Goal: Task Accomplishment & Management: Use online tool/utility

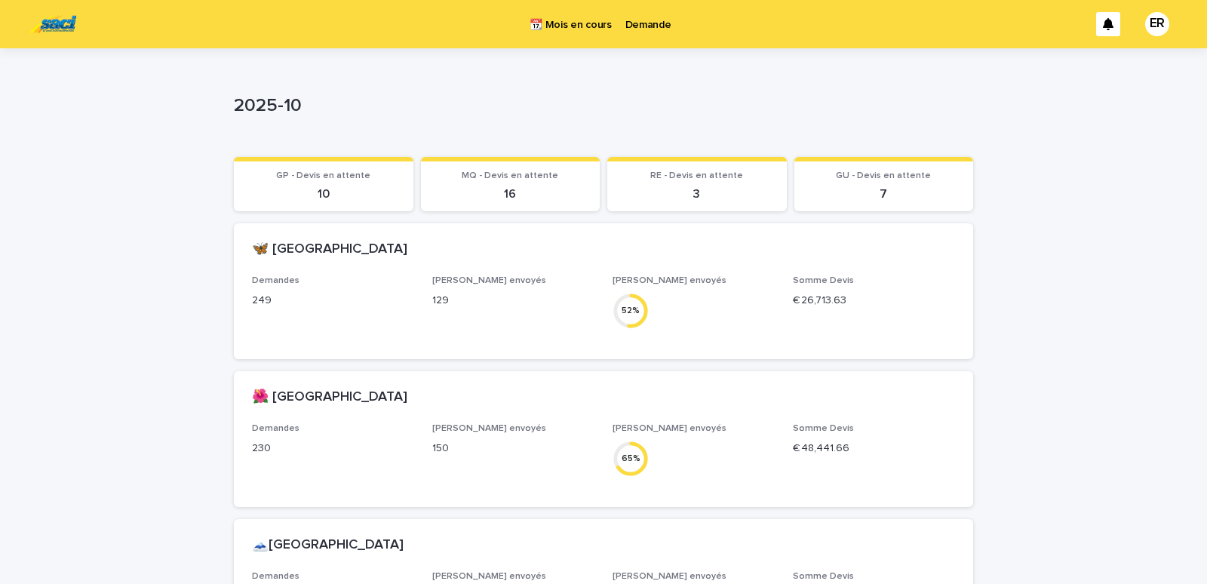
click at [649, 23] on p "Demande" at bounding box center [648, 16] width 46 height 32
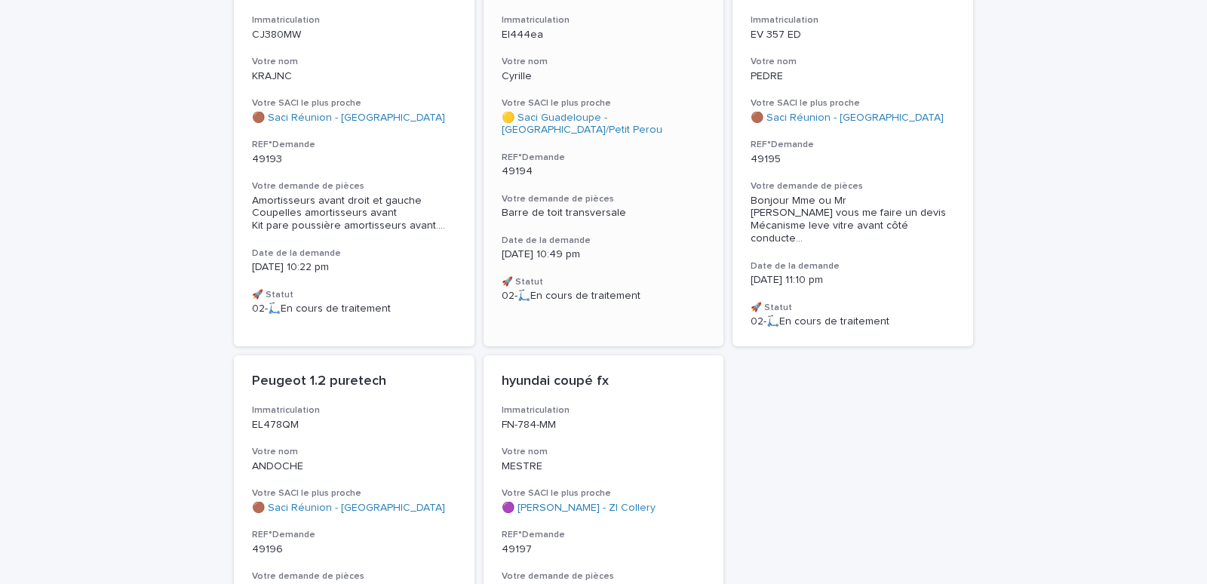
scroll to position [2110, 0]
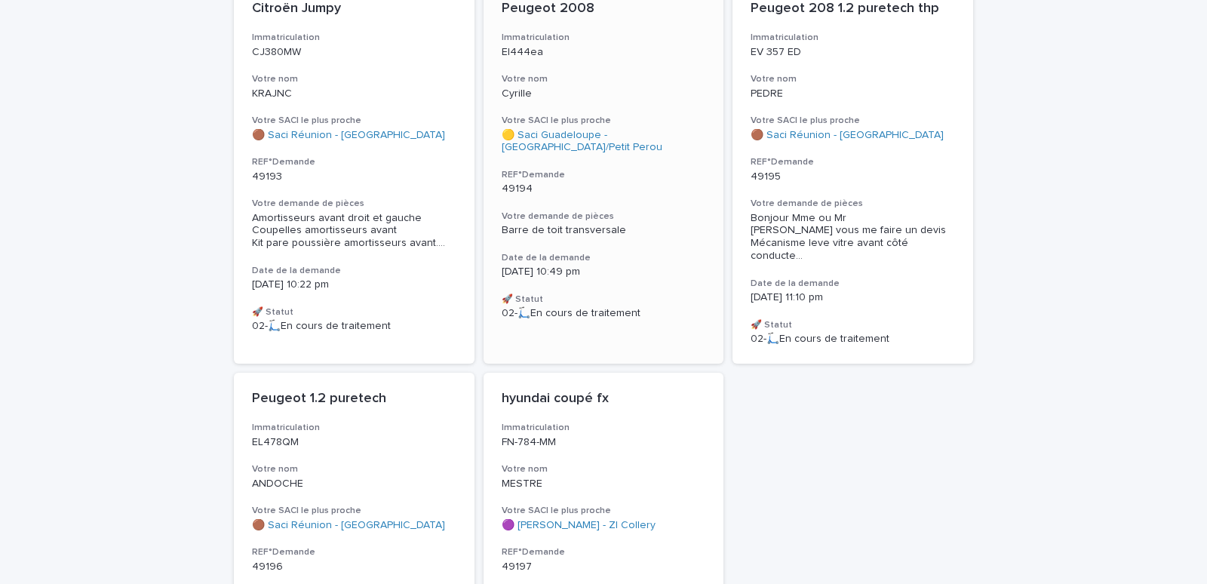
click at [641, 90] on p "Cyrille" at bounding box center [604, 94] width 204 height 13
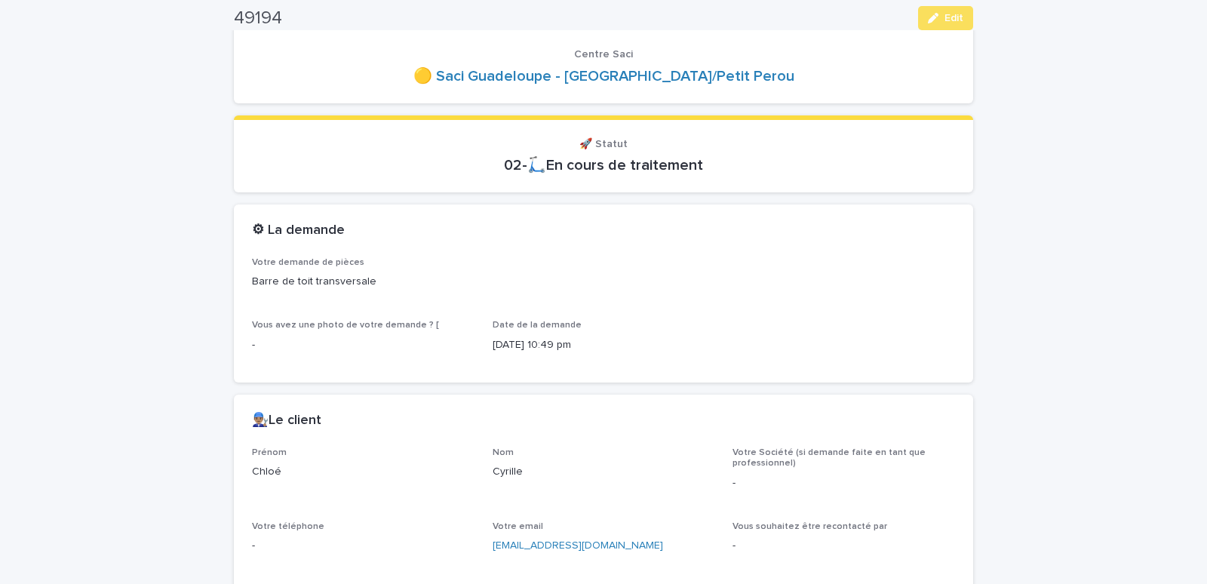
scroll to position [513, 0]
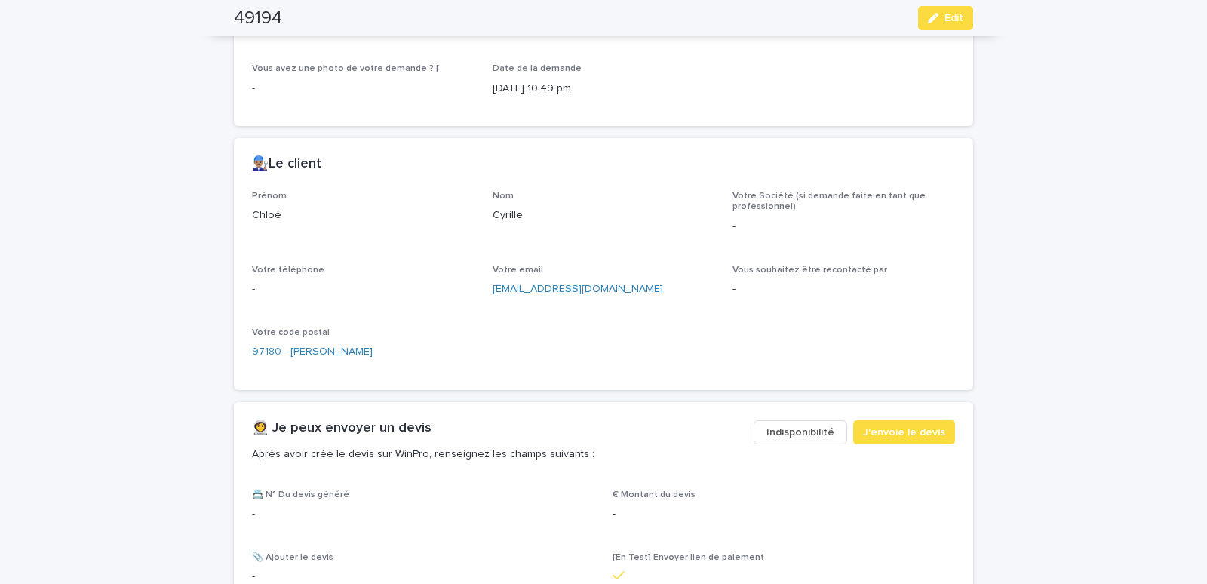
click at [791, 431] on span "Indisponibilité" at bounding box center [801, 432] width 68 height 15
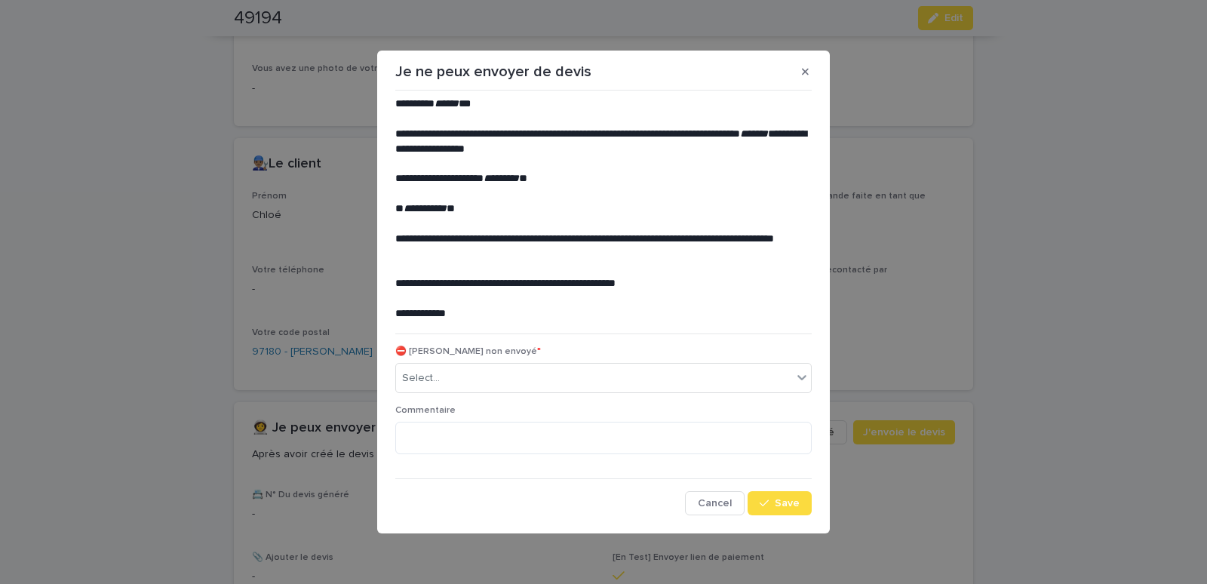
click at [581, 357] on p "⛔ [PERSON_NAME] non envoyé *" at bounding box center [603, 351] width 416 height 11
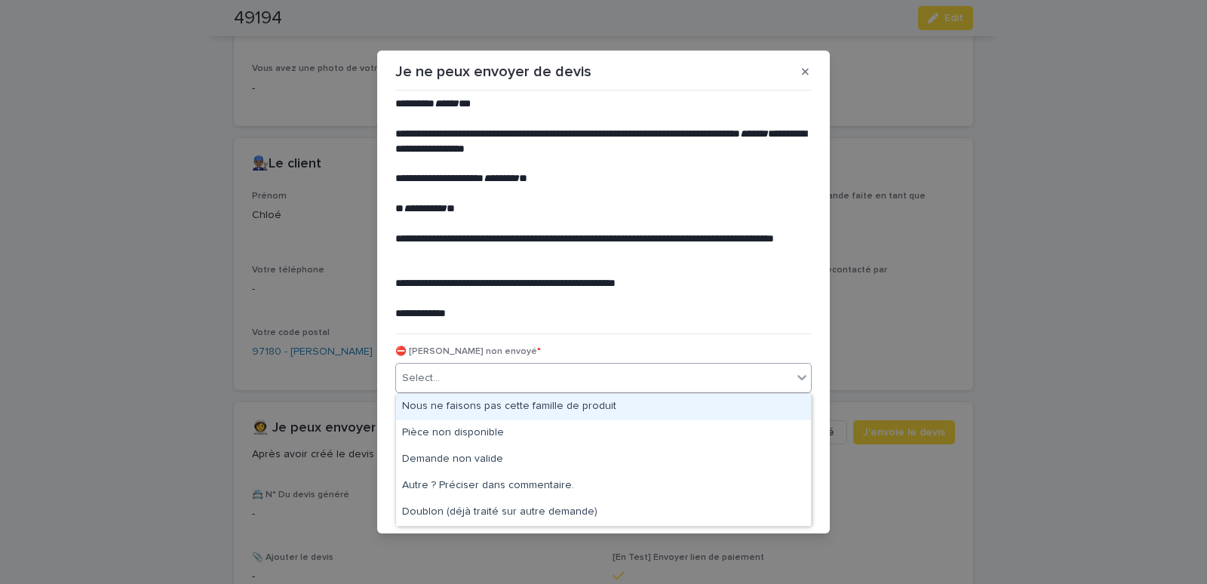
click at [568, 378] on div "Select..." at bounding box center [594, 378] width 396 height 25
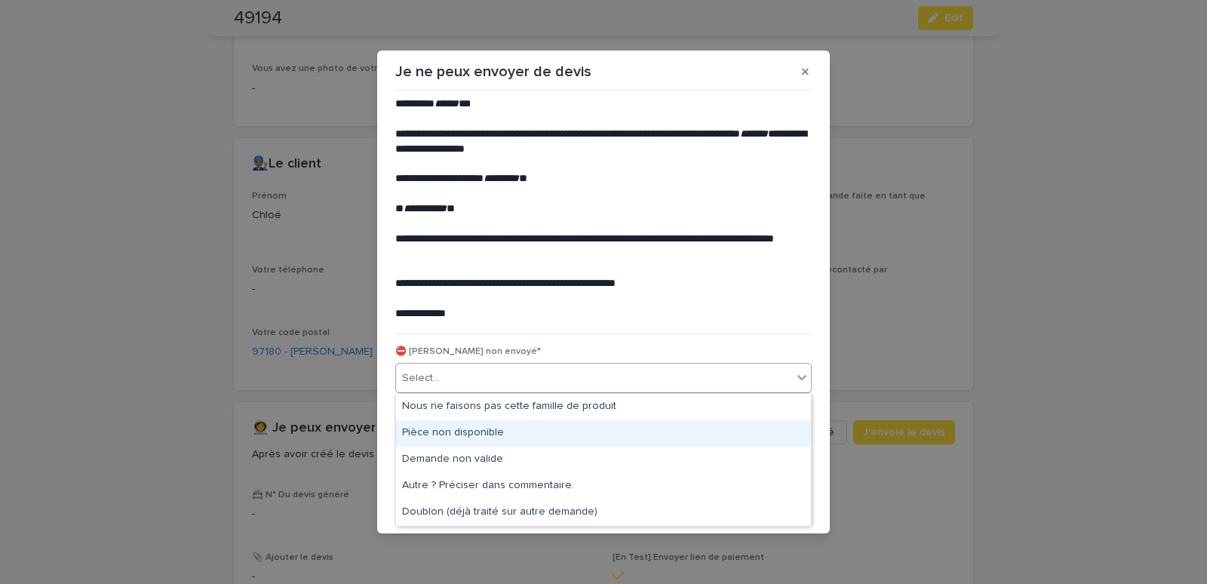
click at [479, 429] on div "Pièce non disponible" at bounding box center [603, 433] width 415 height 26
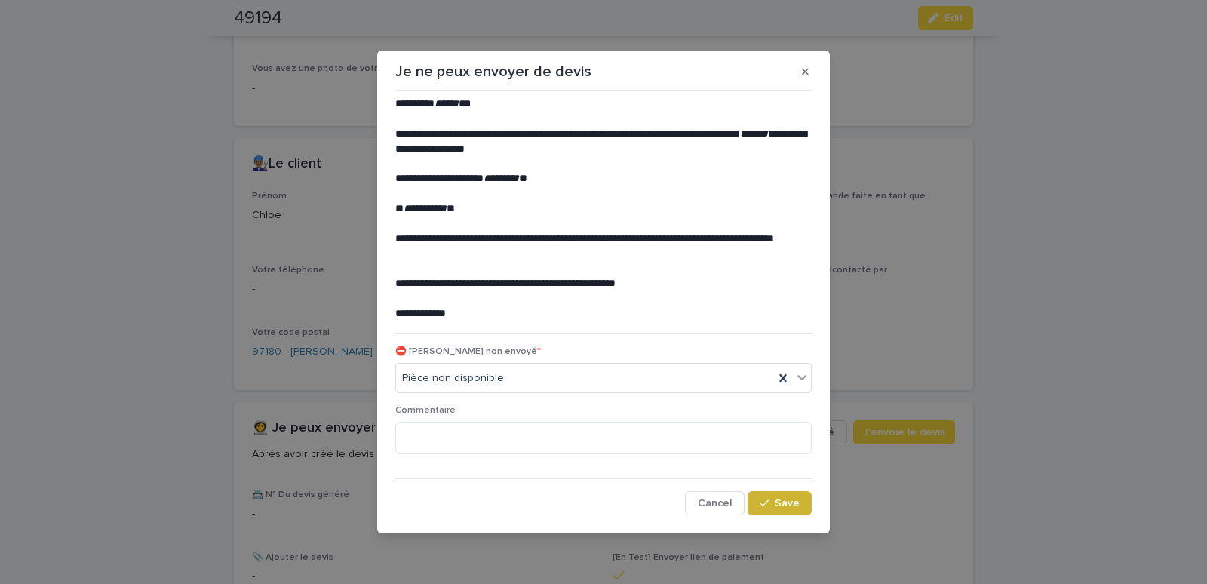
click at [776, 499] on button "Save" at bounding box center [780, 503] width 64 height 24
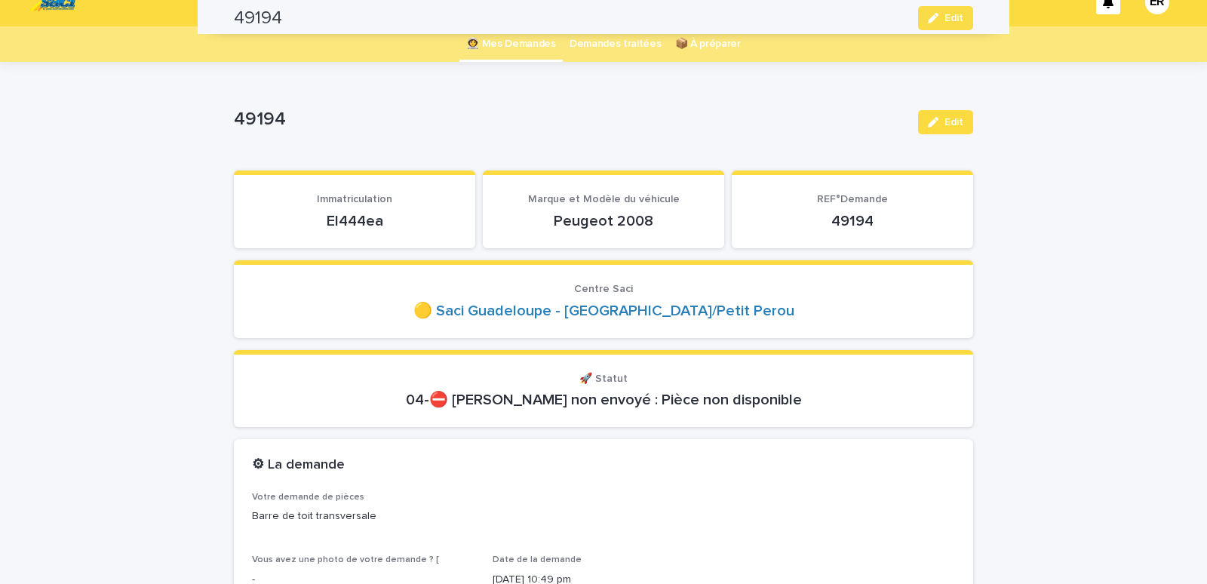
scroll to position [1, 0]
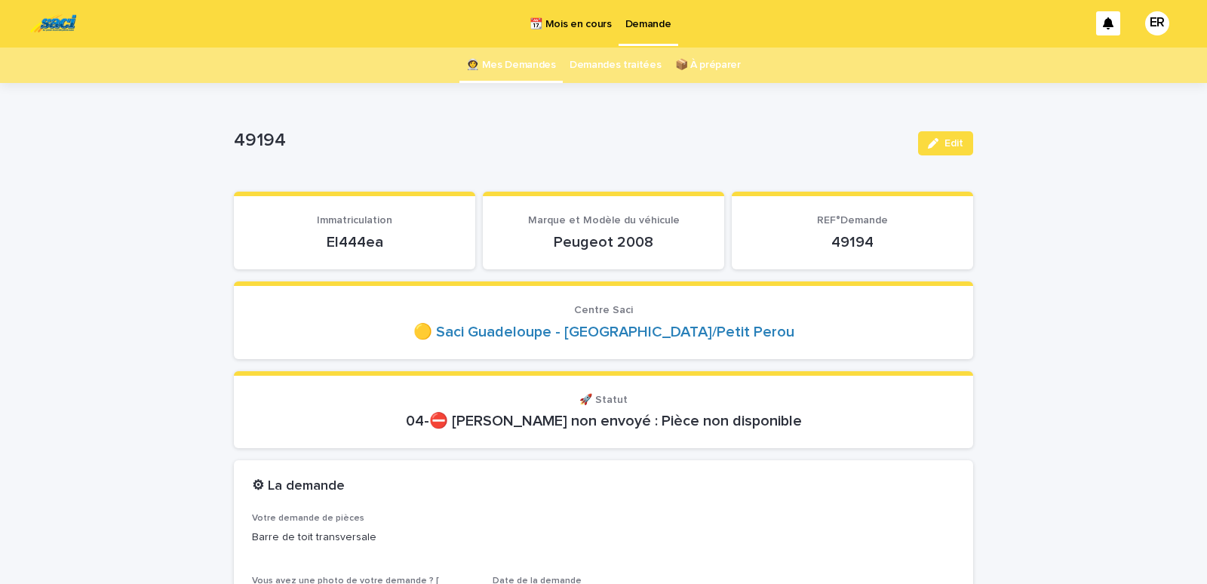
click at [524, 61] on link "👩‍🚀 Mes Demandes" at bounding box center [511, 65] width 90 height 35
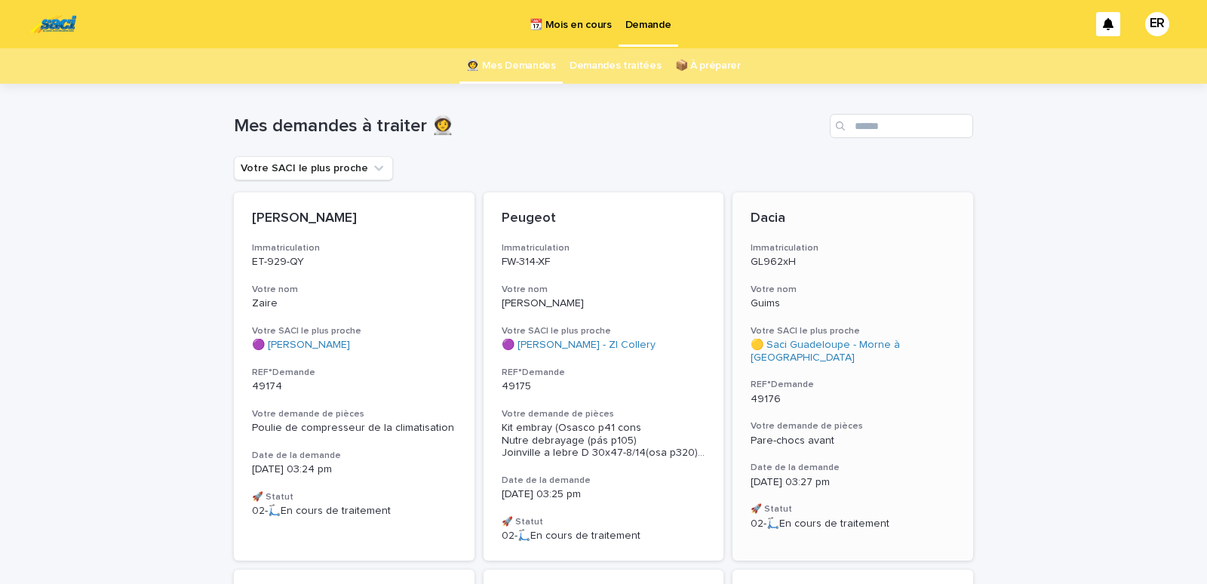
click at [874, 267] on p "GL962xH" at bounding box center [853, 262] width 204 height 13
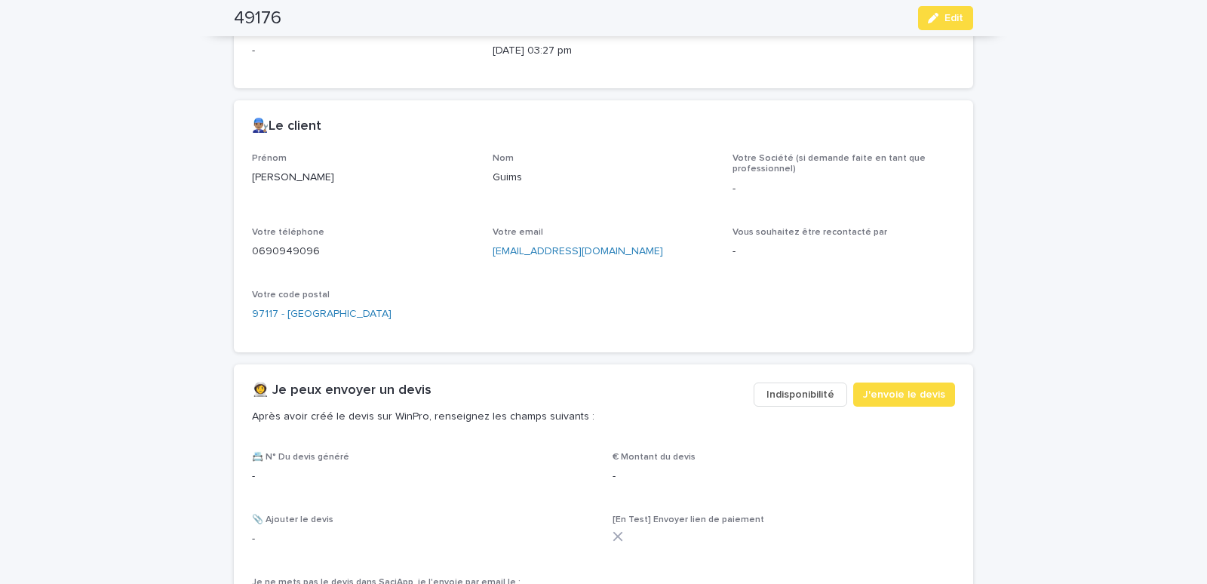
scroll to position [577, 0]
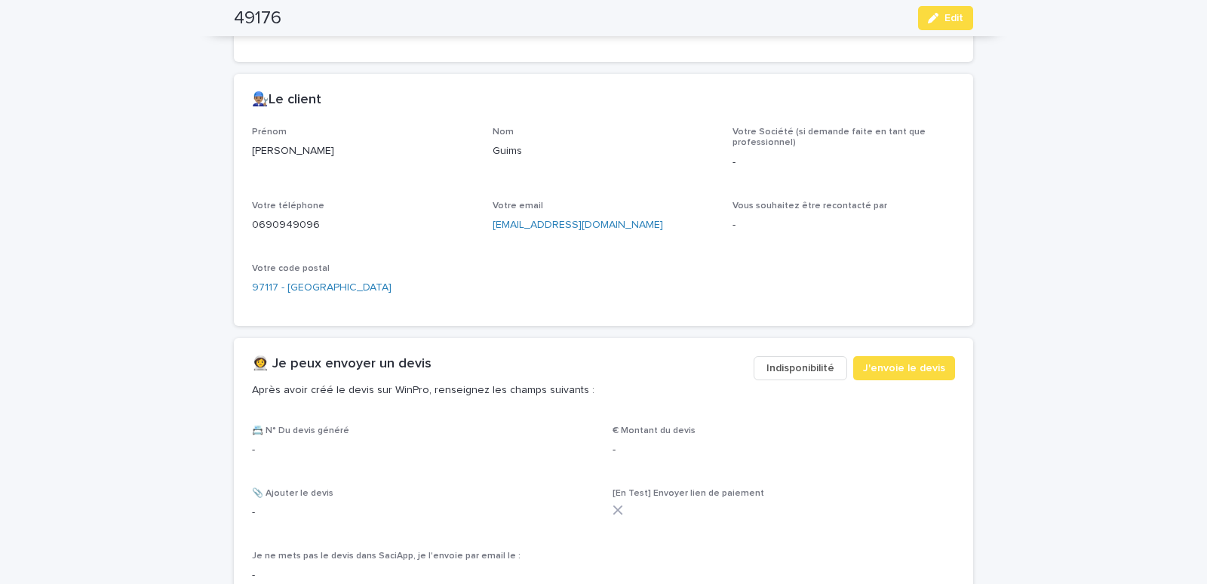
click at [788, 364] on span "Indisponibilité" at bounding box center [801, 368] width 68 height 15
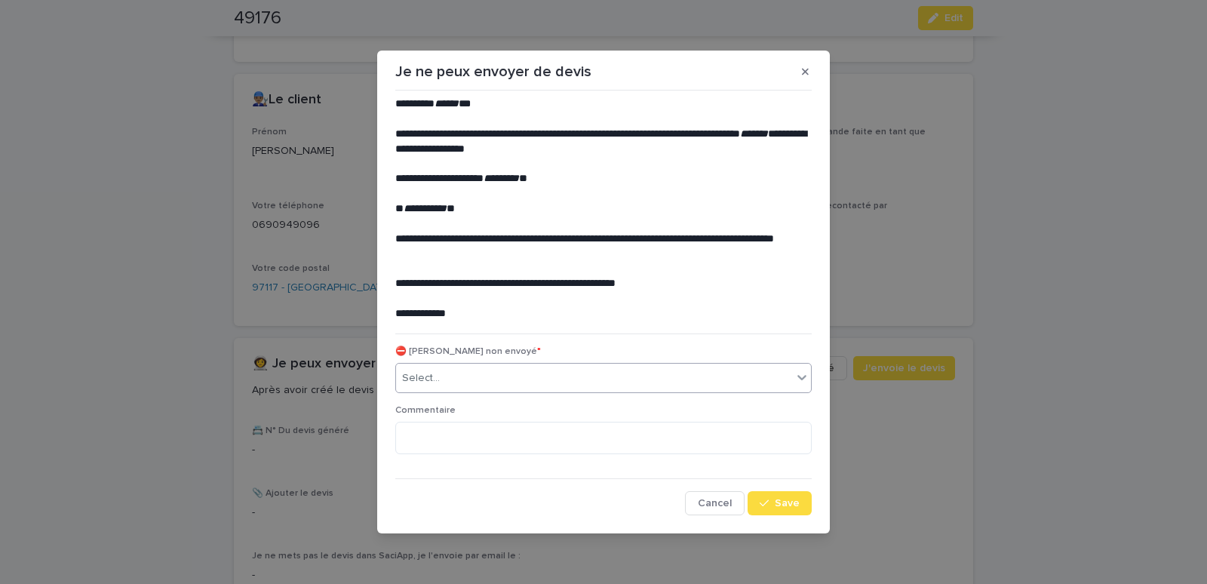
click at [463, 382] on div "Select..." at bounding box center [594, 378] width 396 height 25
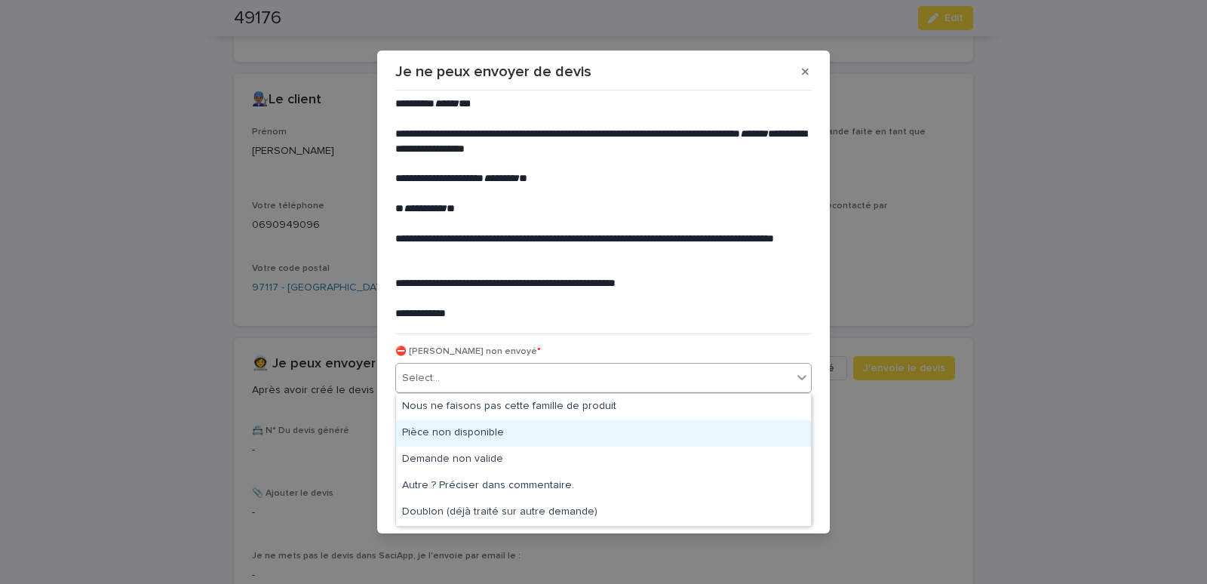
click at [423, 430] on div "Pièce non disponible" at bounding box center [603, 433] width 415 height 26
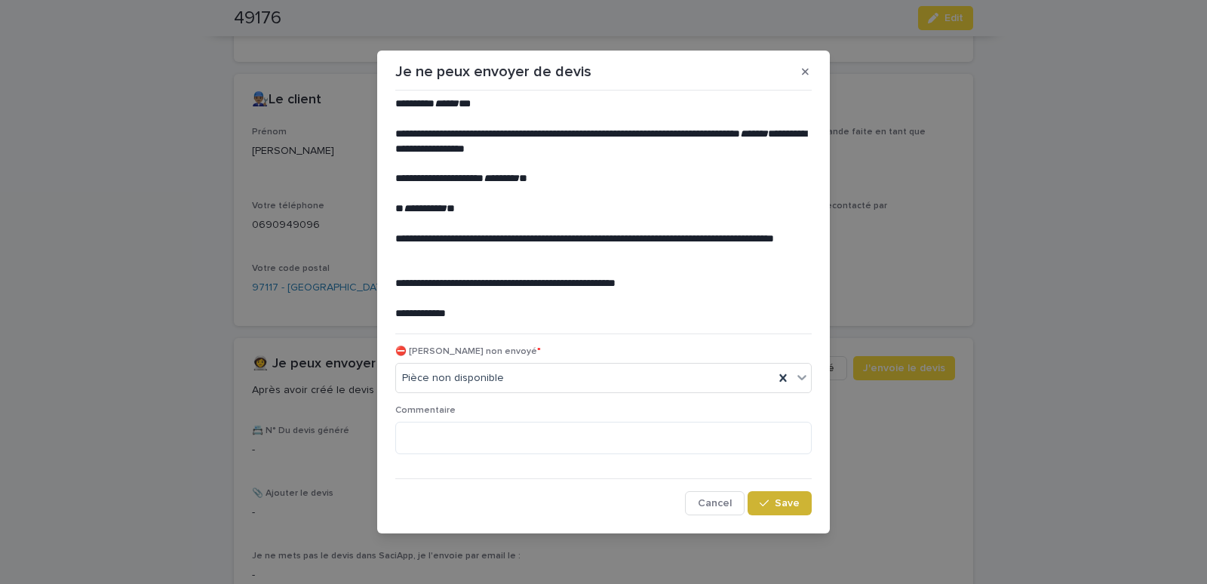
click at [771, 503] on div "button" at bounding box center [767, 503] width 15 height 11
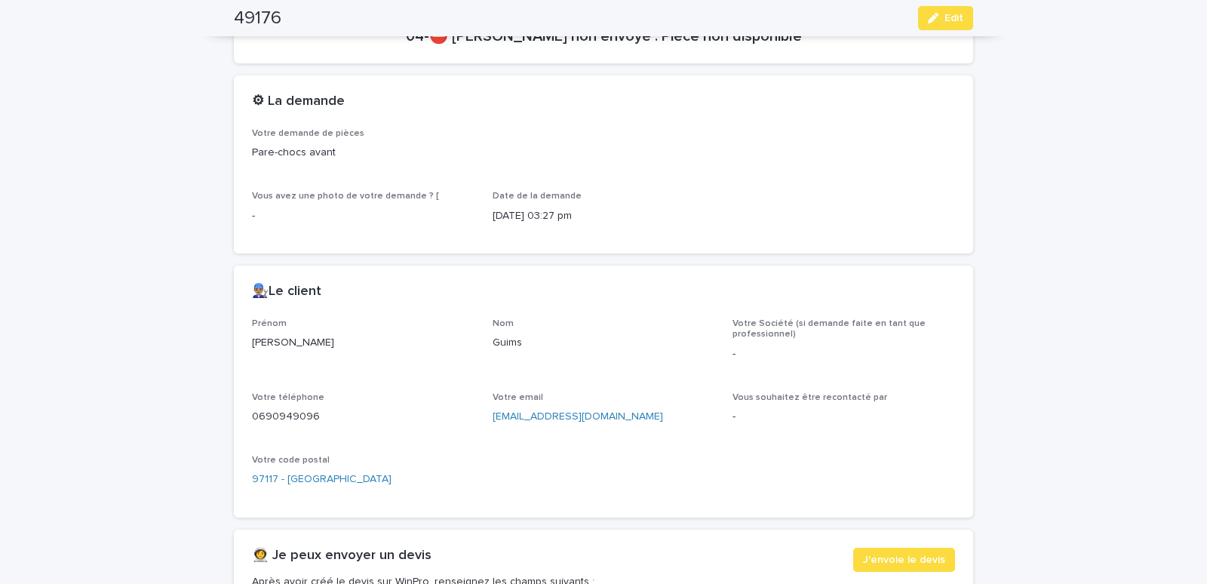
scroll to position [0, 0]
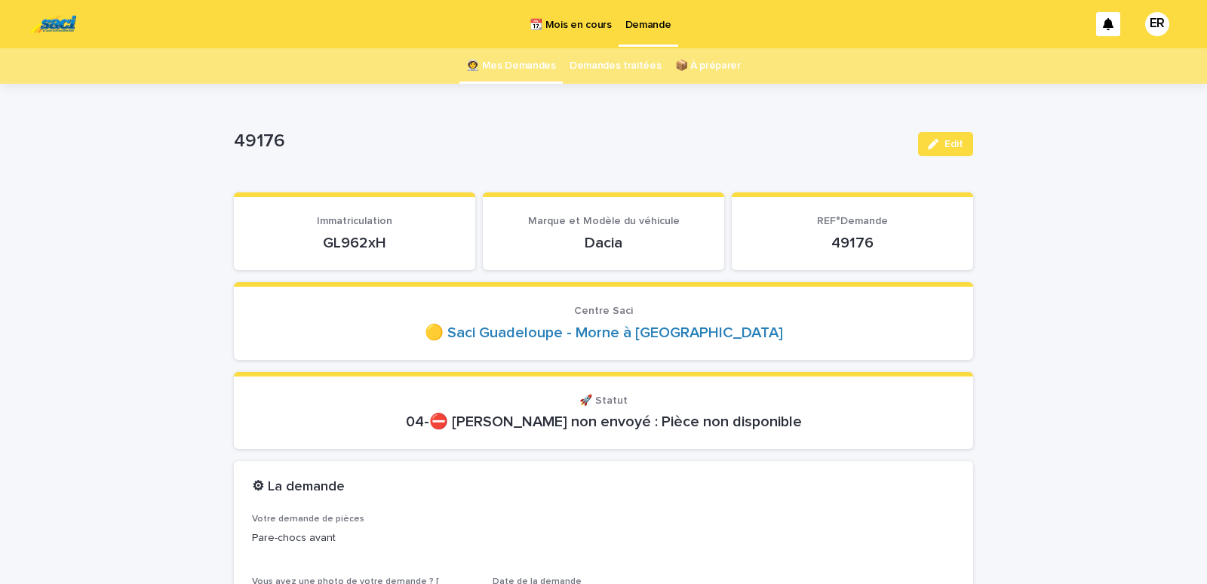
click at [494, 65] on link "👩‍🚀 Mes Demandes" at bounding box center [511, 65] width 90 height 35
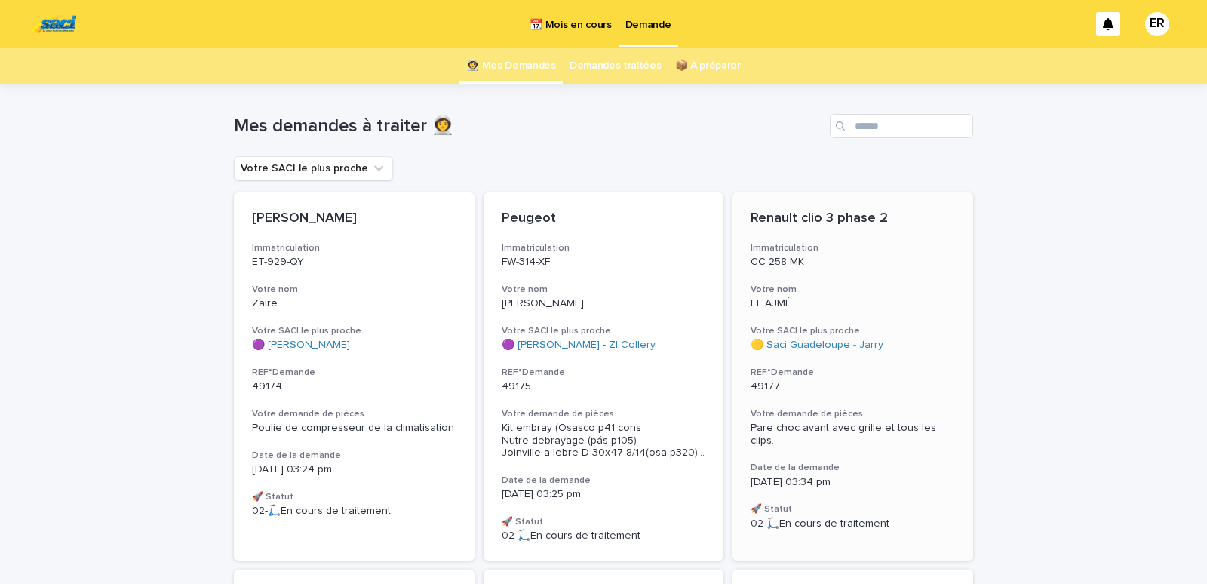
click at [874, 283] on div "Renault clio 3 phase 2 Immatriculation CC 258 MK Votre nom EL AJMÉ Votre SACI l…" at bounding box center [853, 369] width 241 height 355
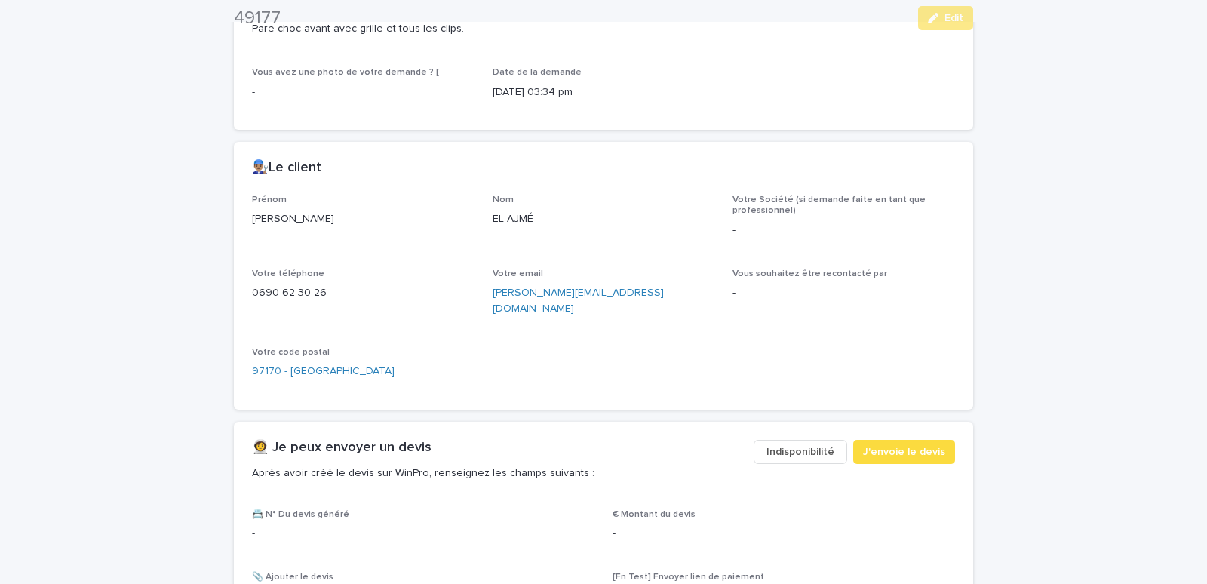
scroll to position [513, 0]
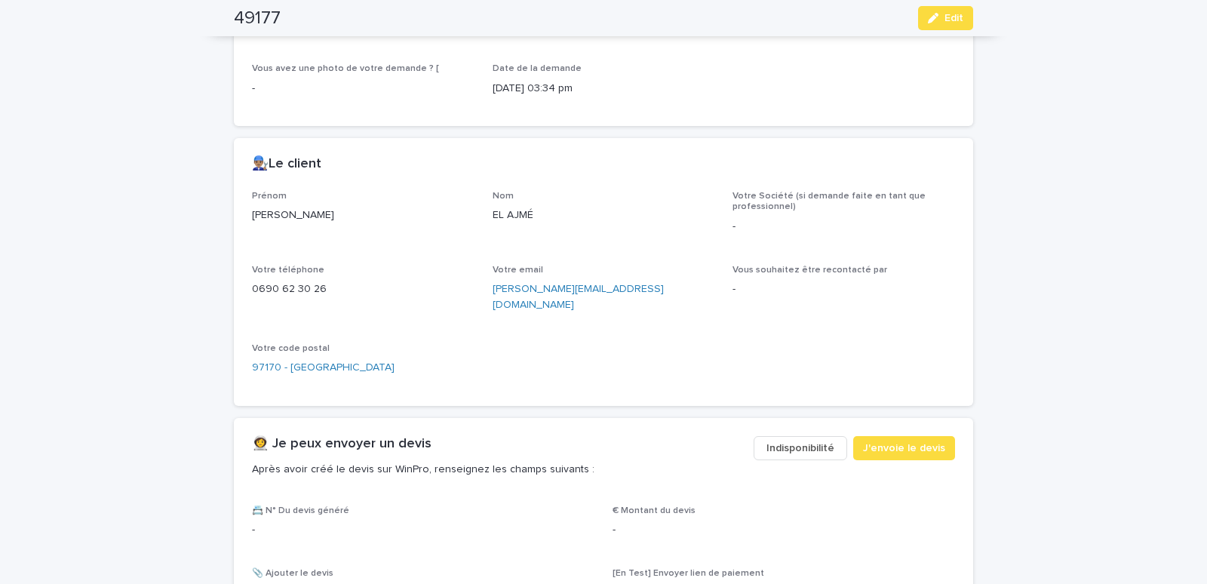
click at [779, 441] on span "Indisponibilité" at bounding box center [801, 448] width 68 height 15
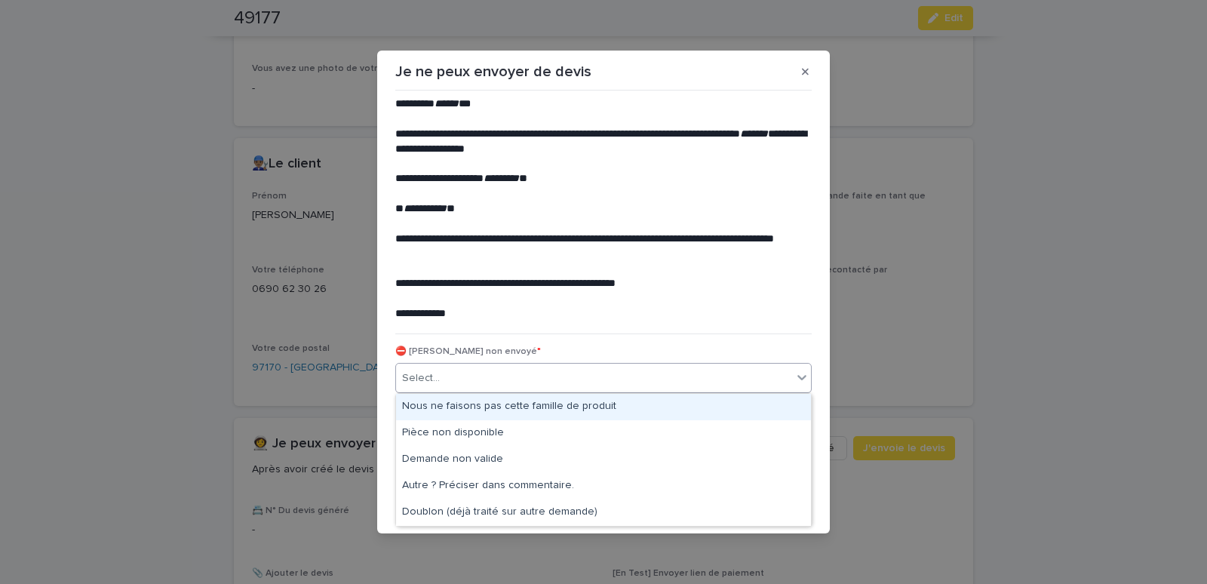
click at [461, 371] on div "Select..." at bounding box center [594, 378] width 396 height 25
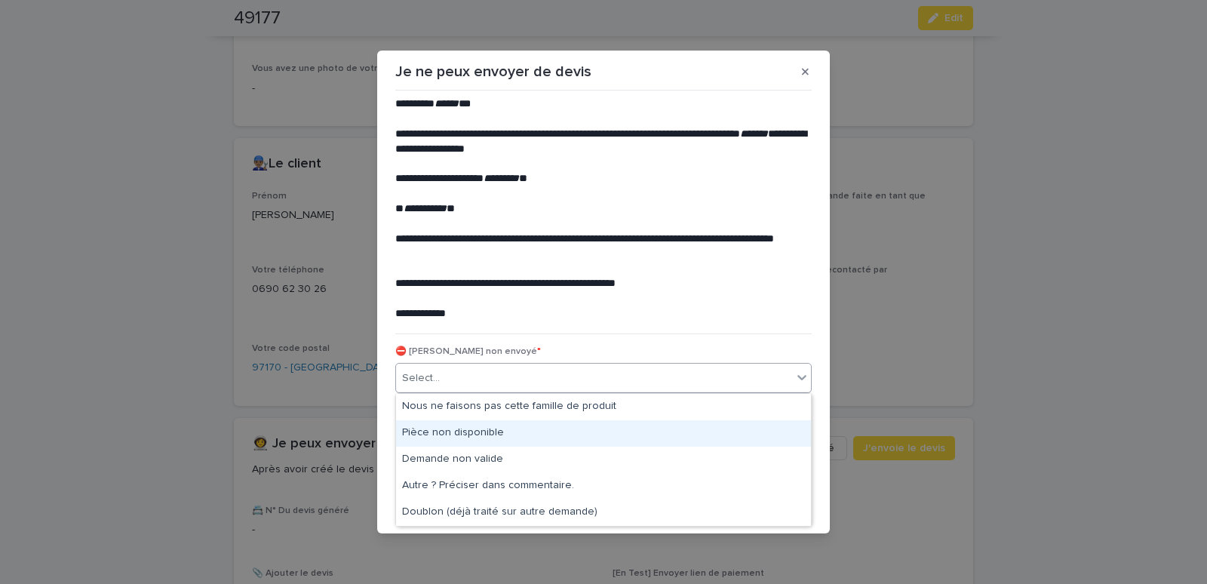
click at [428, 429] on div "Pièce non disponible" at bounding box center [603, 433] width 415 height 26
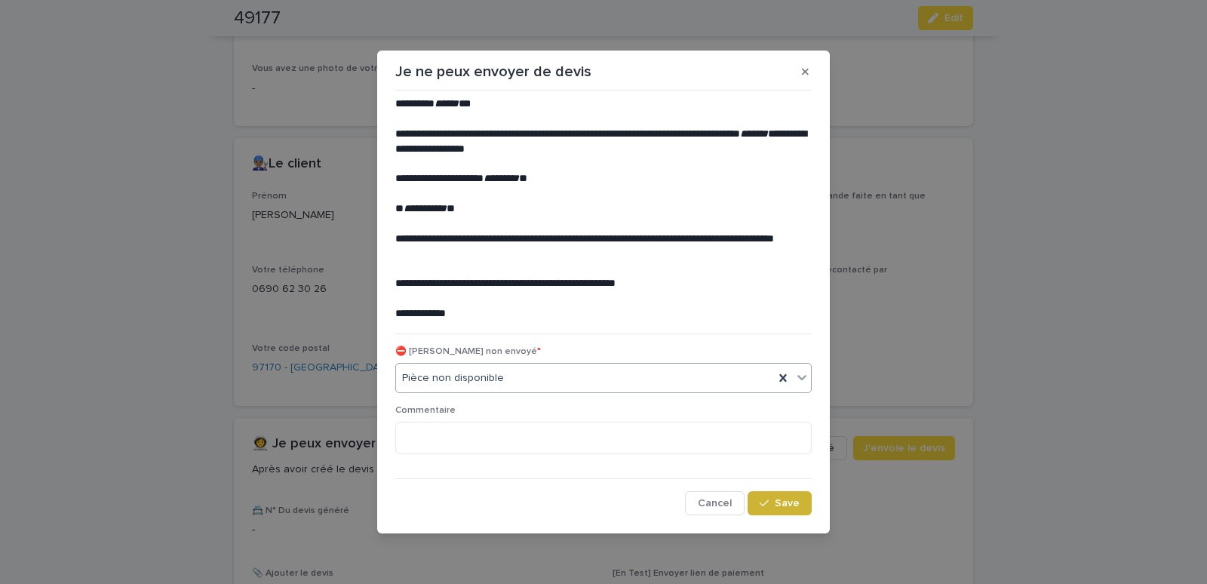
click at [773, 508] on div "button" at bounding box center [767, 503] width 15 height 11
click at [793, 503] on span "Save" at bounding box center [787, 503] width 25 height 11
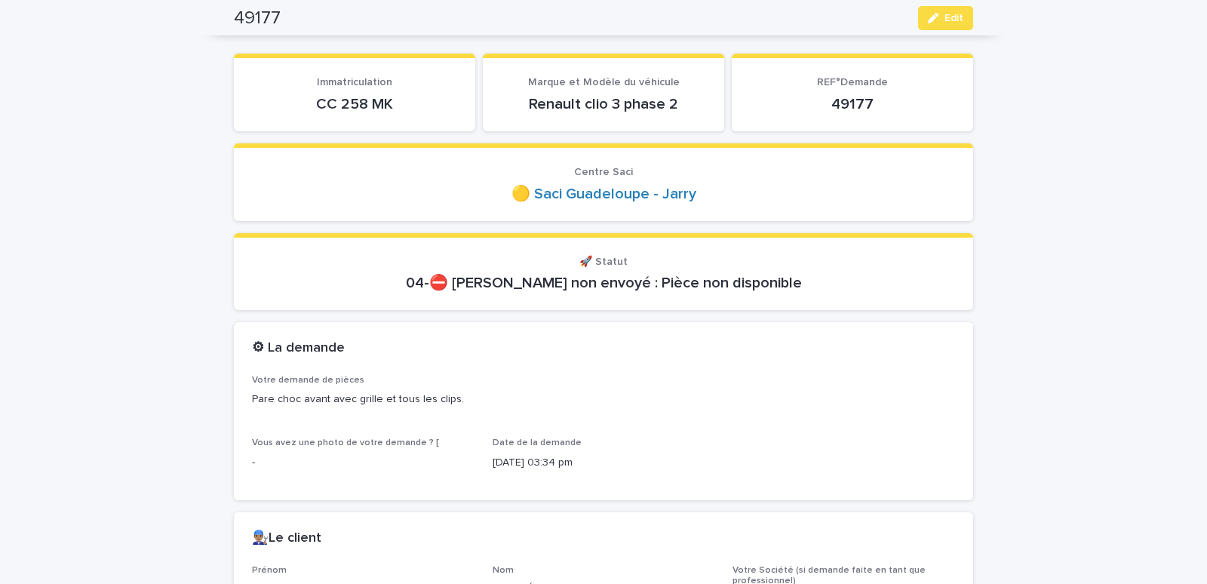
scroll to position [0, 0]
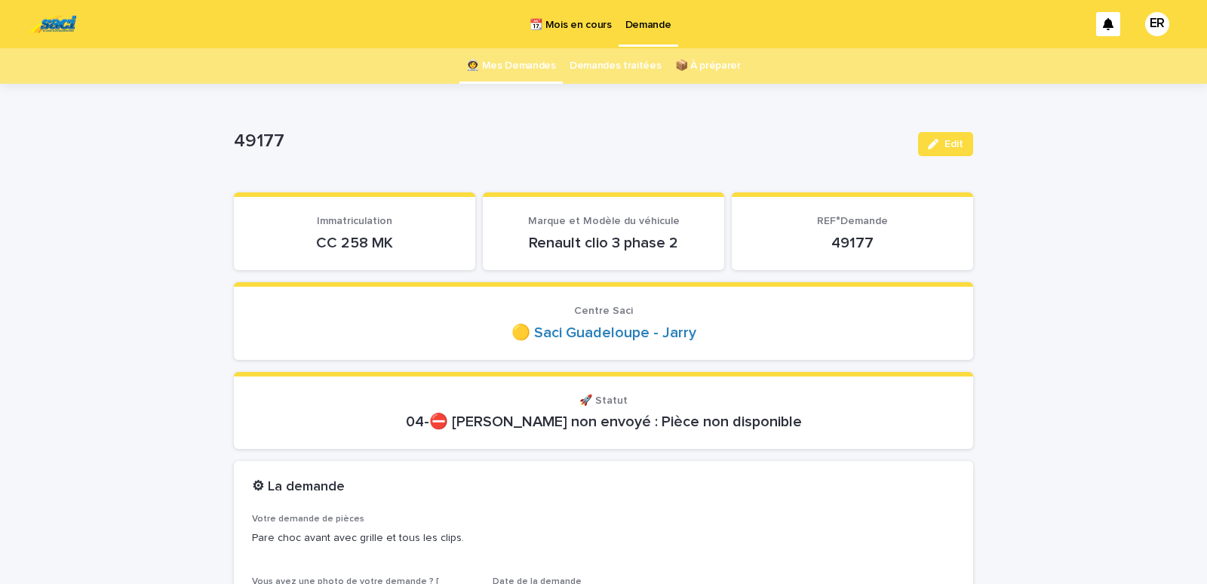
click at [515, 69] on link "👩‍🚀 Mes Demandes" at bounding box center [511, 65] width 90 height 35
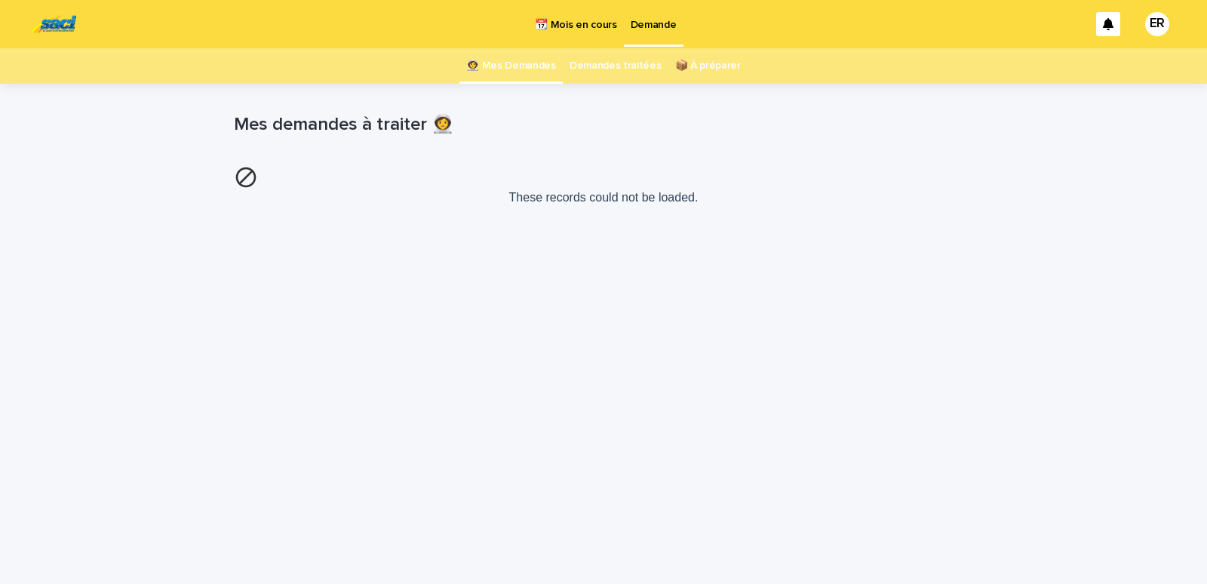
click at [532, 66] on link "👩‍🚀 Mes Demandes" at bounding box center [511, 65] width 90 height 35
click at [573, 21] on p "📆 Mois en cours" at bounding box center [575, 16] width 81 height 32
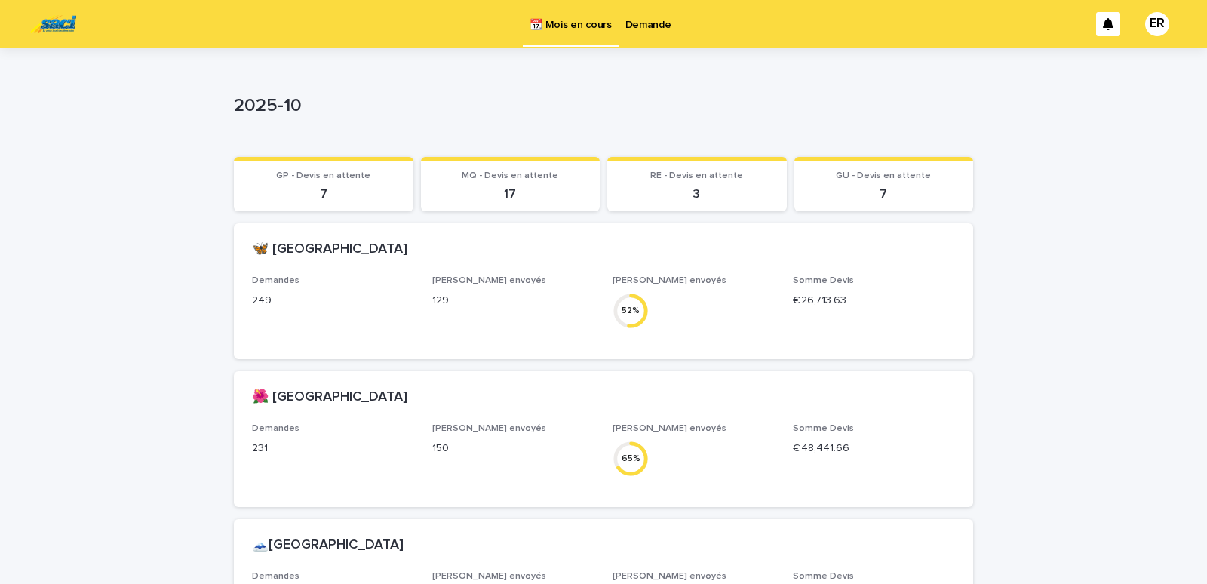
click at [640, 28] on p "Demande" at bounding box center [648, 16] width 46 height 32
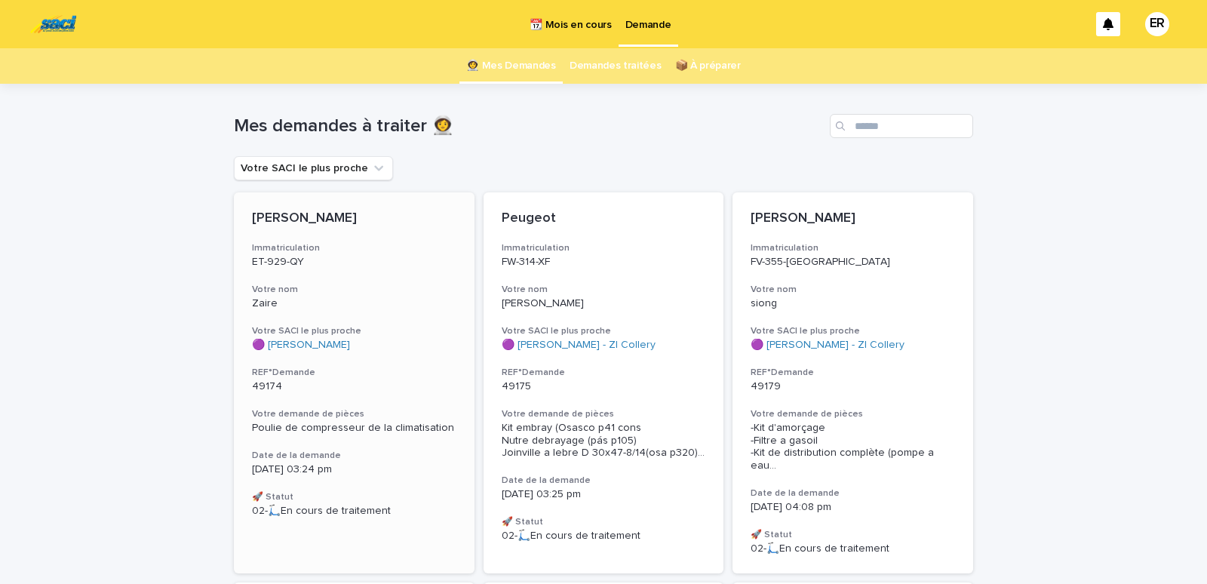
click at [330, 264] on p "ET-929-QY" at bounding box center [354, 262] width 204 height 13
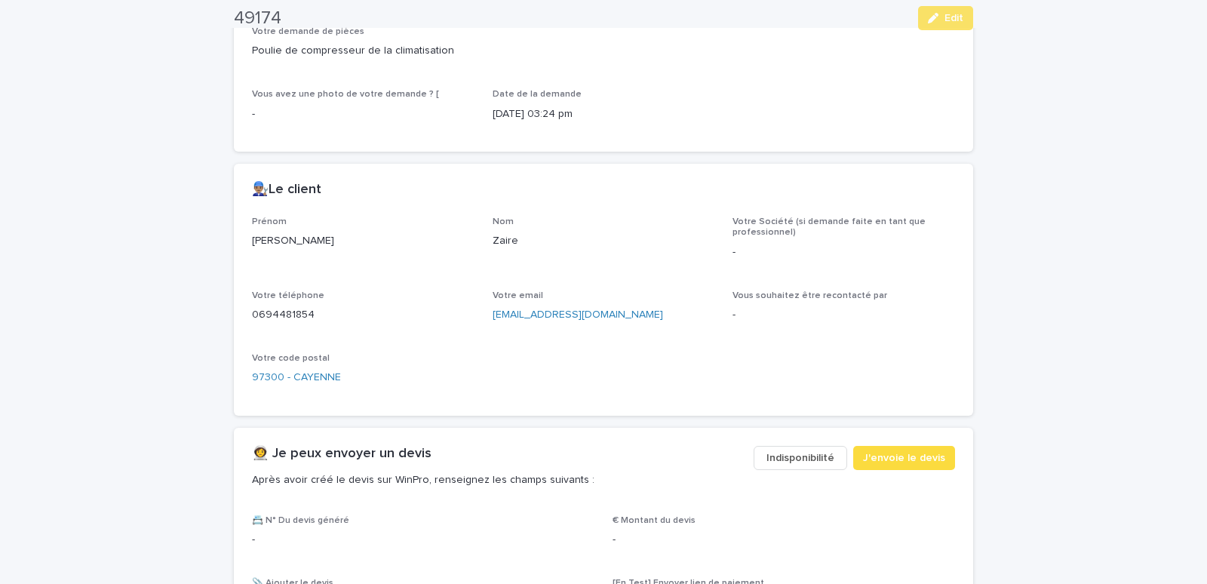
scroll to position [513, 0]
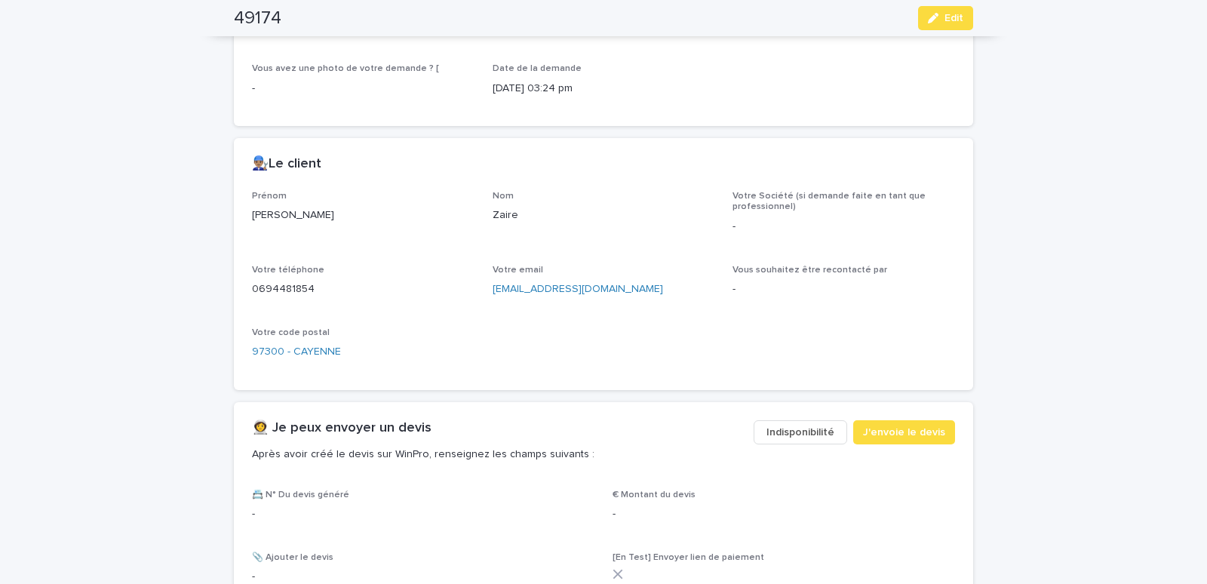
click at [825, 432] on span "Indisponibilité" at bounding box center [801, 432] width 68 height 15
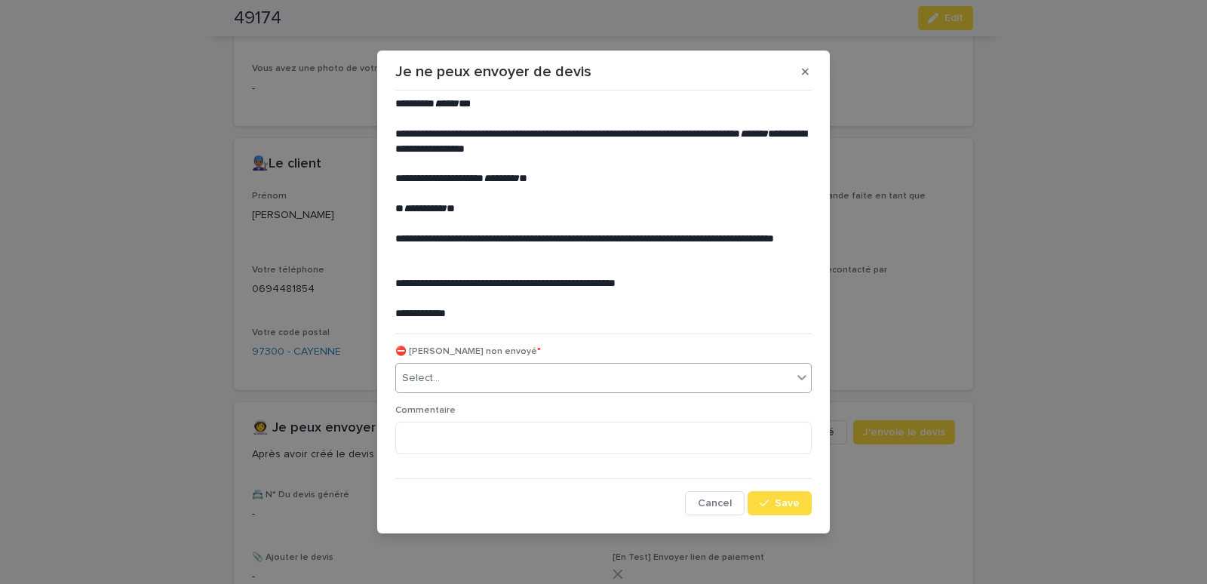
click at [493, 383] on div "Select..." at bounding box center [594, 378] width 396 height 25
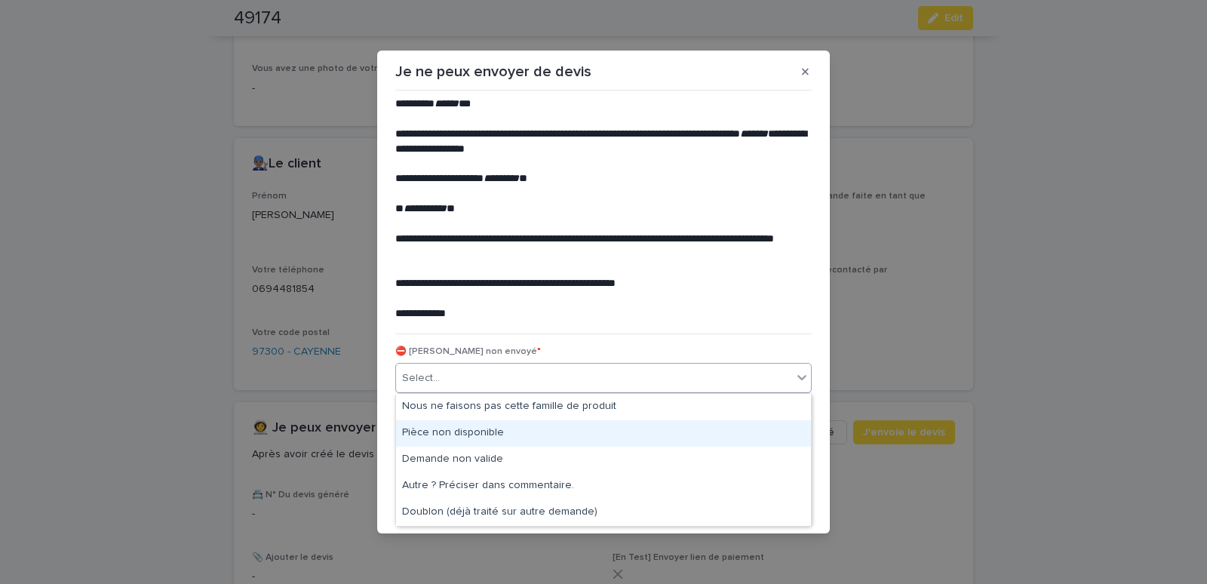
click at [446, 429] on div "Pièce non disponible" at bounding box center [603, 433] width 415 height 26
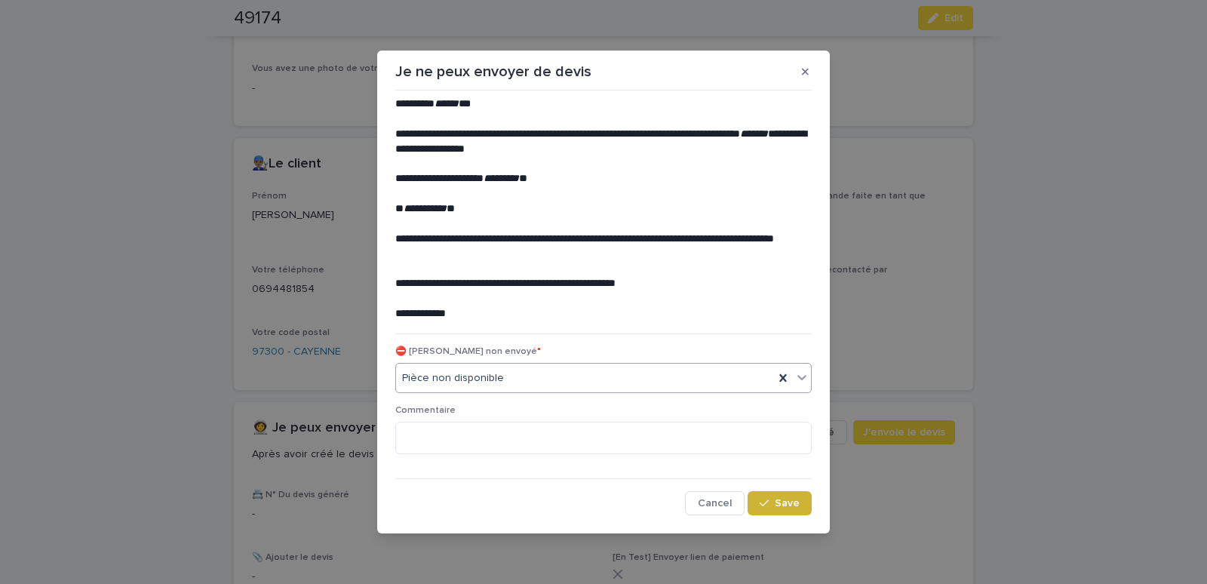
click at [780, 506] on span "Save" at bounding box center [787, 503] width 25 height 11
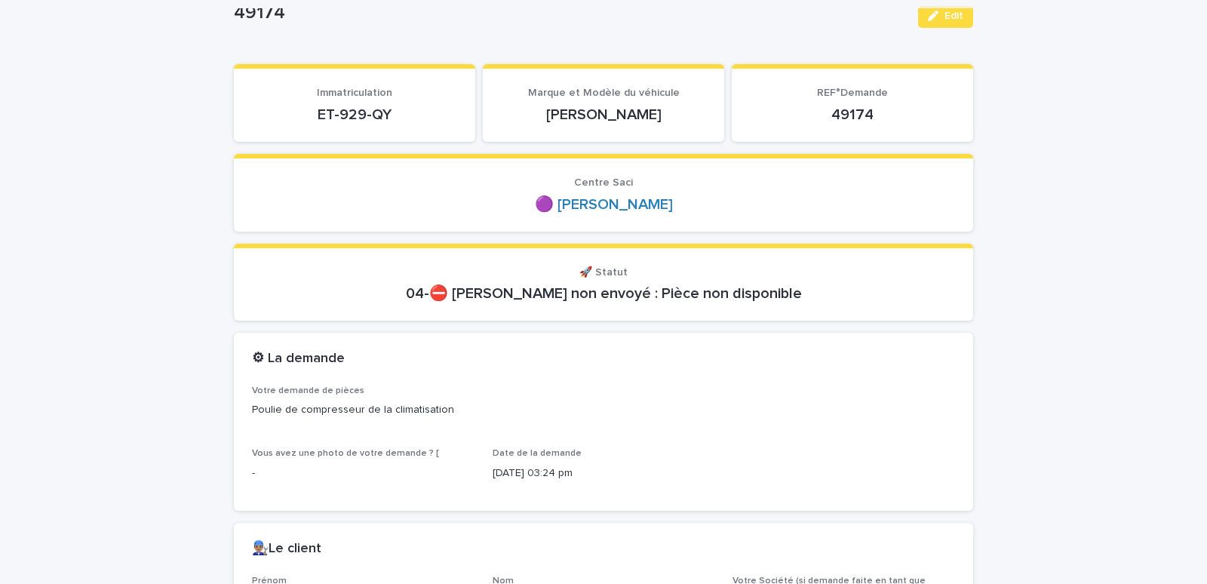
scroll to position [0, 0]
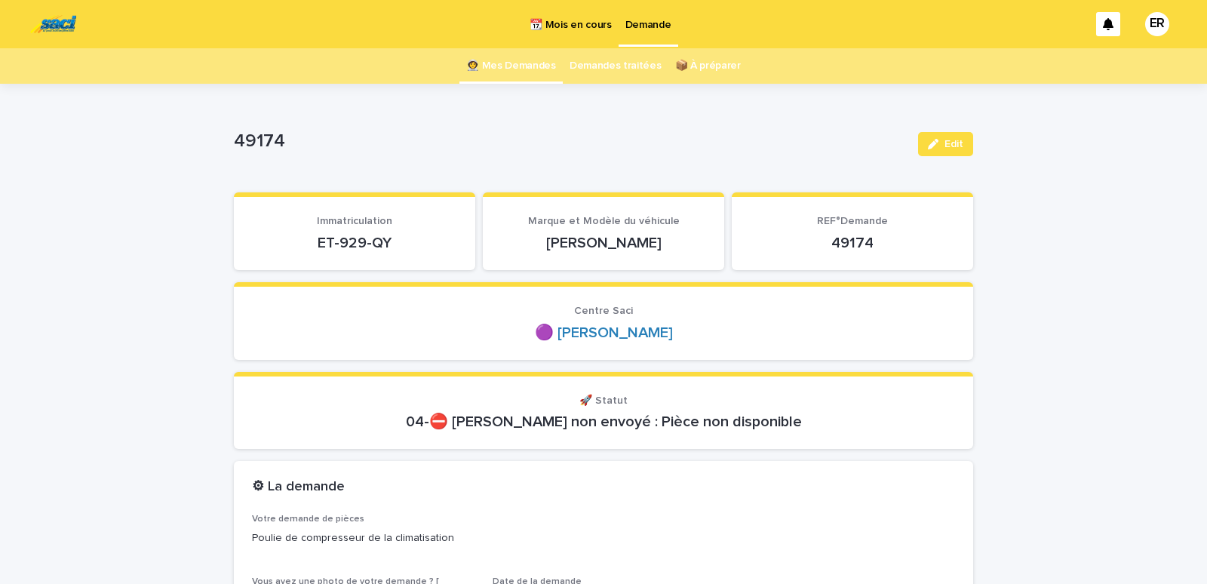
click at [529, 63] on link "👩‍🚀 Mes Demandes" at bounding box center [511, 65] width 90 height 35
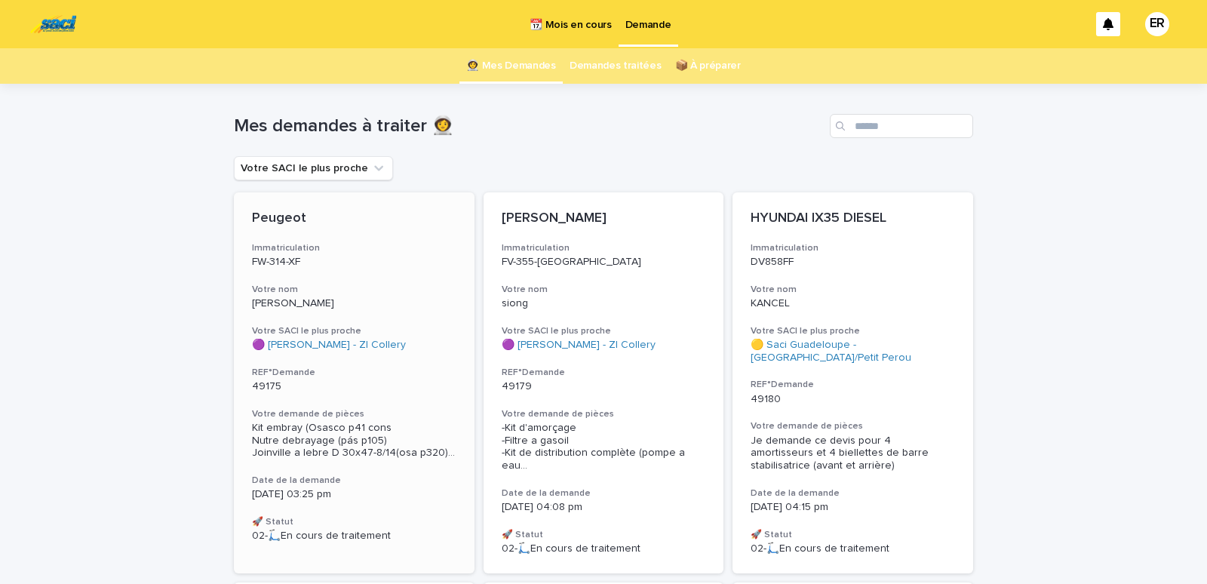
click at [371, 281] on div "Peugeot Immatriculation FW-314-XF Votre nom Pereira Montenegro Votre SACI le pl…" at bounding box center [354, 376] width 241 height 368
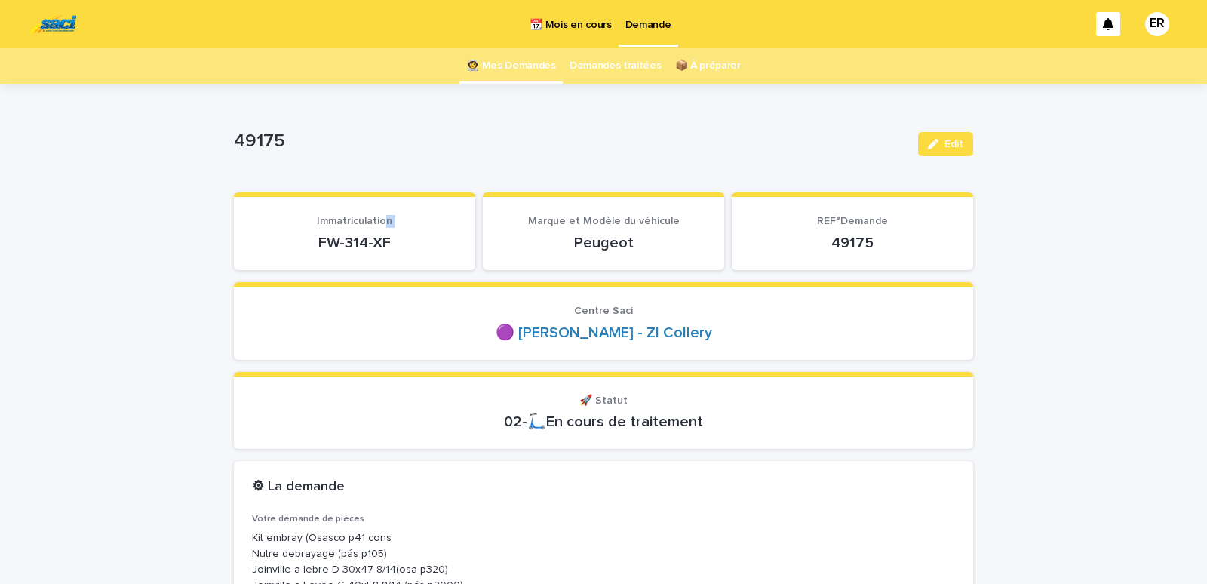
drag, startPoint x: 304, startPoint y: 246, endPoint x: 382, endPoint y: 232, distance: 79.0
click at [382, 231] on div "FW-314-XF" at bounding box center [354, 241] width 205 height 21
drag, startPoint x: 312, startPoint y: 247, endPoint x: 392, endPoint y: 247, distance: 80.0
click at [392, 247] on p "FW-314-XF" at bounding box center [354, 243] width 205 height 18
copy p "FW-314-XF"
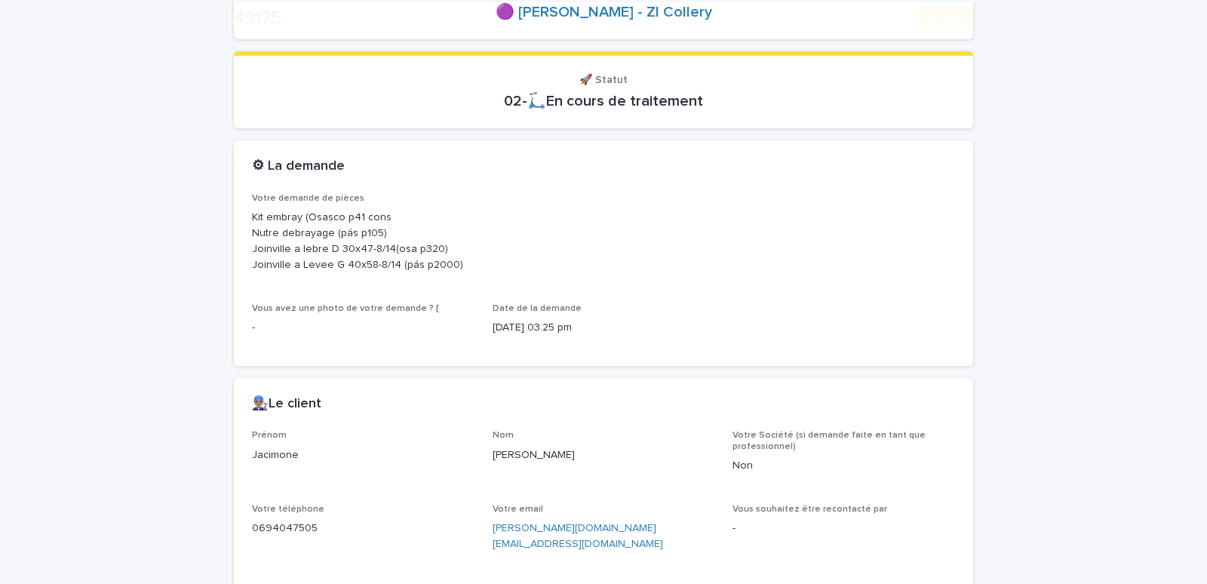
scroll to position [513, 0]
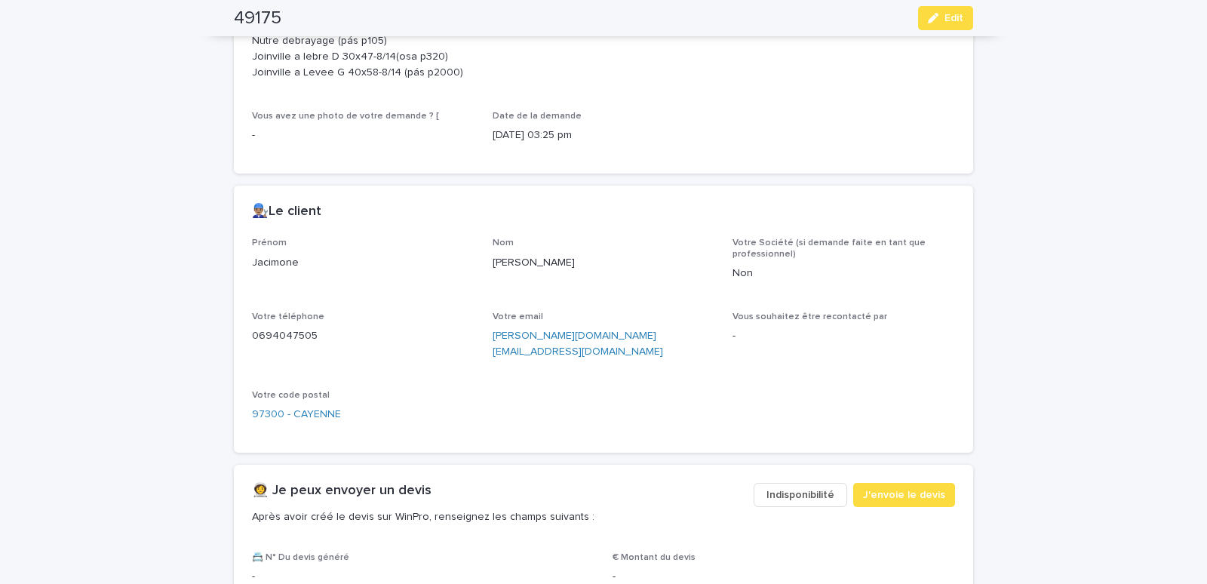
click at [803, 487] on span "Indisponibilité" at bounding box center [801, 494] width 68 height 15
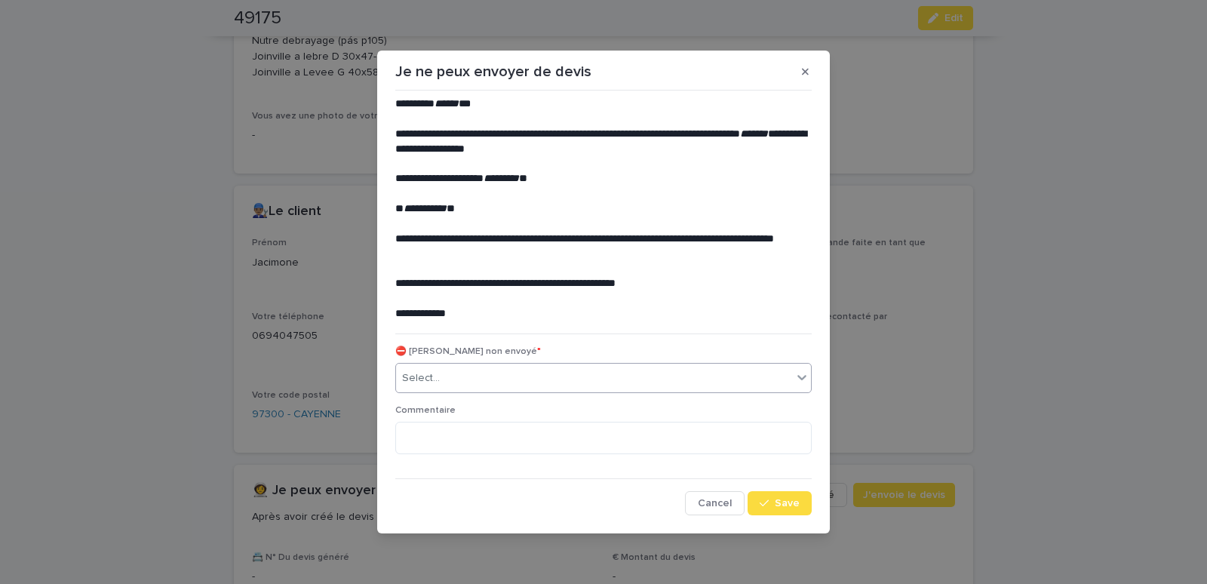
click at [450, 386] on div "Select..." at bounding box center [594, 378] width 396 height 25
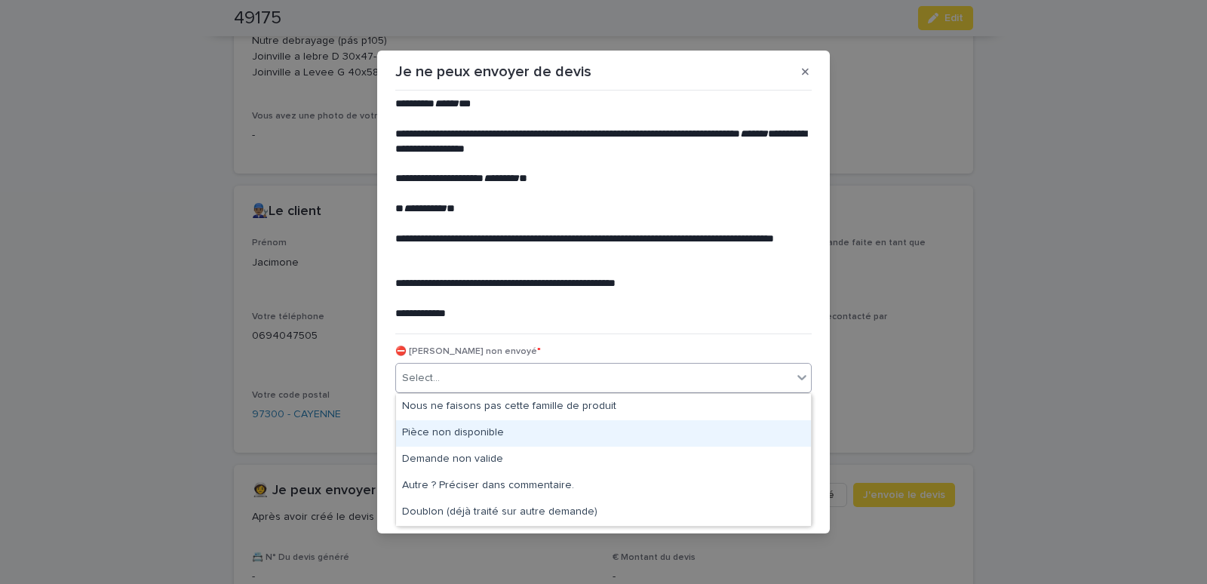
click at [424, 433] on div "Pièce non disponible" at bounding box center [603, 433] width 415 height 26
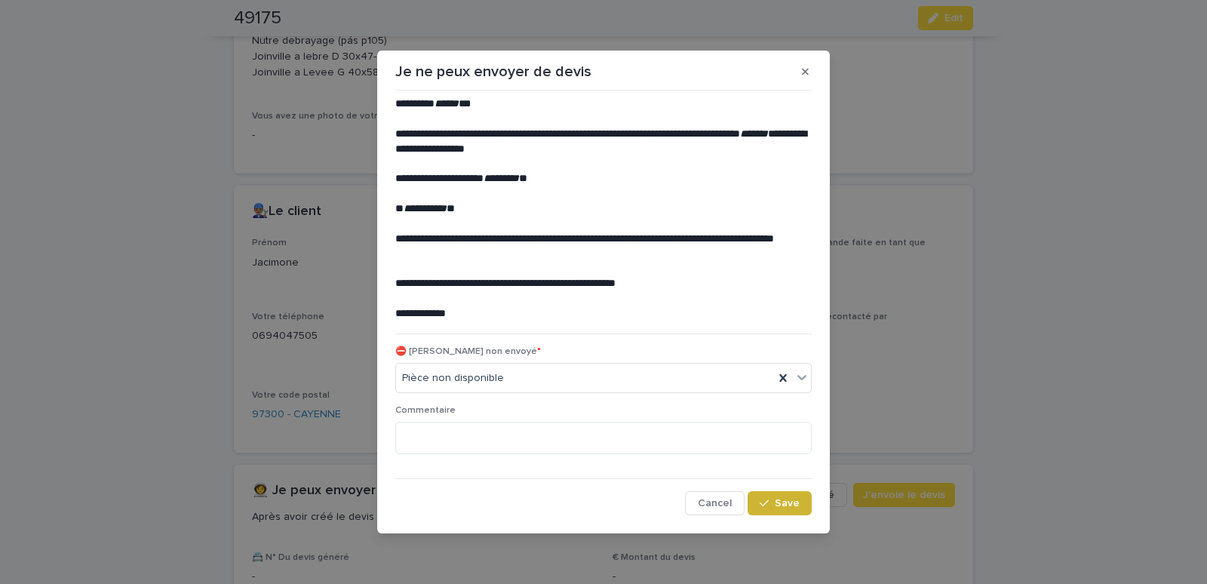
click at [801, 505] on button "Save" at bounding box center [780, 503] width 64 height 24
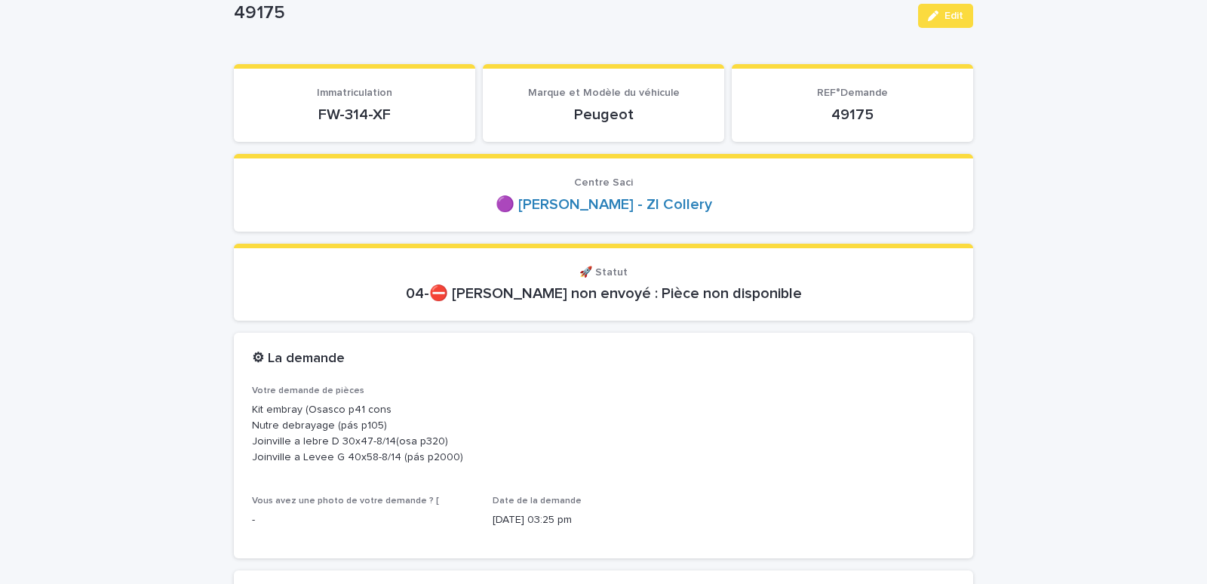
scroll to position [0, 0]
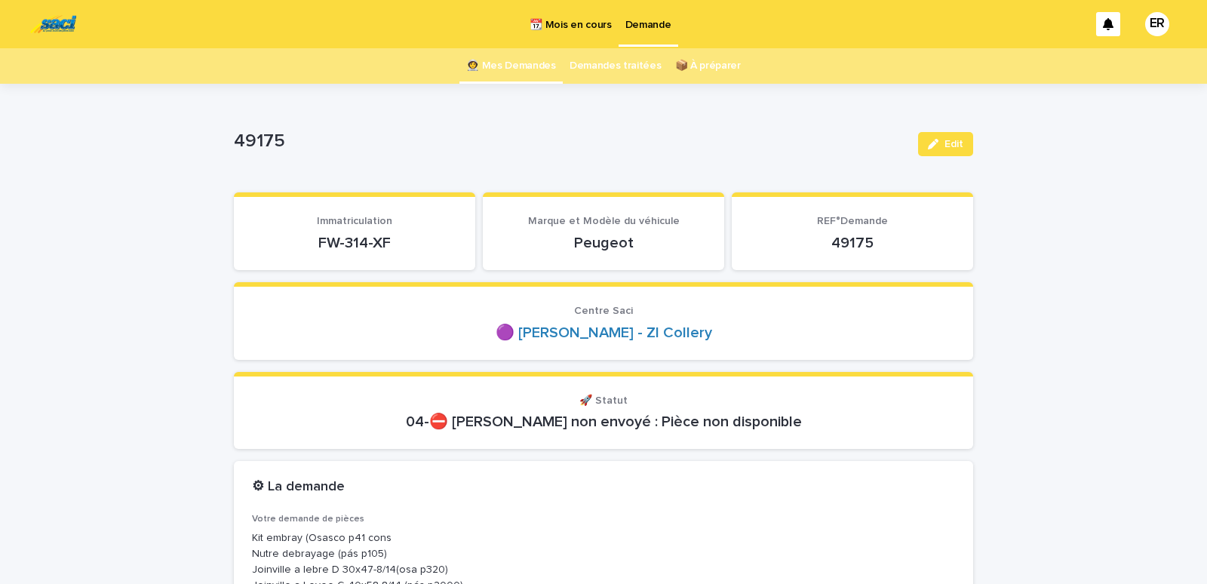
click at [530, 67] on link "👩‍🚀 Mes Demandes" at bounding box center [511, 65] width 90 height 35
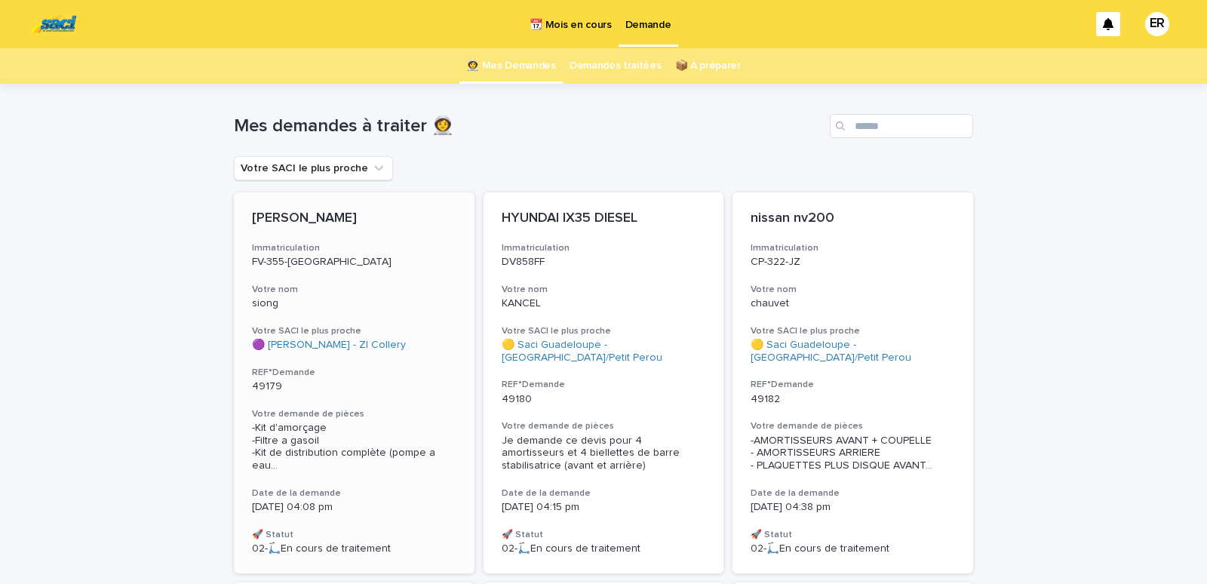
click at [326, 262] on p "FV-355-[GEOGRAPHIC_DATA]" at bounding box center [354, 262] width 204 height 13
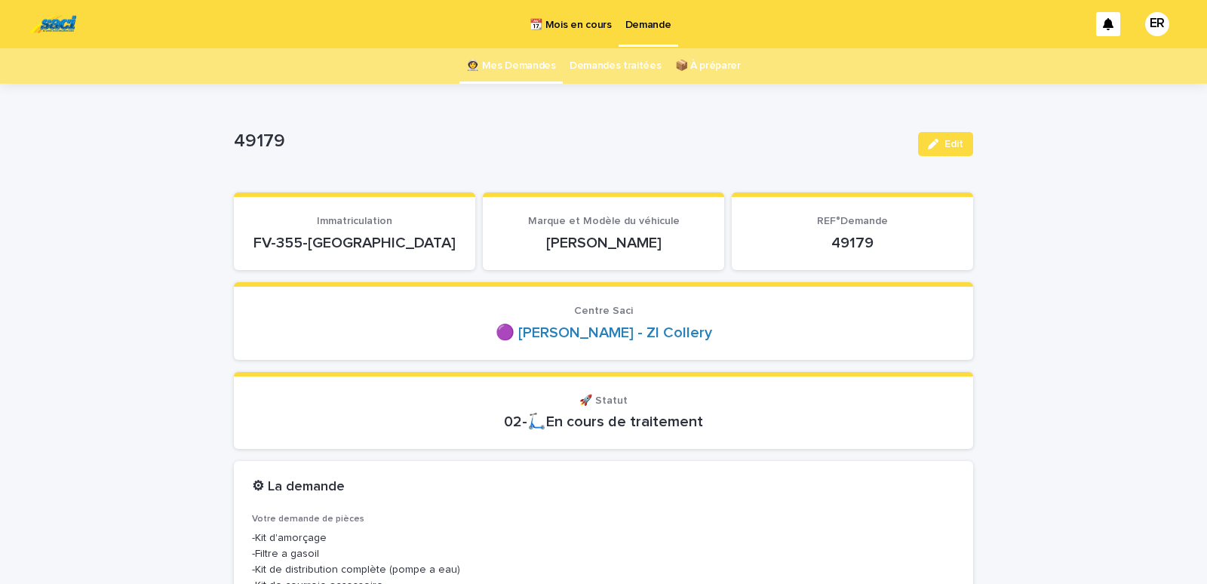
scroll to position [64, 0]
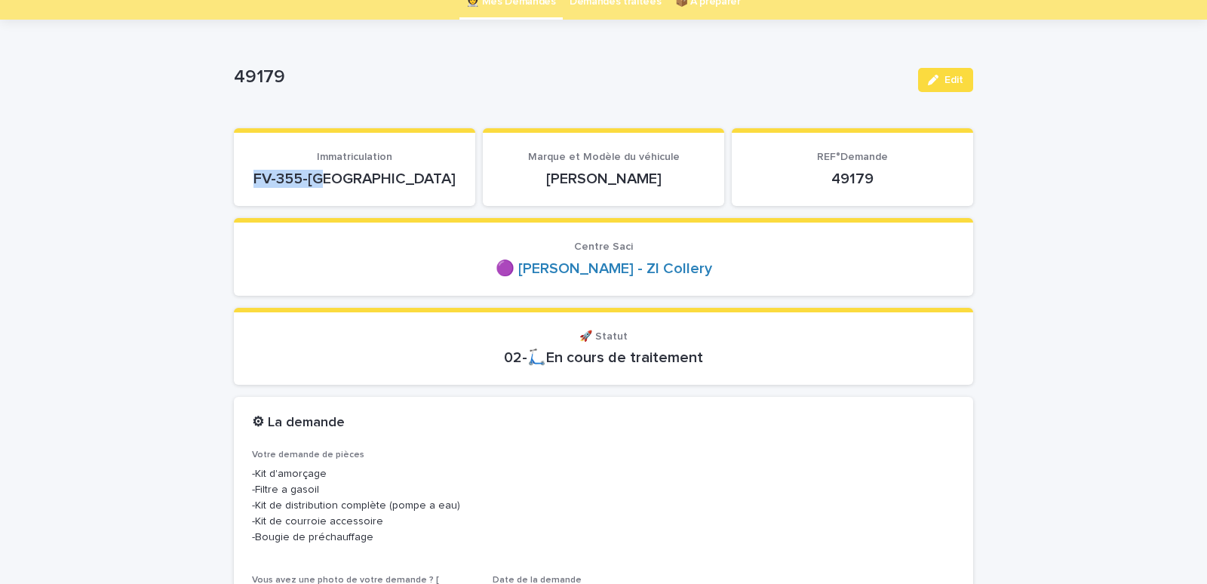
drag, startPoint x: 303, startPoint y: 189, endPoint x: 398, endPoint y: 184, distance: 94.5
click at [398, 184] on section "Immatriculation FV-355-MG" at bounding box center [354, 167] width 241 height 78
copy p "FV-355-[GEOGRAPHIC_DATA]"
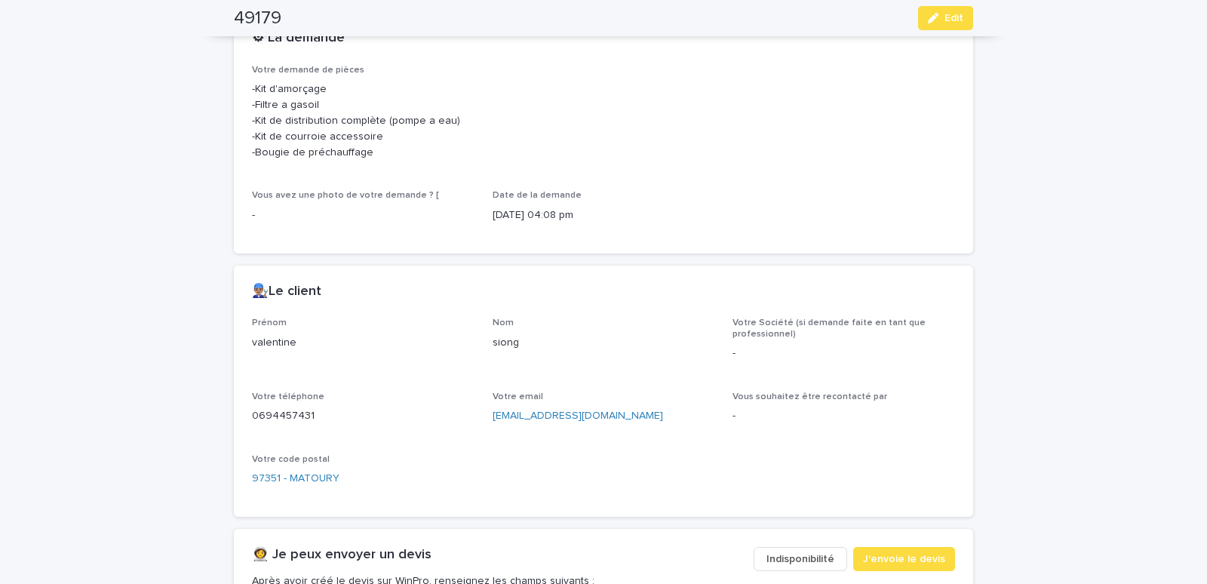
scroll to position [770, 0]
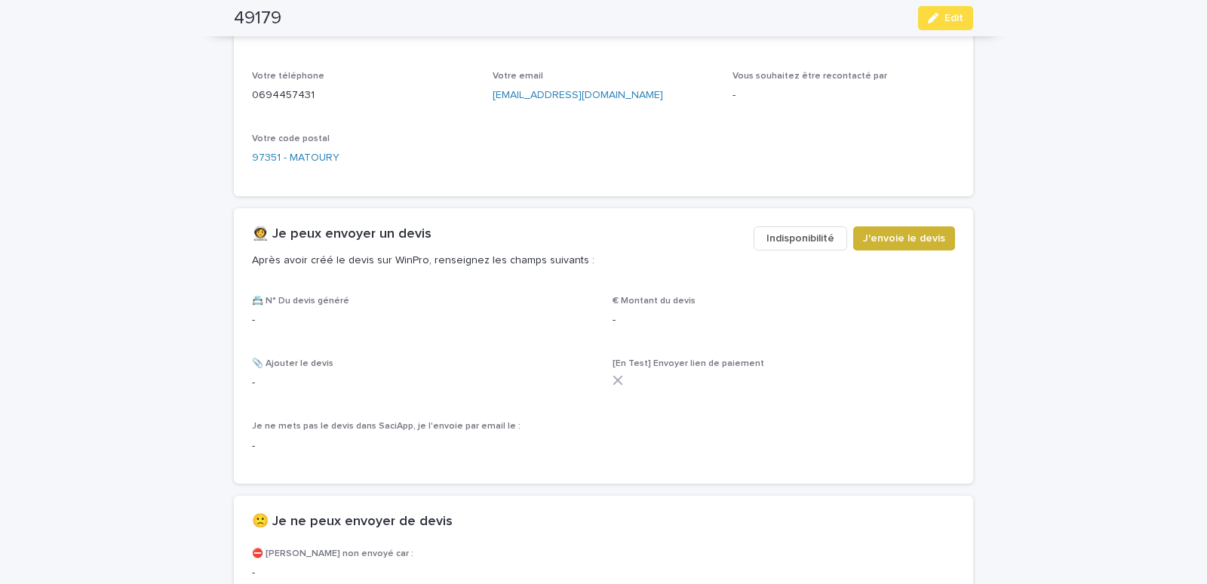
click at [919, 235] on span "J'envoie le devis" at bounding box center [904, 238] width 82 height 15
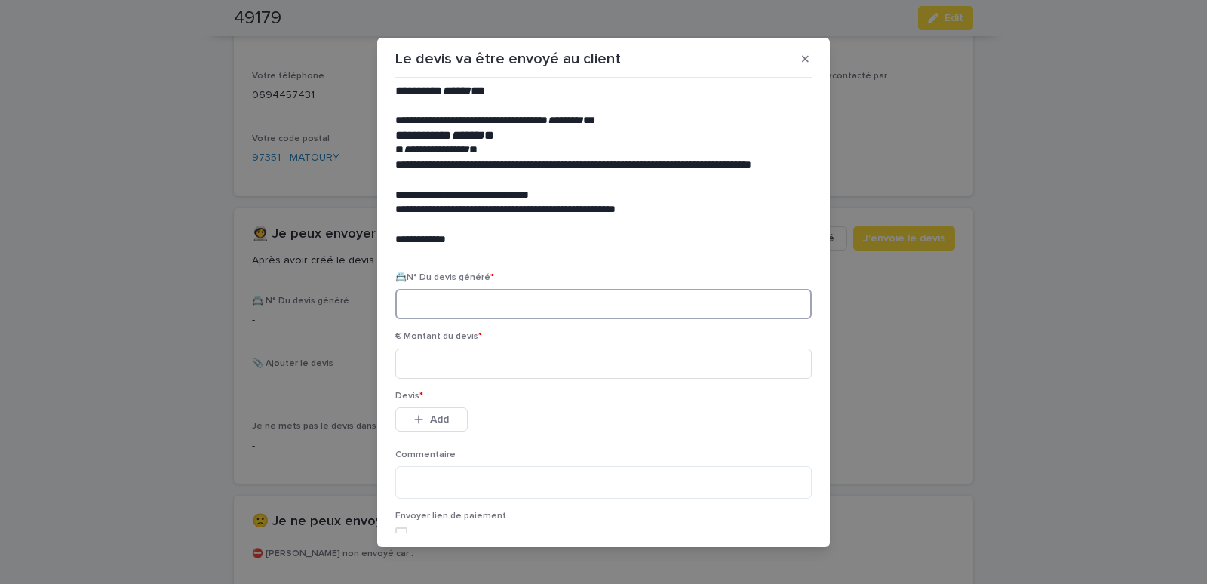
click at [441, 315] on input at bounding box center [603, 304] width 416 height 30
paste input "********"
type input "********"
click at [454, 362] on input at bounding box center [603, 364] width 416 height 30
type input "******"
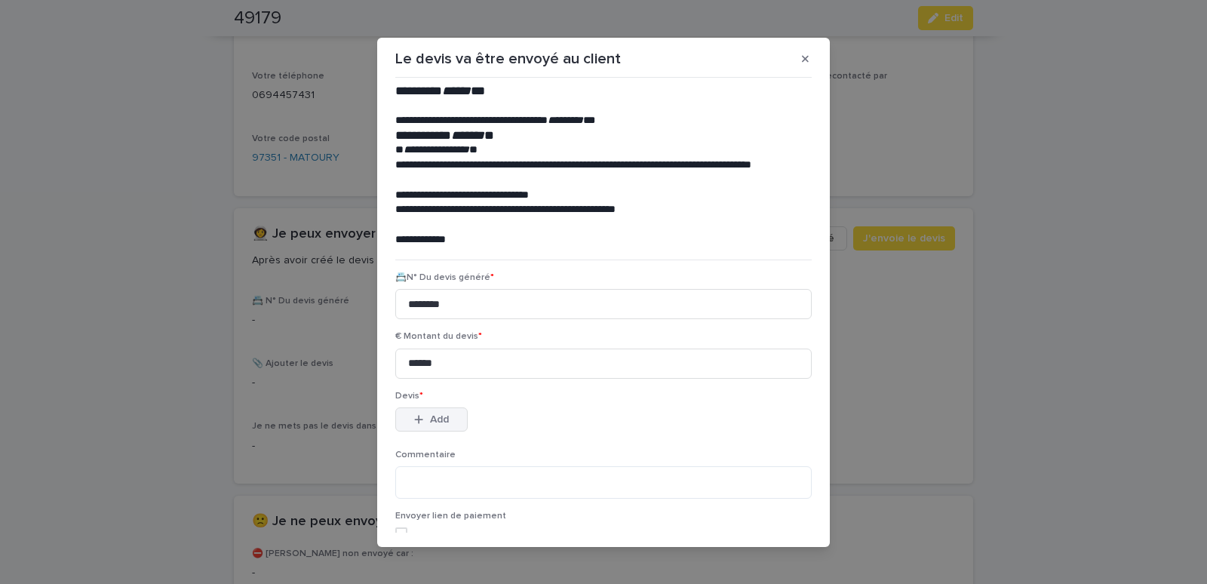
click at [440, 418] on span "Add" at bounding box center [439, 419] width 19 height 11
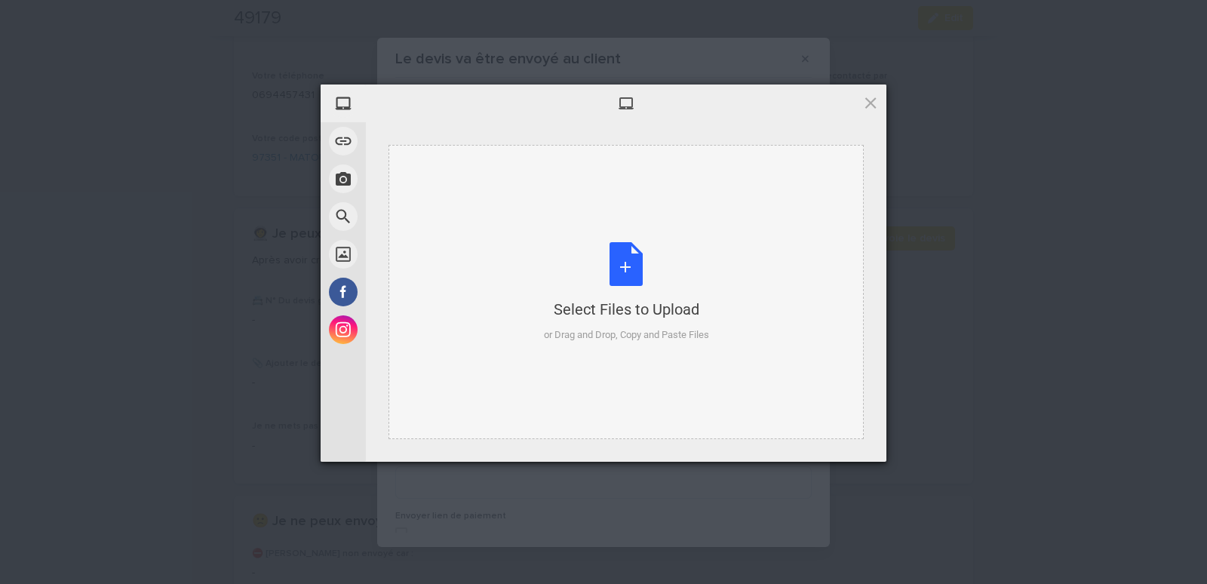
click at [512, 195] on div "Select Files to Upload or Drag and Drop, Copy and Paste Files" at bounding box center [626, 292] width 475 height 294
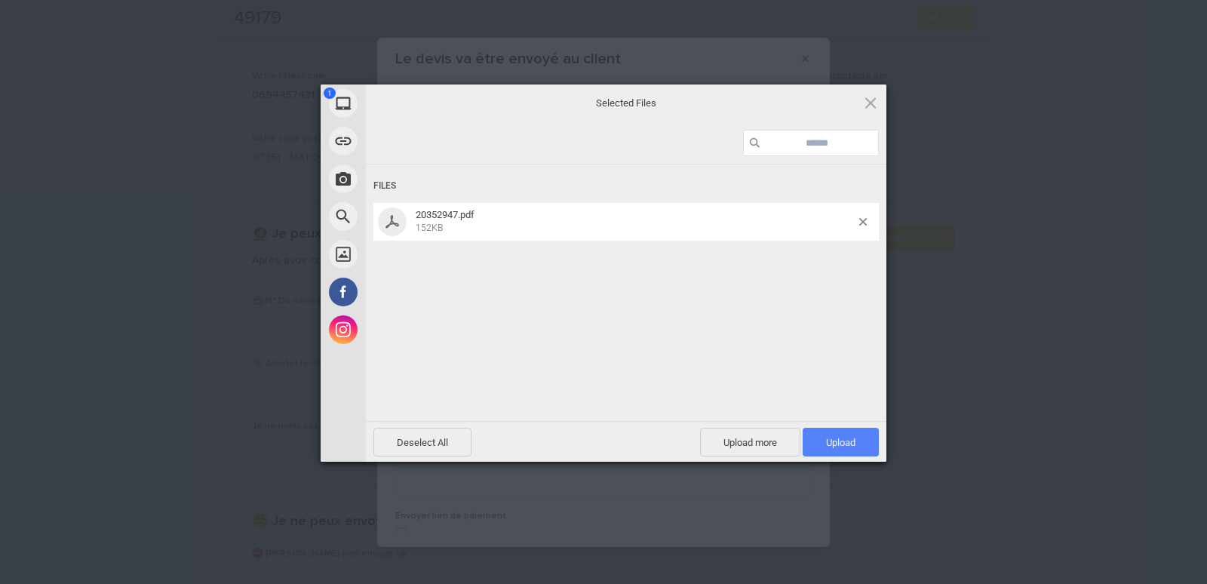
click at [848, 440] on span "Upload 1" at bounding box center [840, 442] width 29 height 11
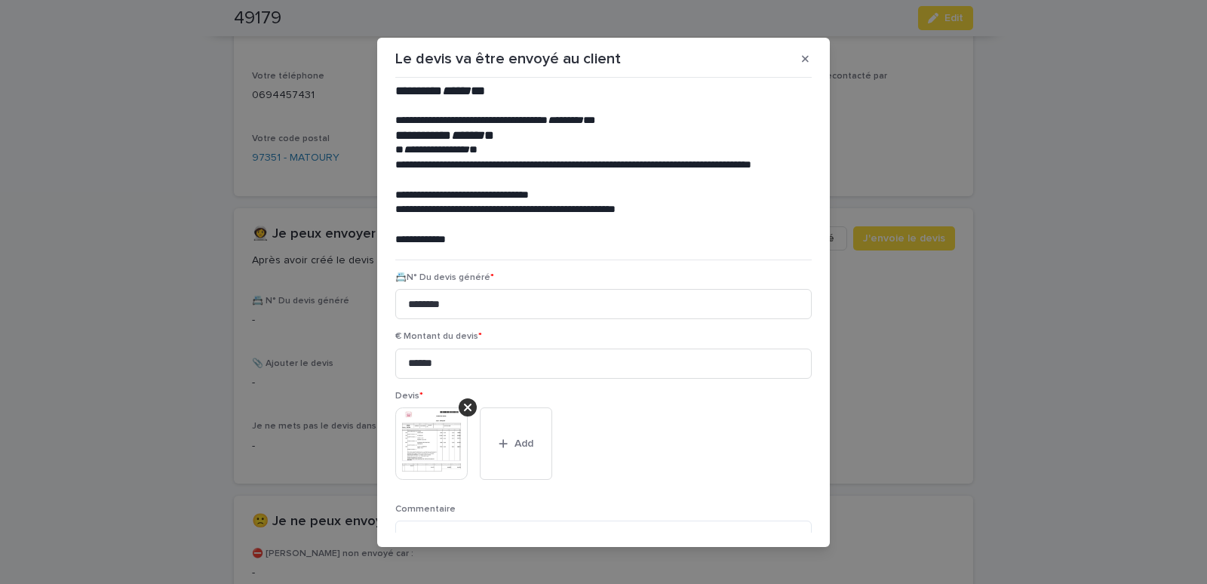
scroll to position [123, 0]
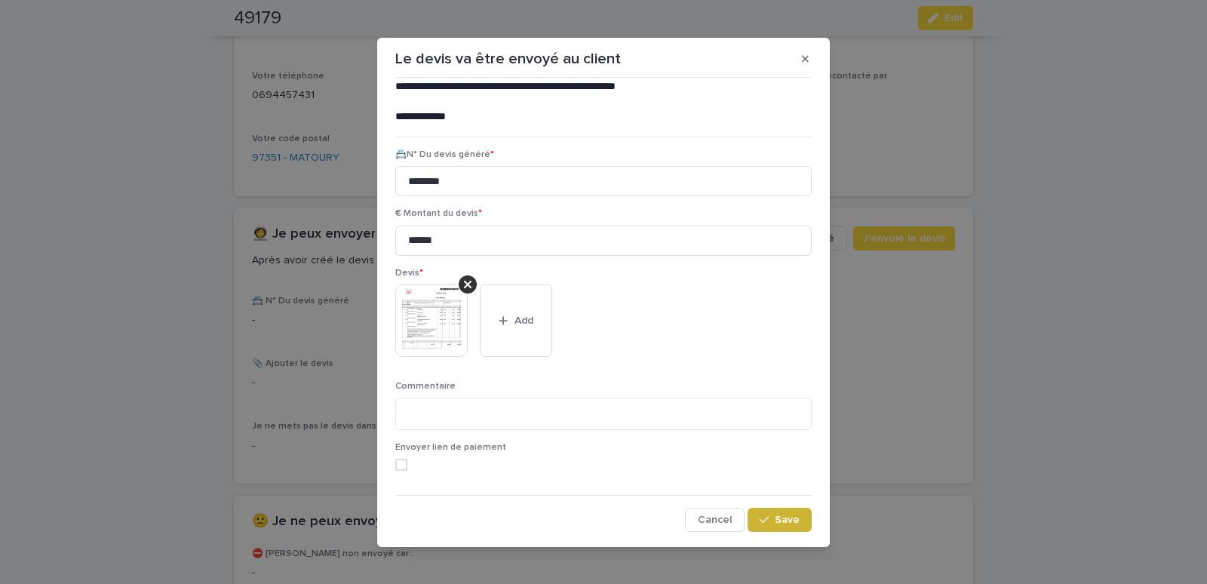
click at [760, 516] on icon "button" at bounding box center [764, 520] width 9 height 11
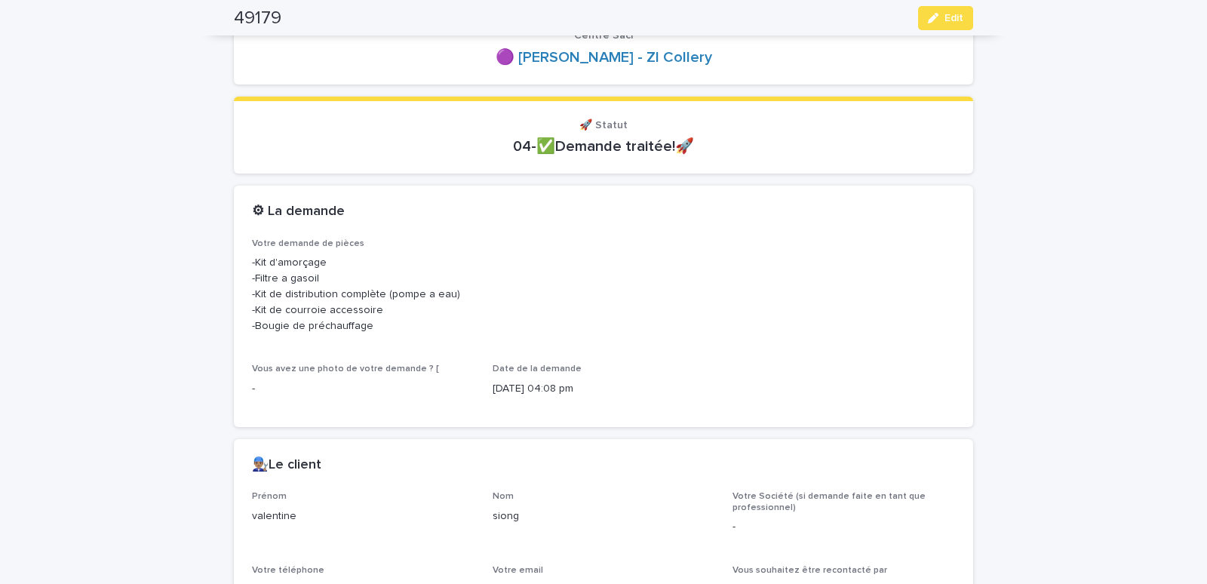
scroll to position [0, 0]
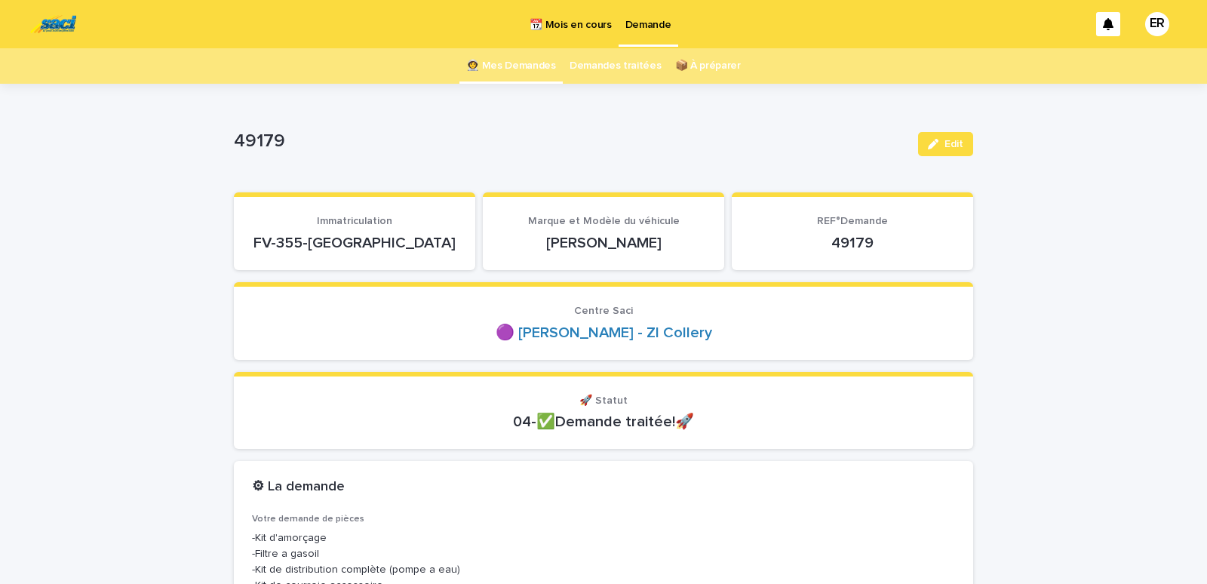
click at [515, 68] on link "👩‍🚀 Mes Demandes" at bounding box center [511, 65] width 90 height 35
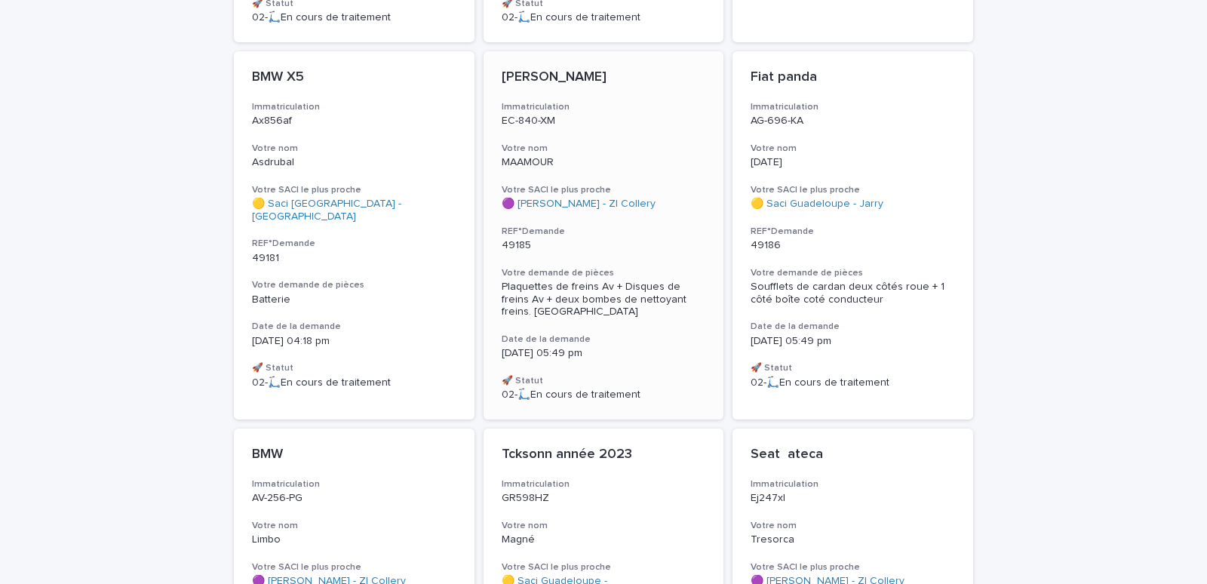
scroll to position [513, 0]
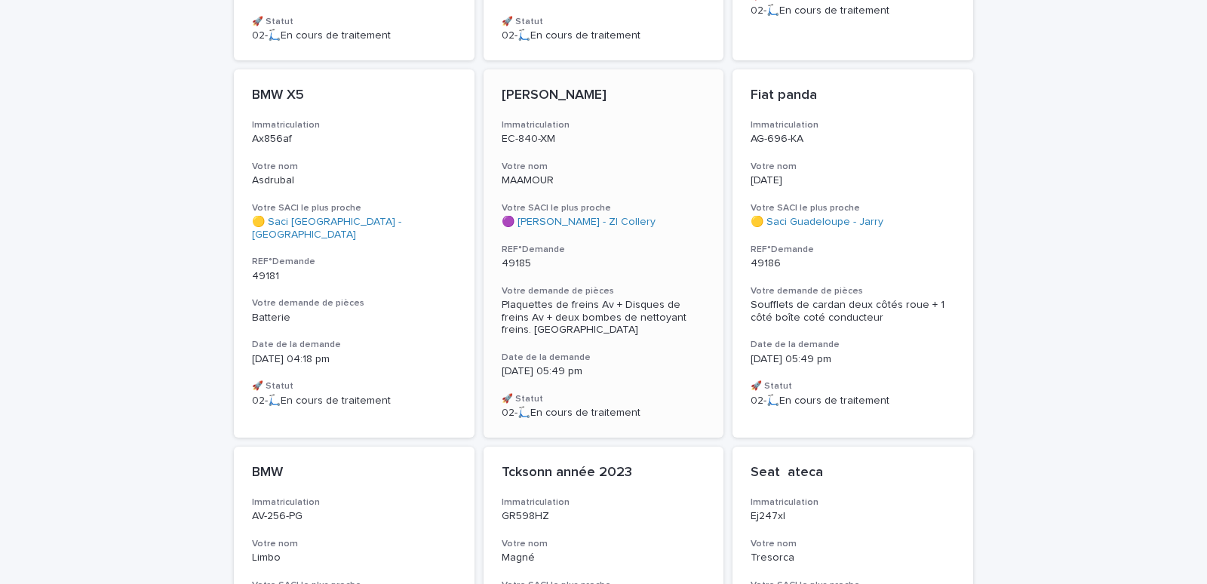
click at [585, 168] on h3 "Votre nom" at bounding box center [604, 167] width 204 height 12
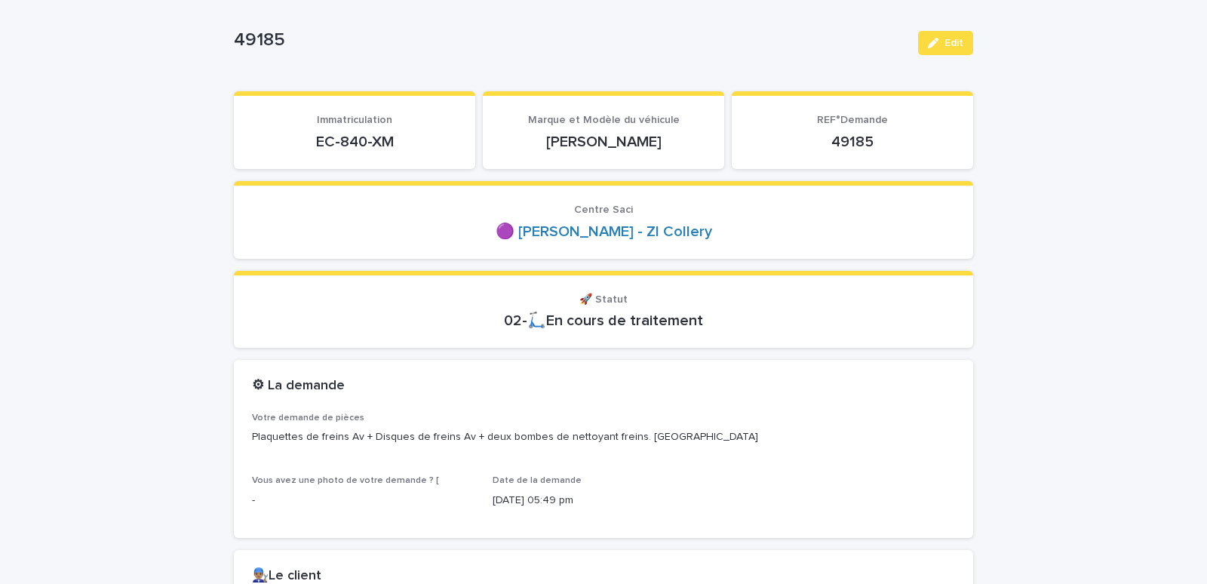
scroll to position [128, 0]
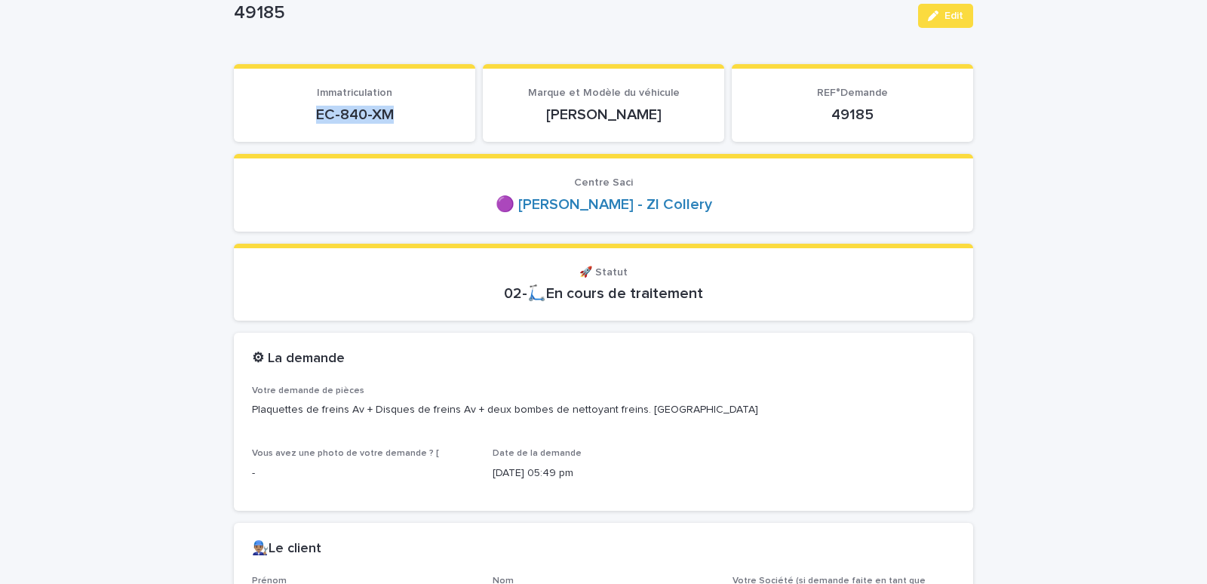
drag, startPoint x: 301, startPoint y: 116, endPoint x: 392, endPoint y: 109, distance: 90.8
click at [392, 109] on p "EC-840-XM" at bounding box center [354, 115] width 205 height 18
copy p "EC-840-XM"
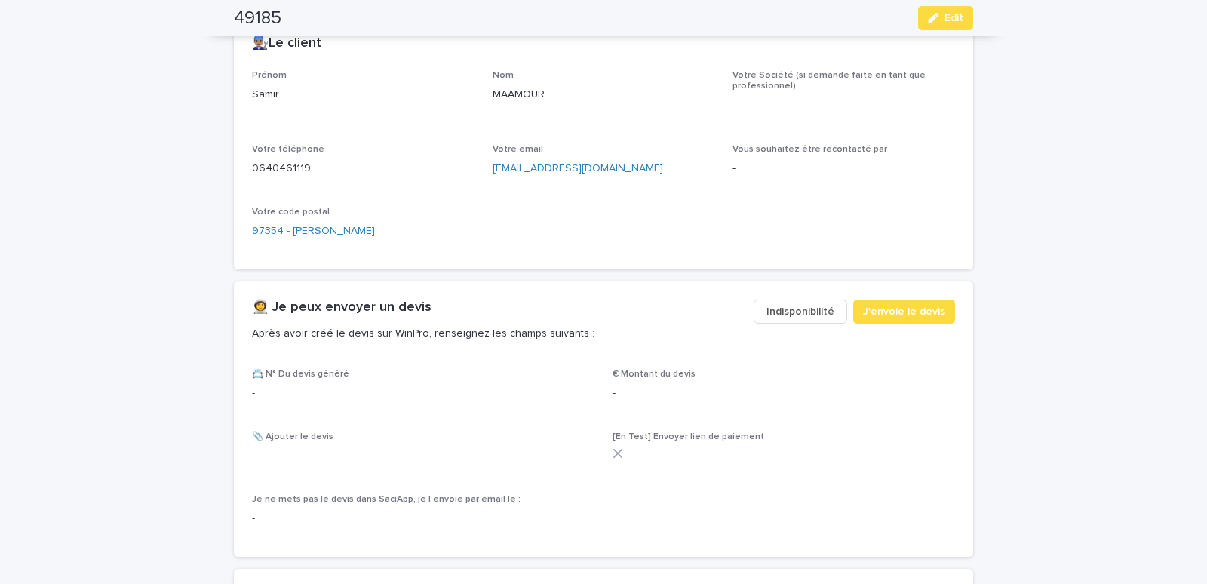
scroll to position [641, 0]
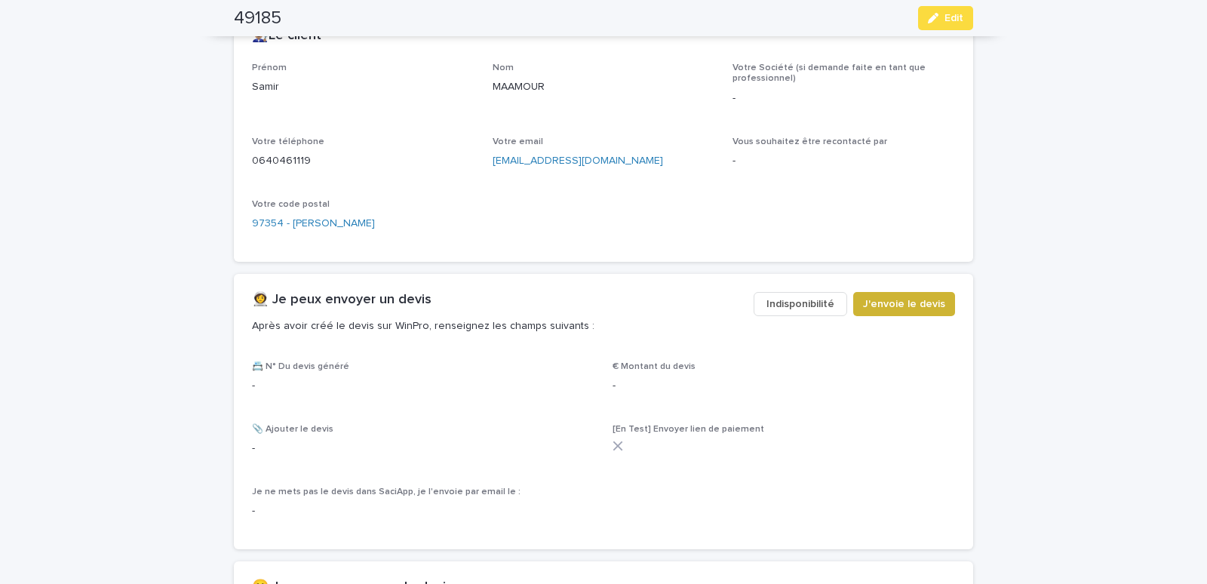
click at [905, 301] on span "J'envoie le devis" at bounding box center [904, 304] width 82 height 15
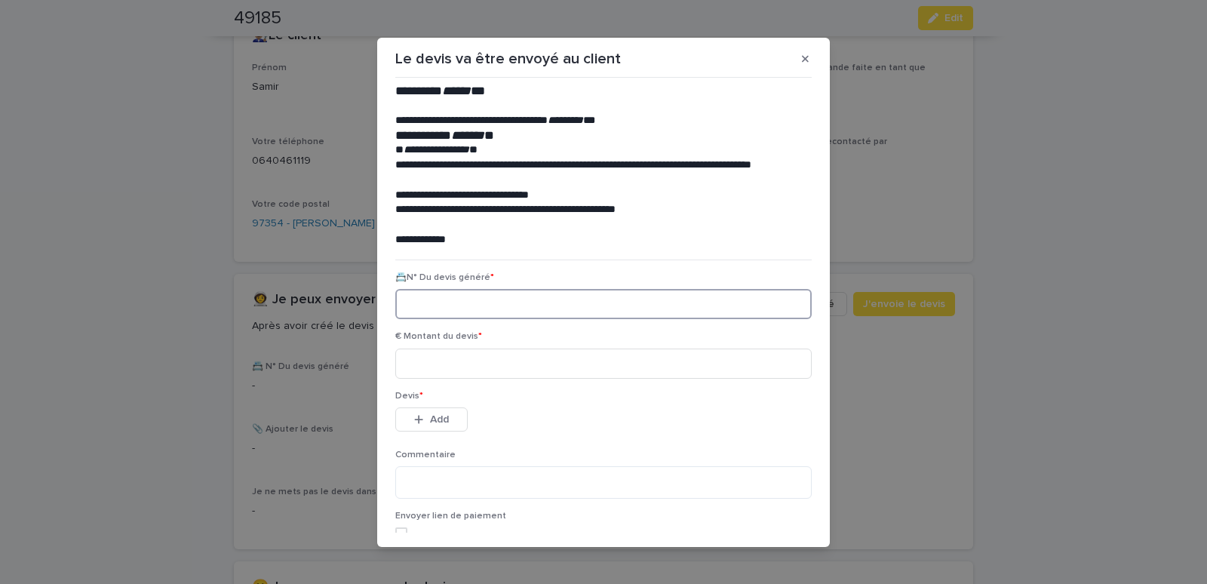
click at [438, 308] on input at bounding box center [603, 304] width 416 height 30
paste input "********"
type input "********"
click at [441, 364] on input at bounding box center [603, 364] width 416 height 30
type input "******"
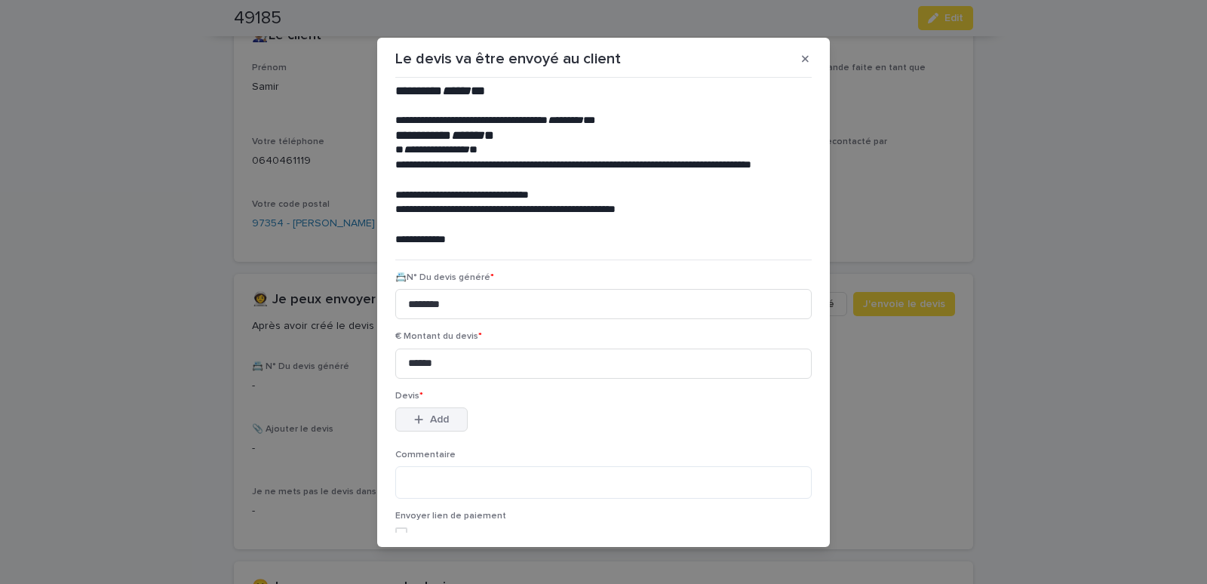
click at [404, 413] on button "Add" at bounding box center [431, 419] width 72 height 24
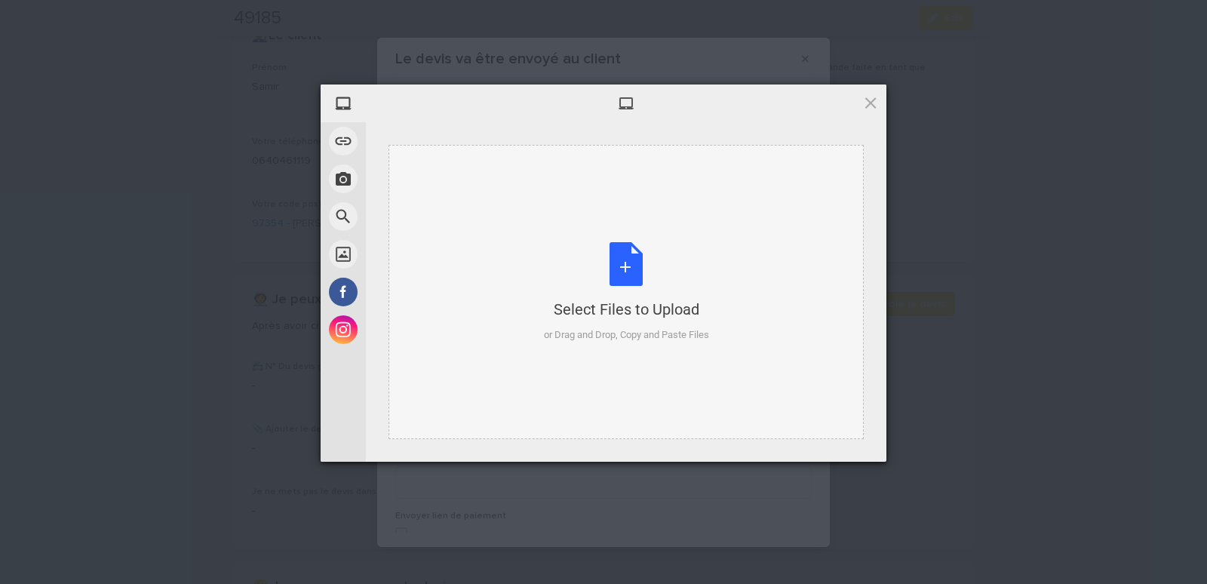
click at [461, 195] on div "Select Files to Upload or Drag and Drop, Copy and Paste Files" at bounding box center [626, 292] width 475 height 294
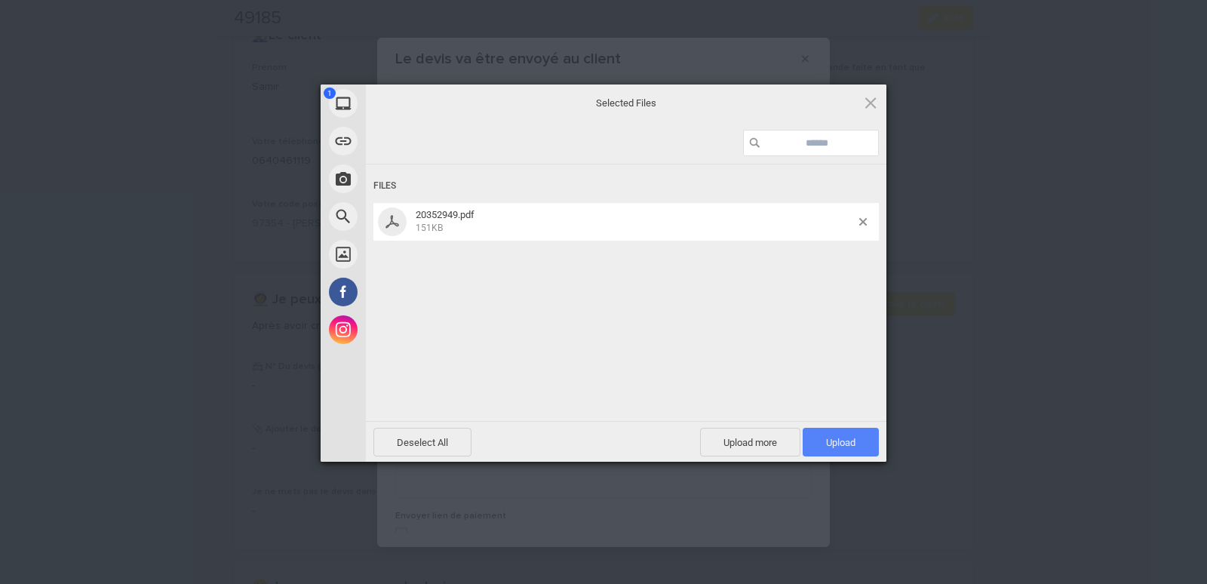
click at [817, 440] on span "Upload 1" at bounding box center [841, 442] width 76 height 29
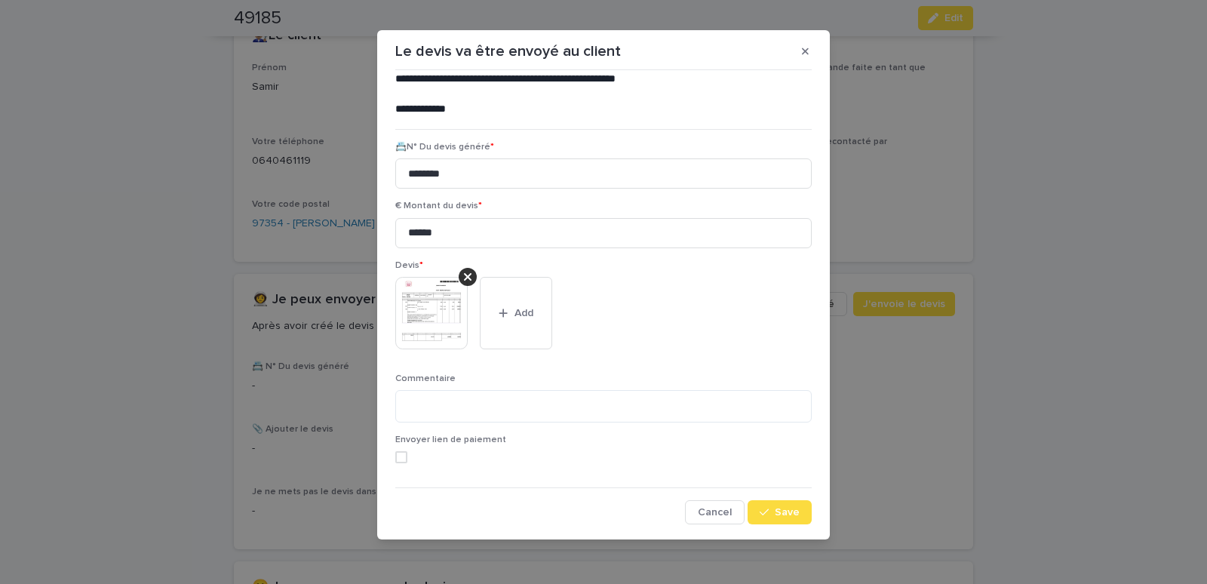
scroll to position [8, 0]
click at [775, 508] on span "Save" at bounding box center [787, 512] width 25 height 11
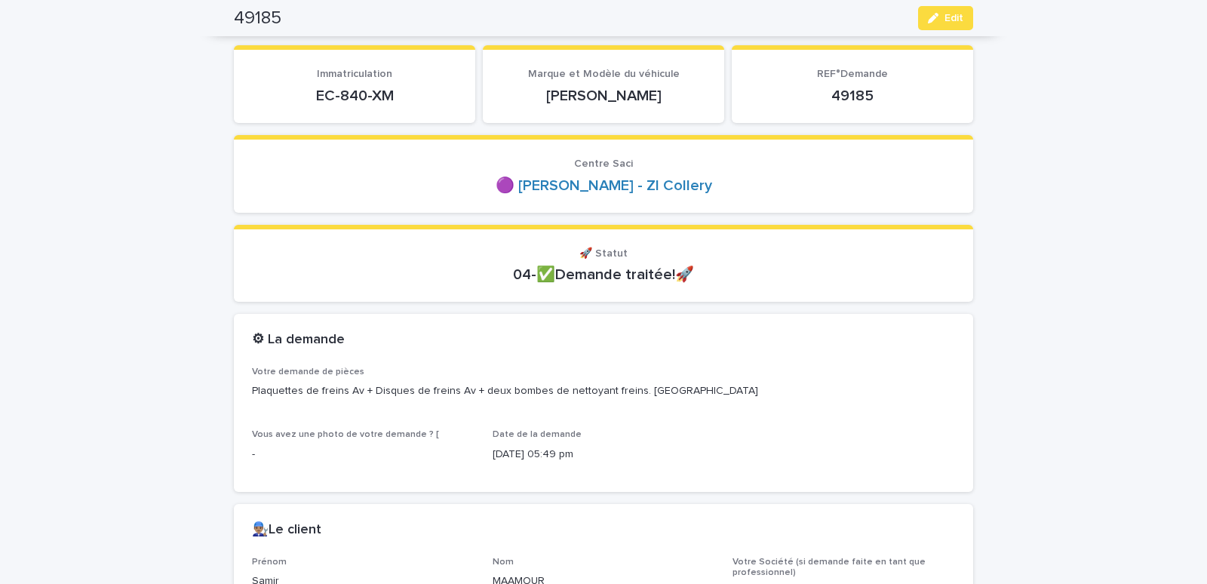
scroll to position [0, 0]
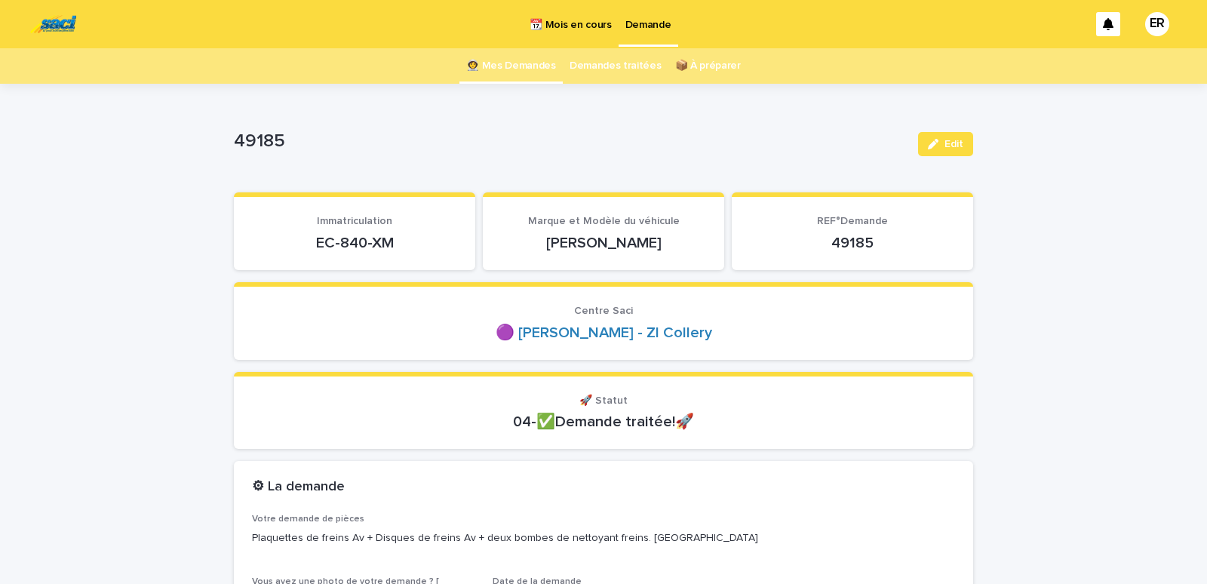
click at [493, 63] on link "👩‍🚀 Mes Demandes" at bounding box center [511, 65] width 90 height 35
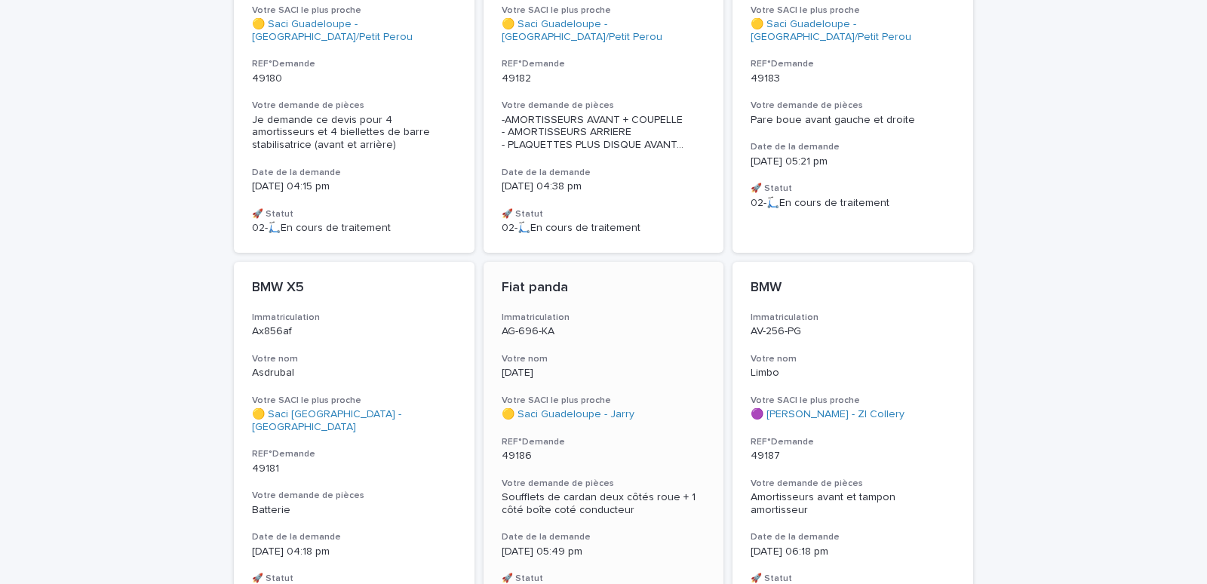
scroll to position [577, 0]
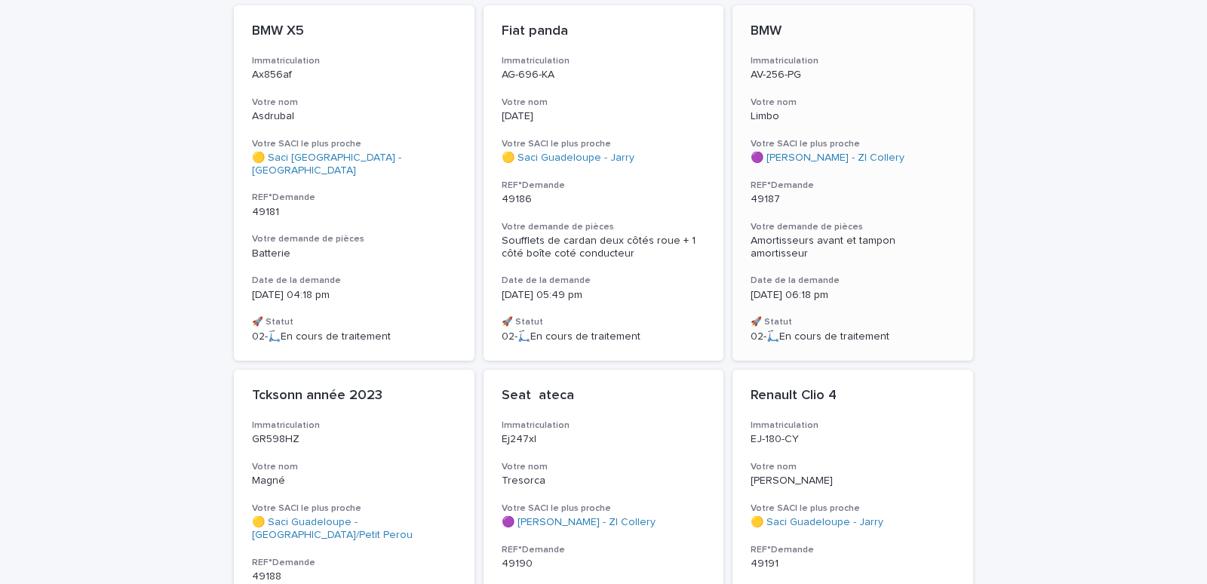
click at [840, 110] on p "Limbo" at bounding box center [853, 116] width 204 height 13
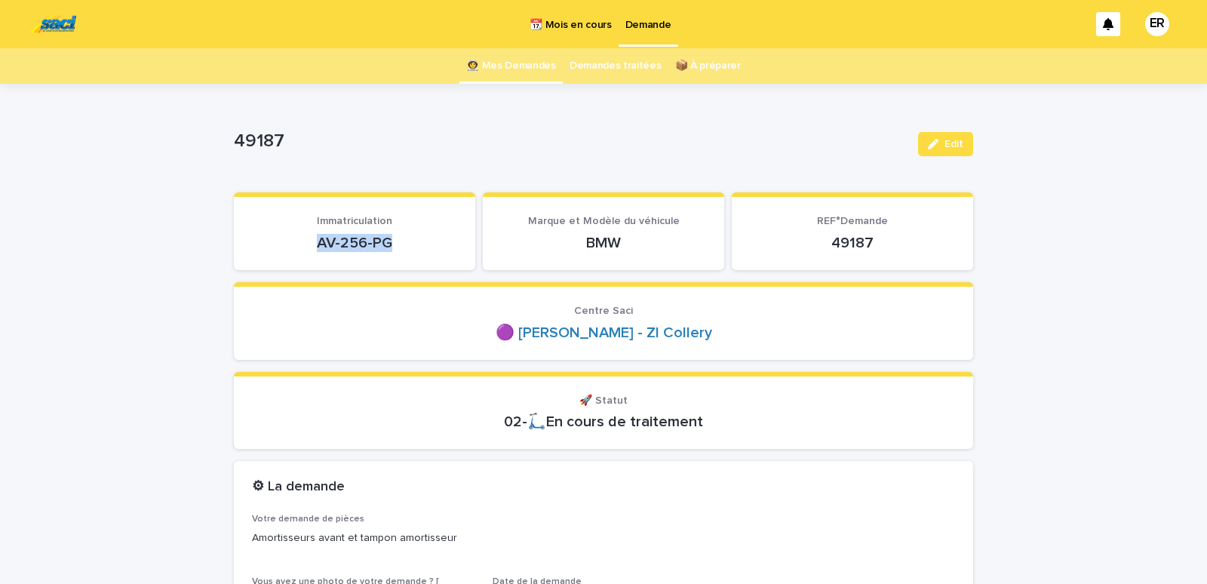
drag, startPoint x: 347, startPoint y: 242, endPoint x: 392, endPoint y: 244, distance: 44.5
click at [392, 244] on p "AV-256-PG" at bounding box center [354, 243] width 205 height 18
copy p "AV-256-PG"
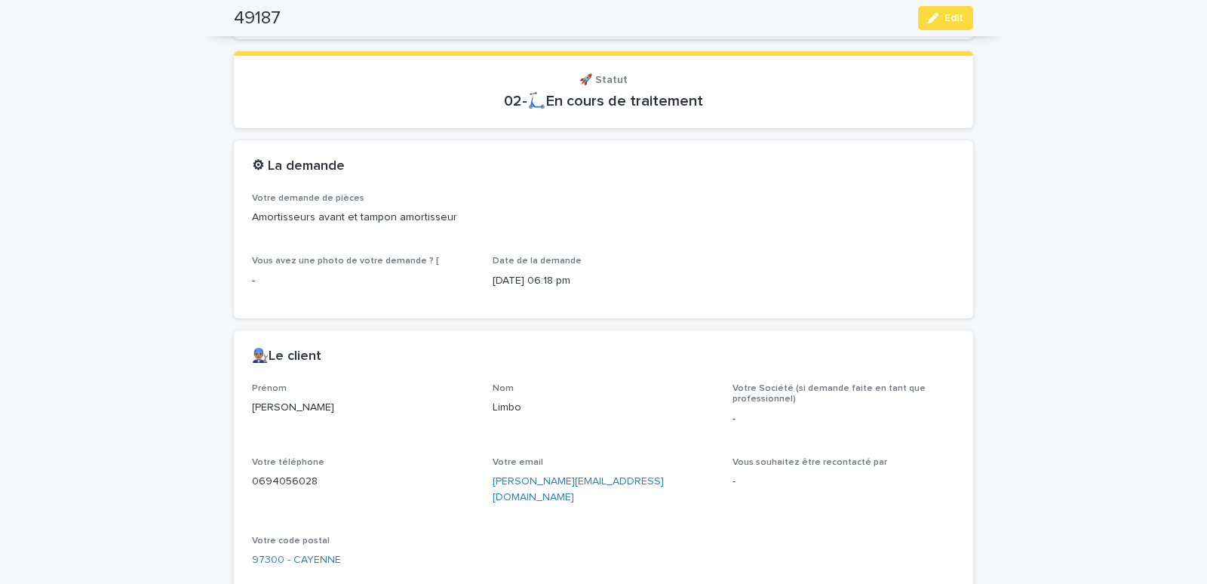
scroll to position [577, 0]
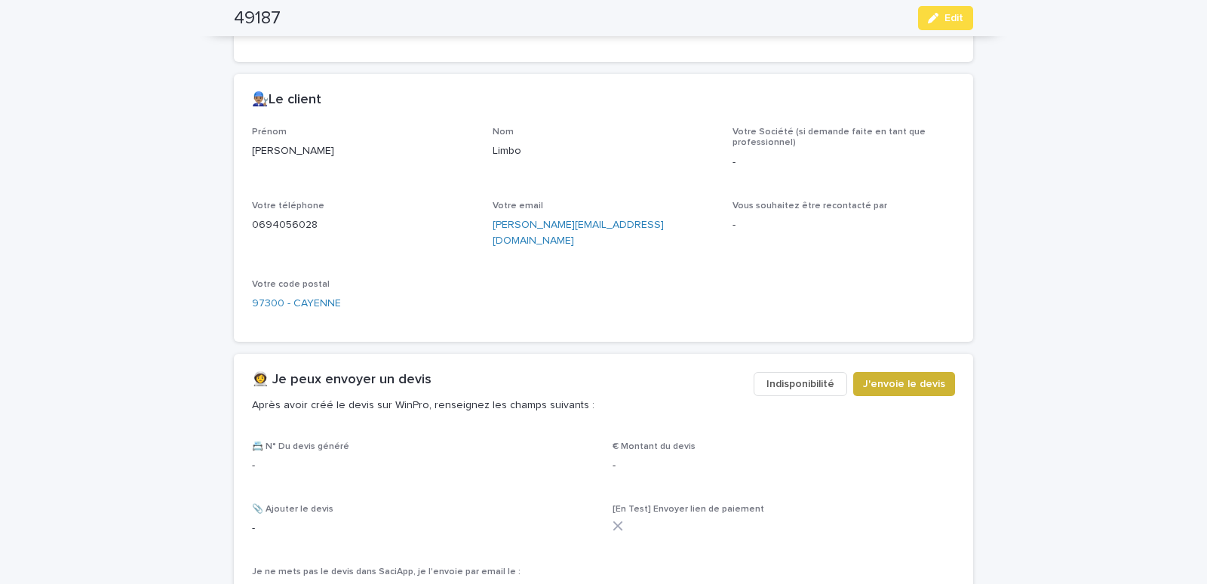
click at [895, 372] on button "J'envoie le devis" at bounding box center [904, 384] width 102 height 24
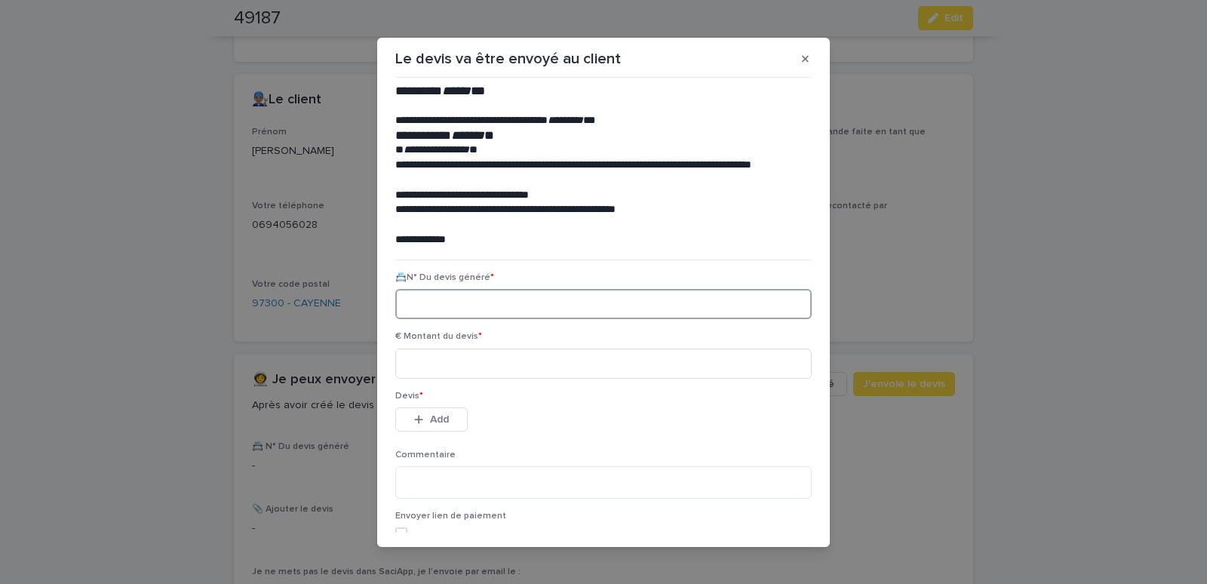
click at [456, 305] on input at bounding box center [603, 304] width 416 height 30
paste input "********"
type input "********"
click at [463, 364] on input at bounding box center [603, 364] width 416 height 30
type input "******"
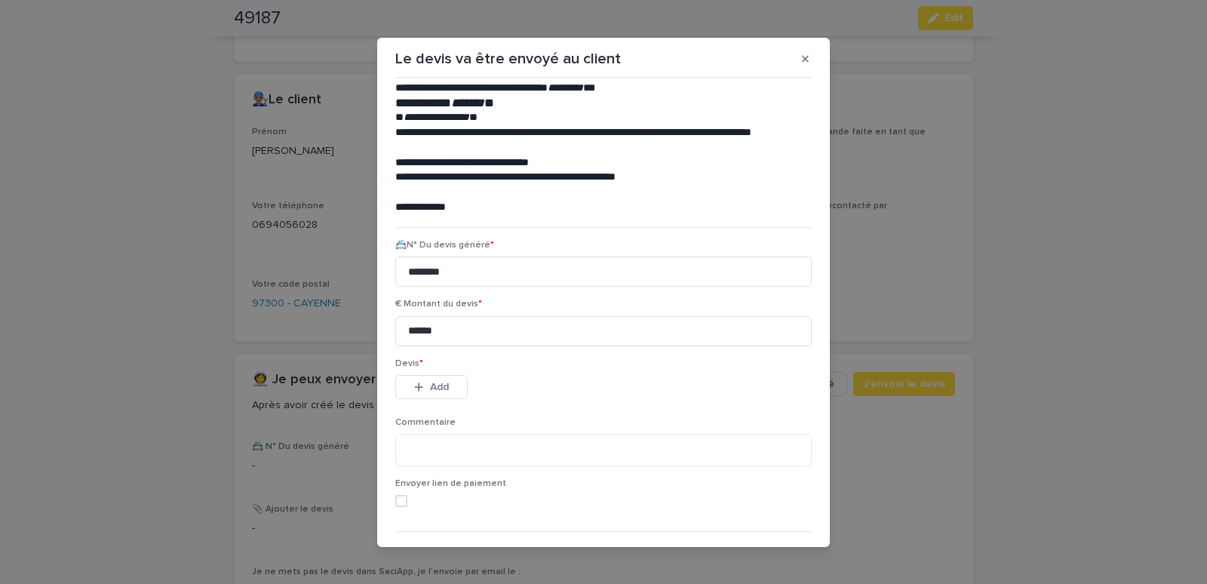
scroll to position [69, 0]
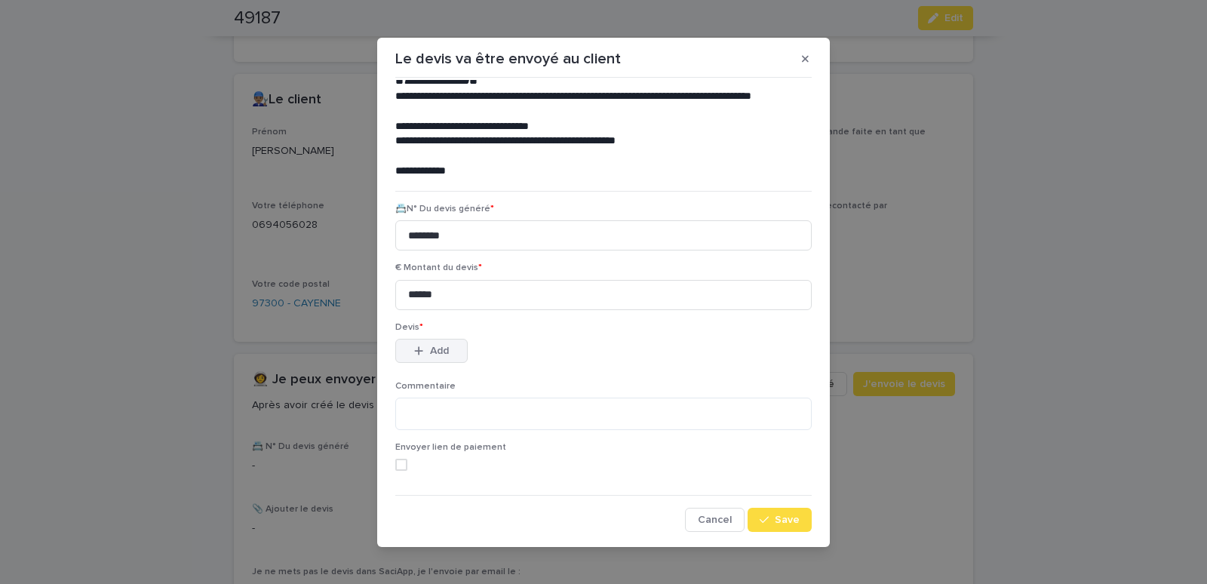
click at [431, 347] on span "Add" at bounding box center [439, 351] width 19 height 11
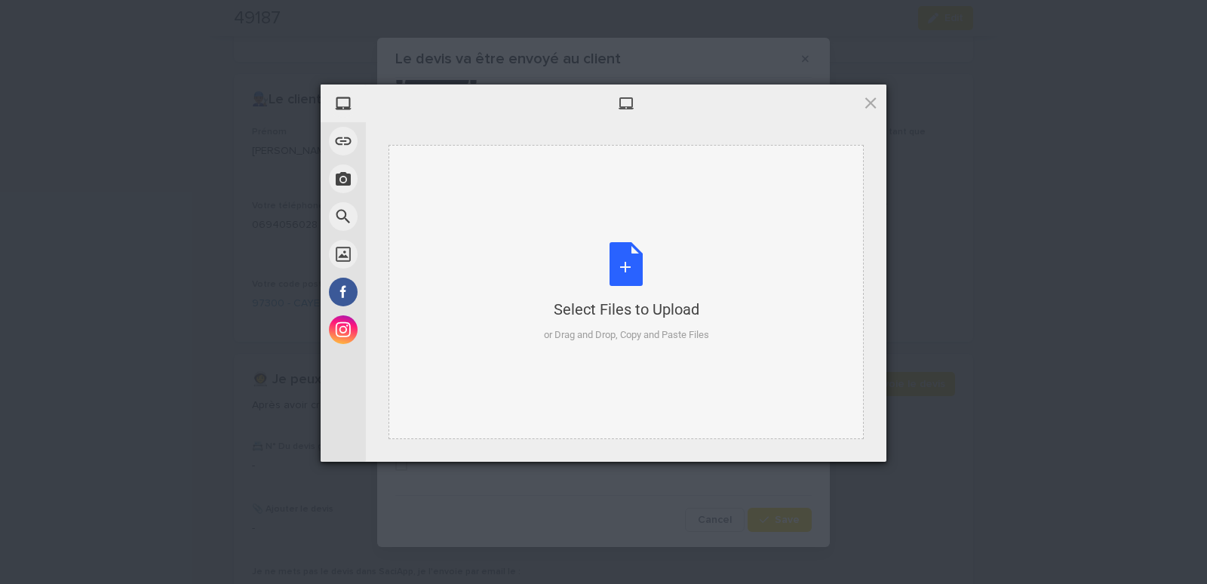
click at [466, 189] on div "Select Files to Upload or Drag and Drop, Copy and Paste Files" at bounding box center [626, 292] width 475 height 294
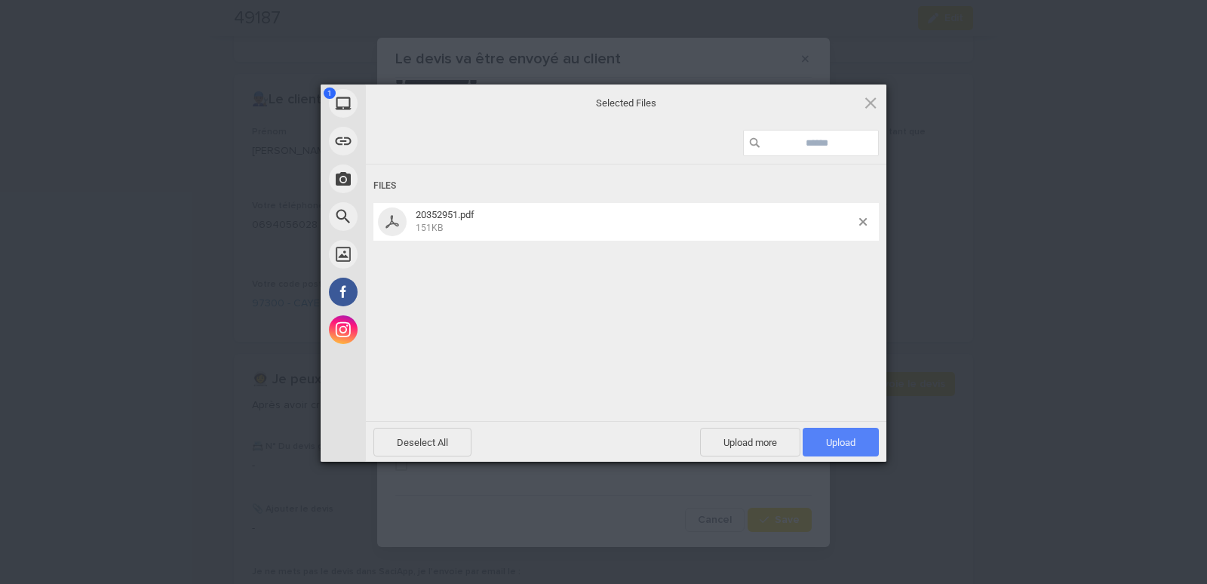
click at [826, 431] on span "Upload 1" at bounding box center [841, 442] width 76 height 29
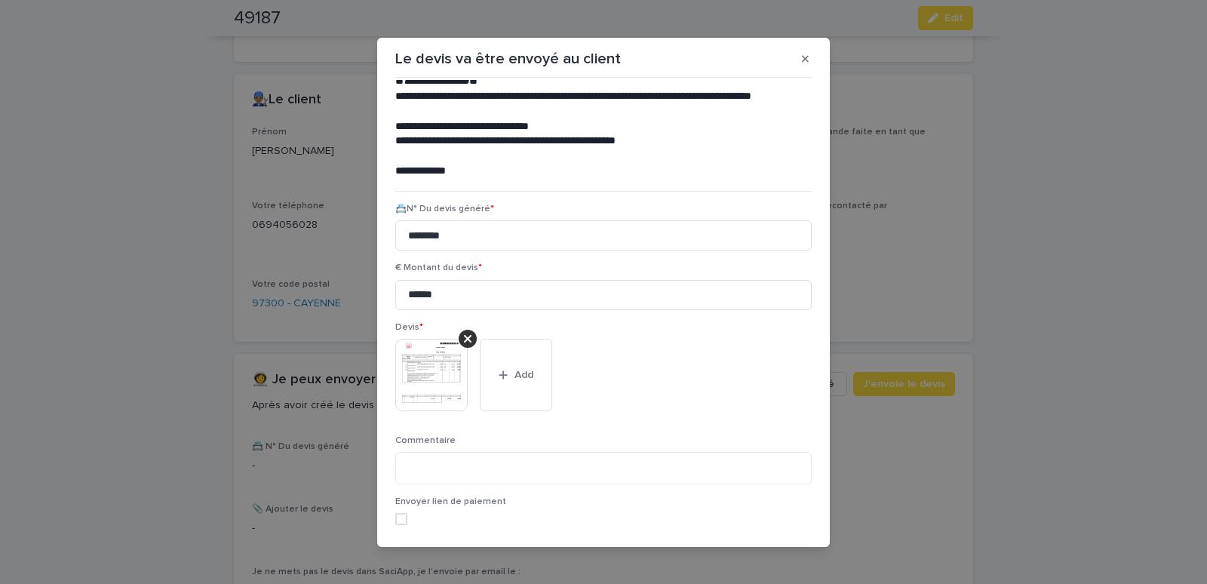
scroll to position [123, 0]
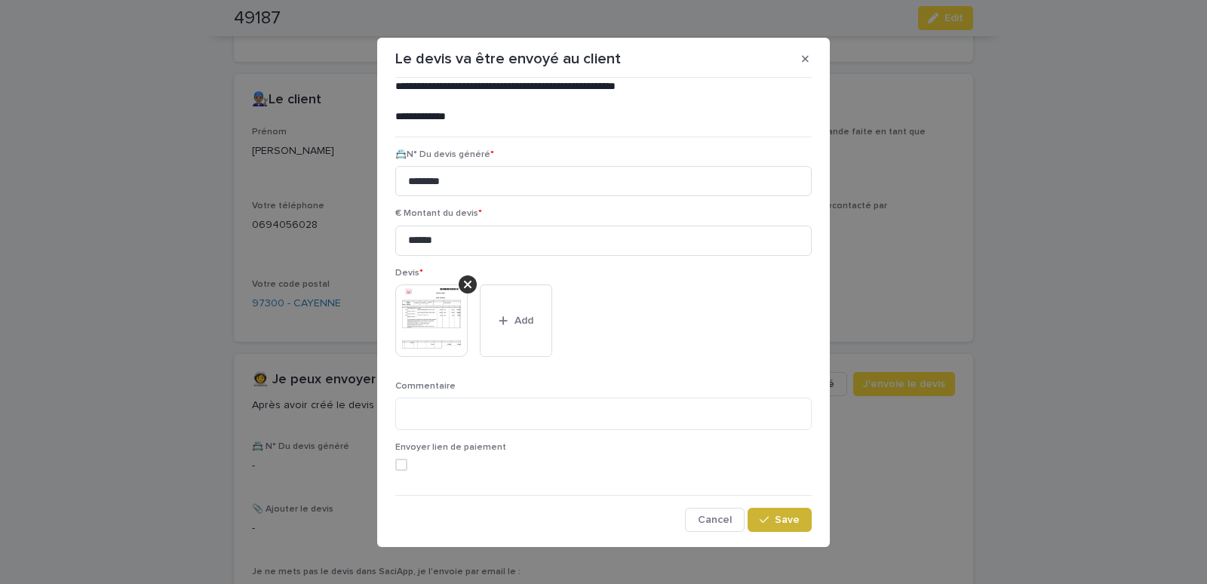
click at [771, 533] on section "**********" at bounding box center [603, 292] width 453 height 509
click at [775, 524] on span "Save" at bounding box center [787, 520] width 25 height 11
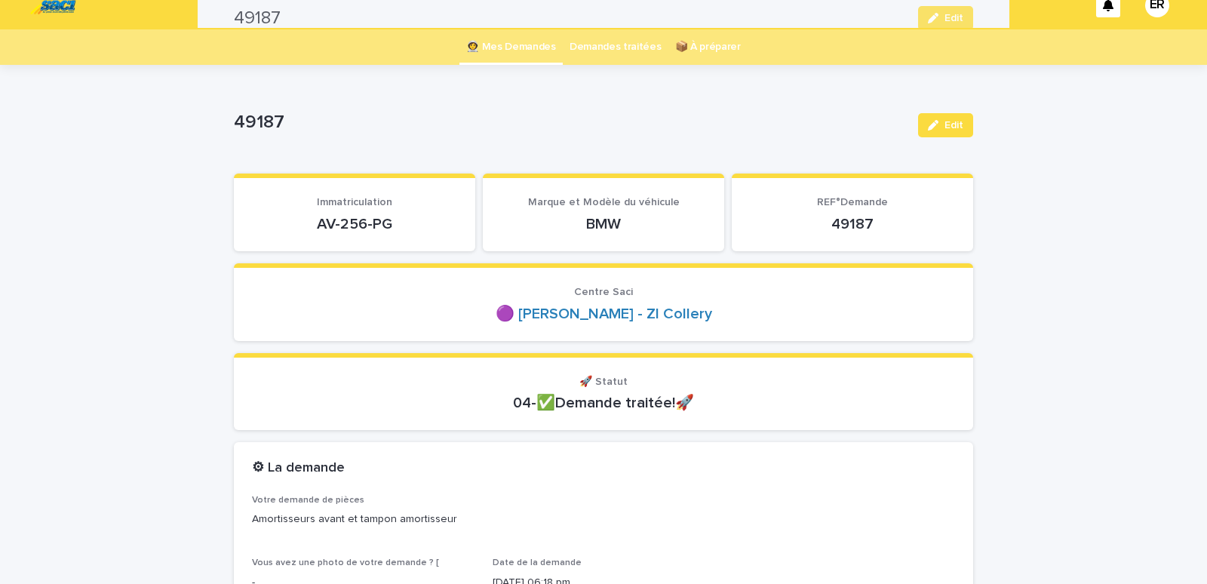
scroll to position [0, 0]
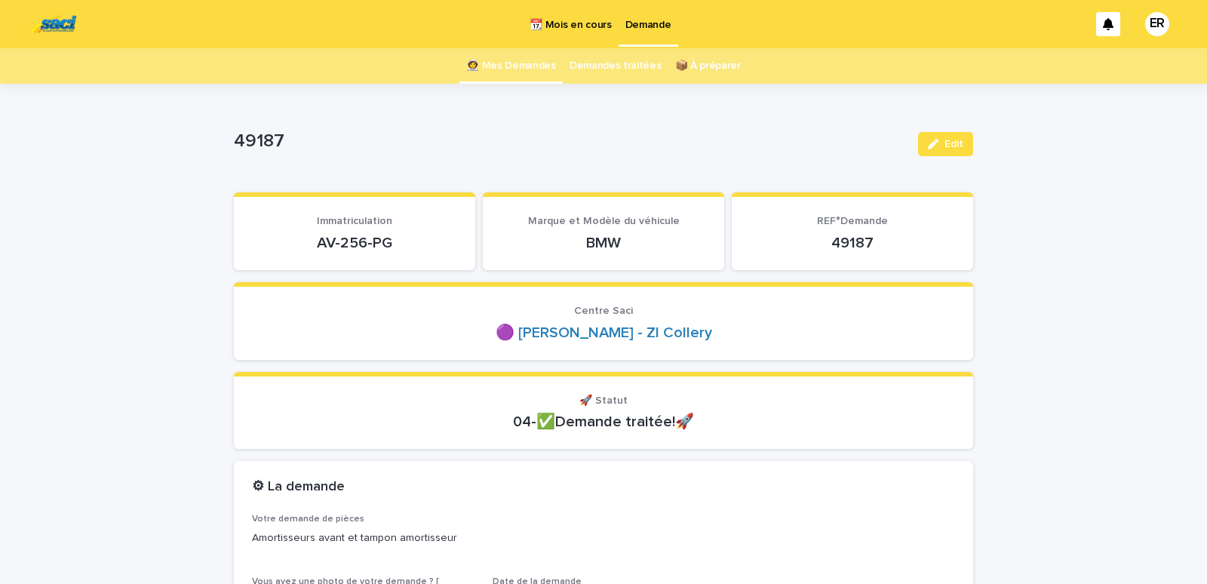
click at [507, 63] on link "👩‍🚀 Mes Demandes" at bounding box center [511, 65] width 90 height 35
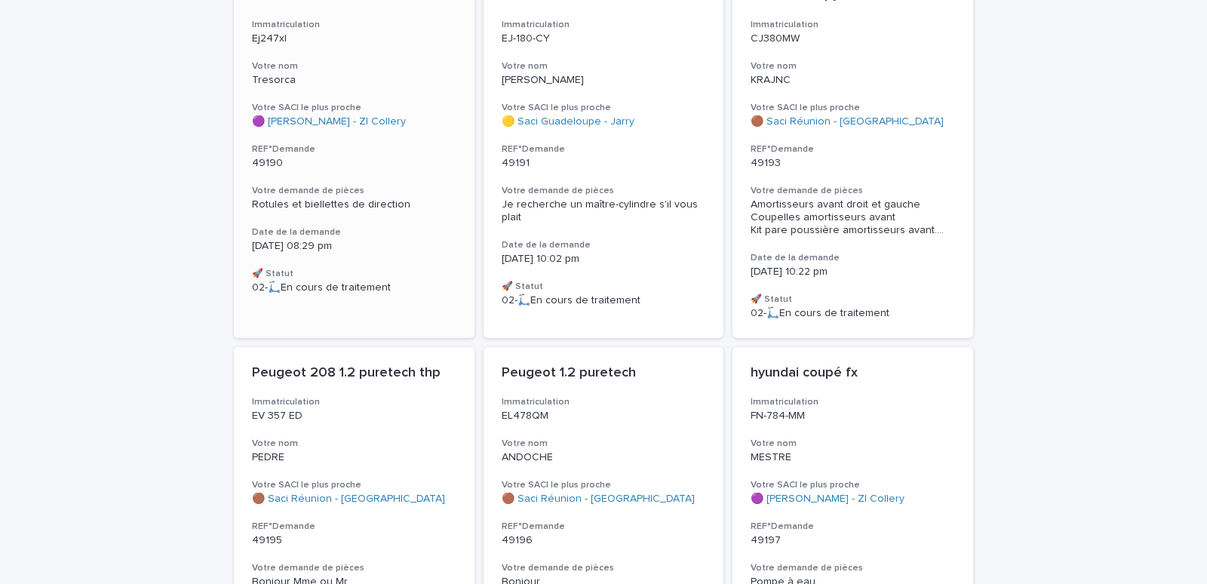
scroll to position [893, 0]
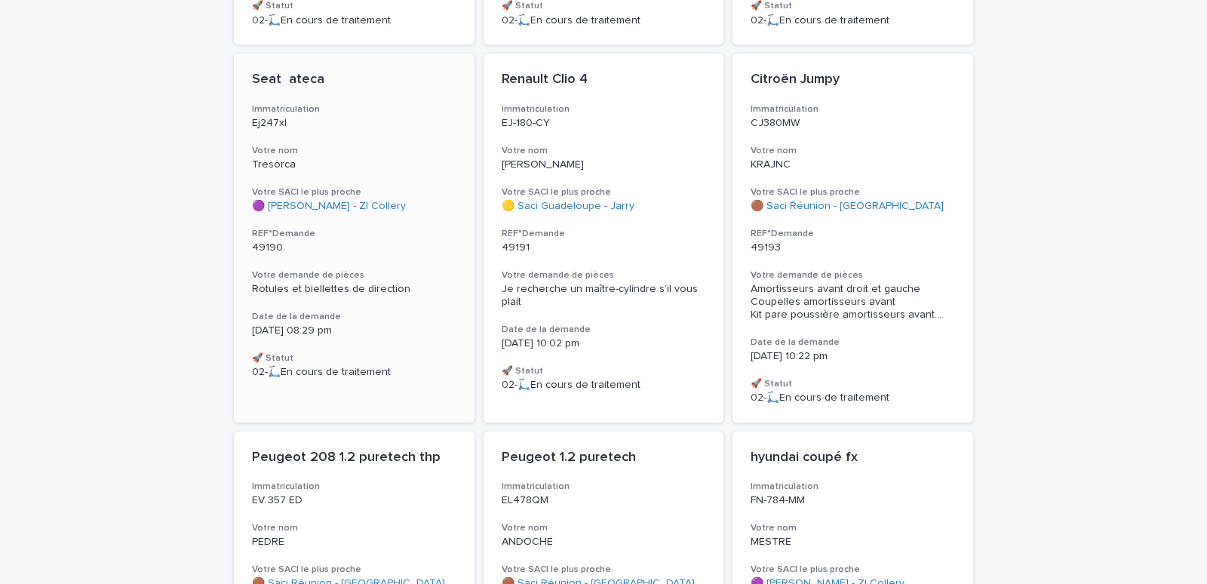
click at [332, 138] on div "Seat ateca Immatriculation Ej247xl Votre nom Tresorca Votre SACI le plus proche…" at bounding box center [354, 225] width 241 height 343
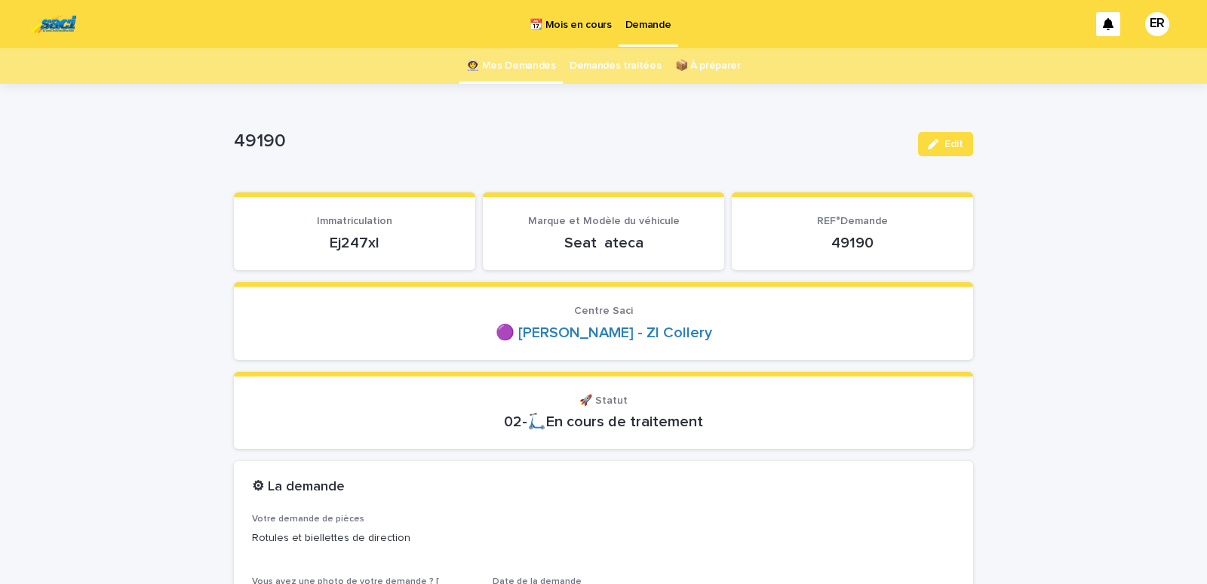
drag, startPoint x: 301, startPoint y: 247, endPoint x: 409, endPoint y: 245, distance: 107.9
click at [409, 245] on p "Ej247xl" at bounding box center [354, 243] width 205 height 18
copy p "Ej247xl"
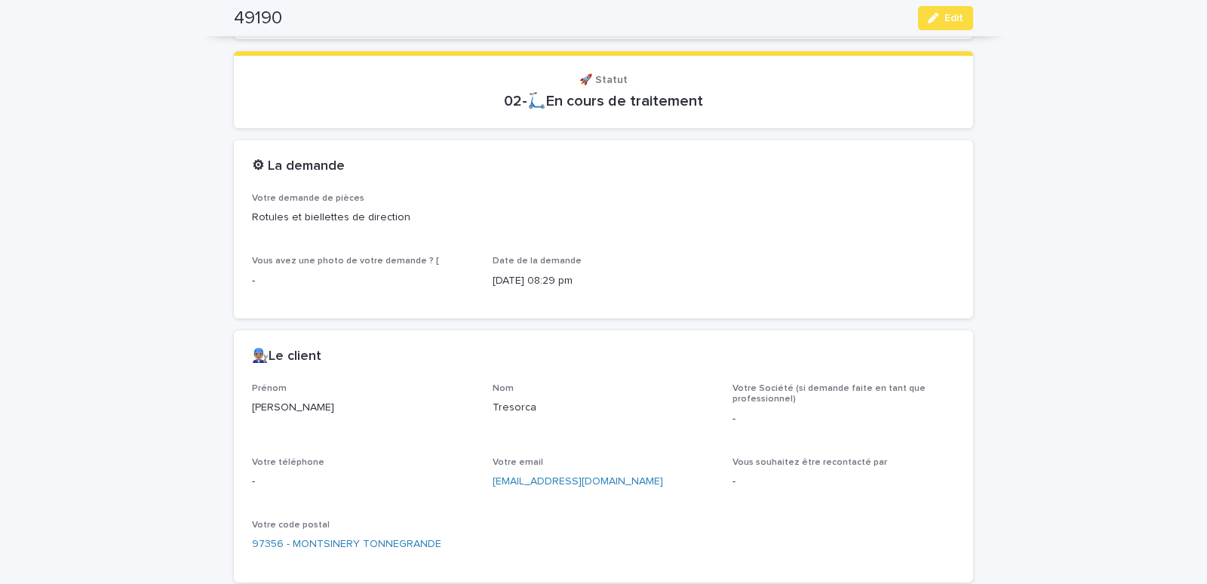
scroll to position [641, 0]
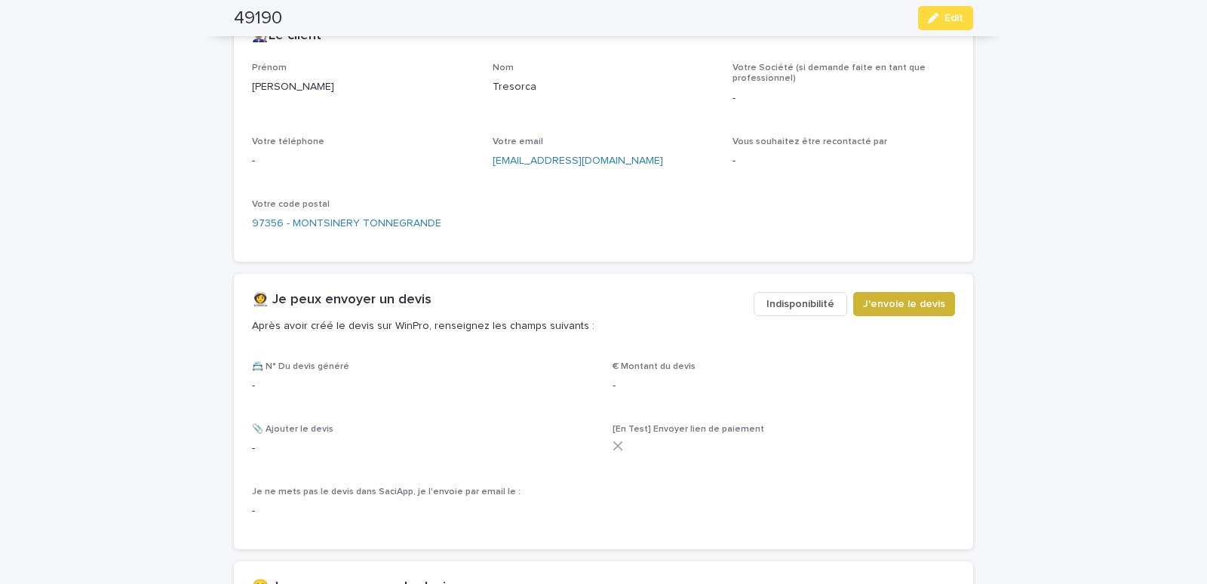
click at [883, 309] on span "J'envoie le devis" at bounding box center [904, 304] width 82 height 15
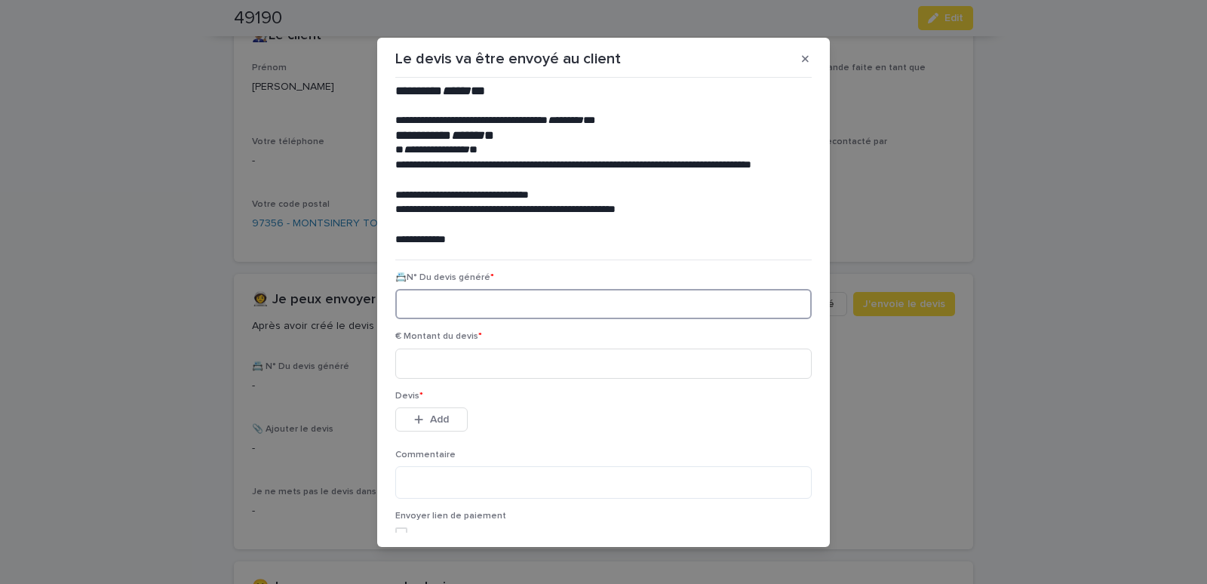
click at [470, 306] on input at bounding box center [603, 304] width 416 height 30
paste input "********"
type input "********"
click at [475, 359] on input at bounding box center [603, 364] width 416 height 30
type input "*****"
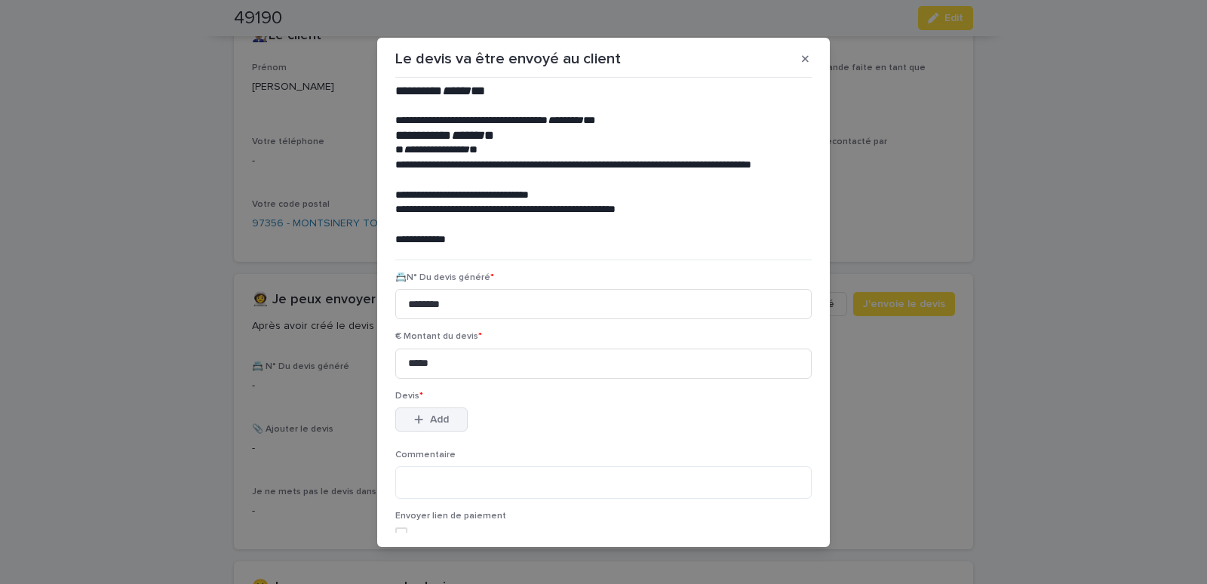
click at [433, 419] on span "Add" at bounding box center [439, 419] width 19 height 11
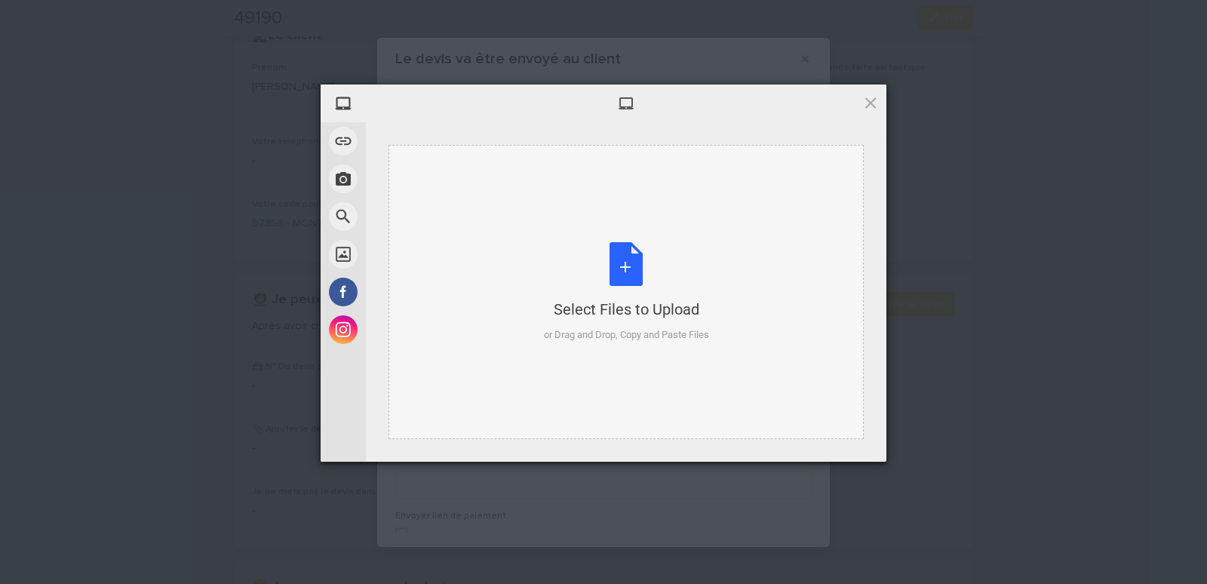
click at [484, 176] on div "Select Files to Upload or Drag and Drop, Copy and Paste Files" at bounding box center [626, 292] width 475 height 294
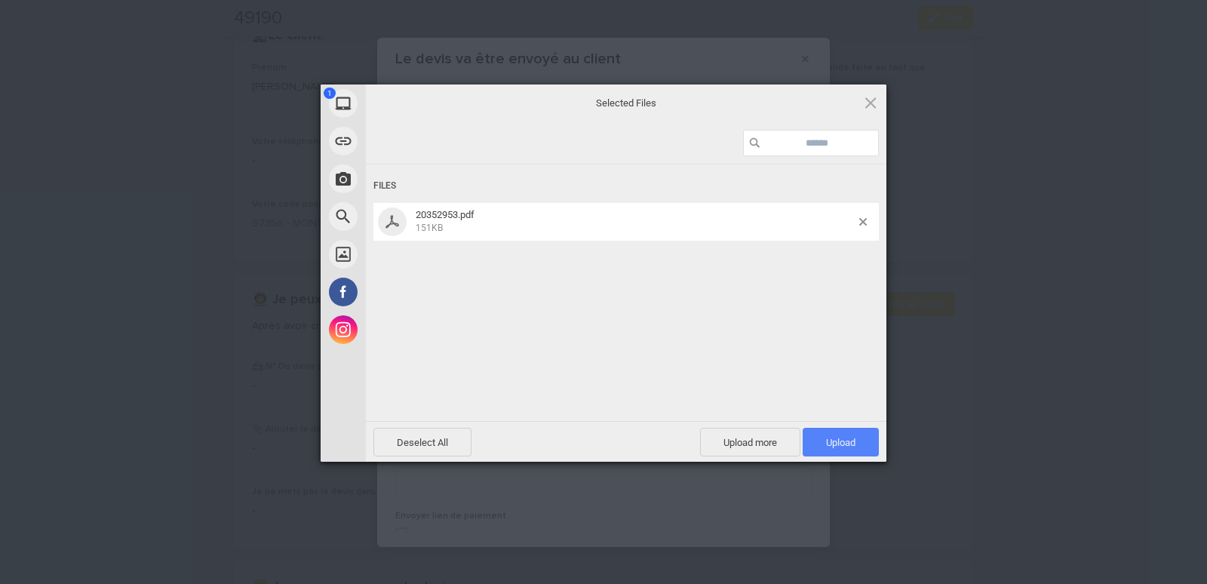
click at [818, 436] on span "Upload 1" at bounding box center [841, 442] width 76 height 29
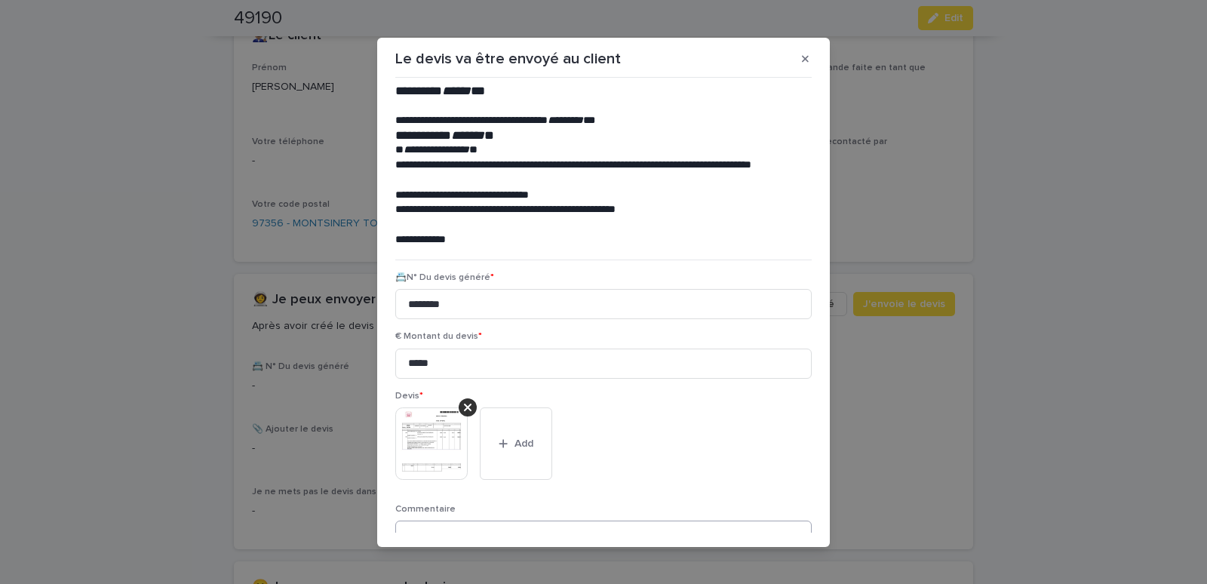
scroll to position [123, 0]
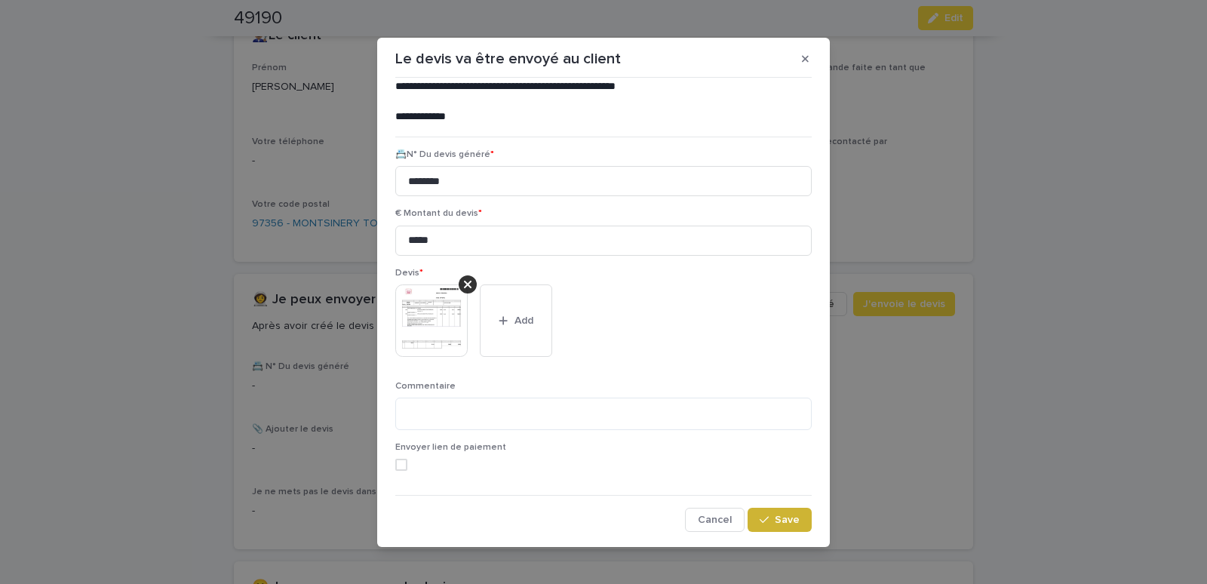
click at [775, 523] on span "Save" at bounding box center [787, 520] width 25 height 11
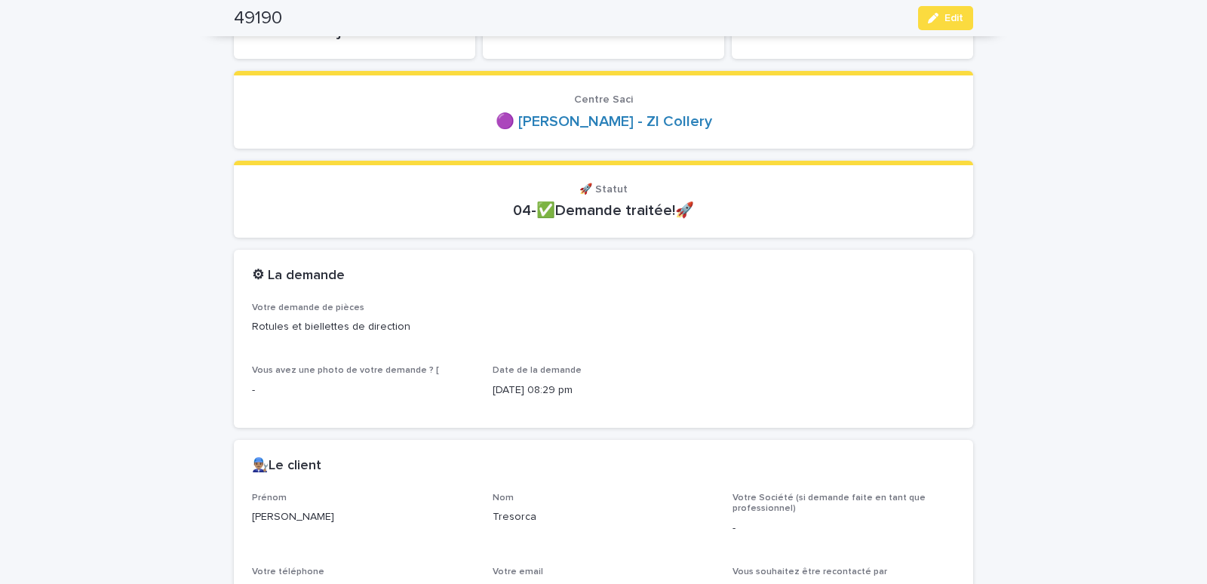
scroll to position [0, 0]
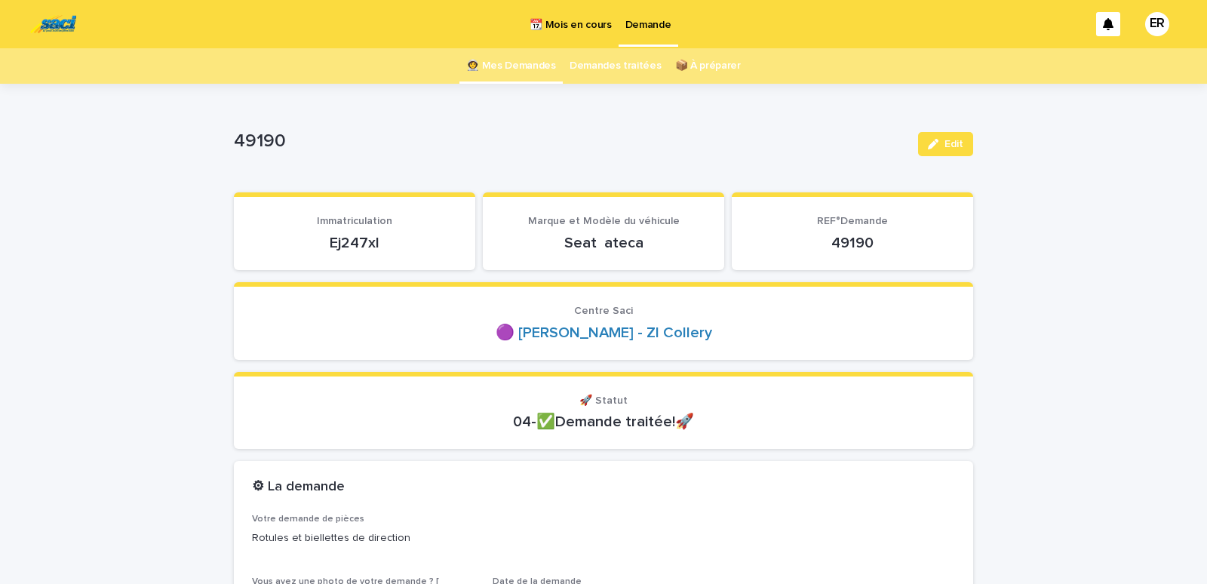
click at [527, 66] on link "👩‍🚀 Mes Demandes" at bounding box center [511, 65] width 90 height 35
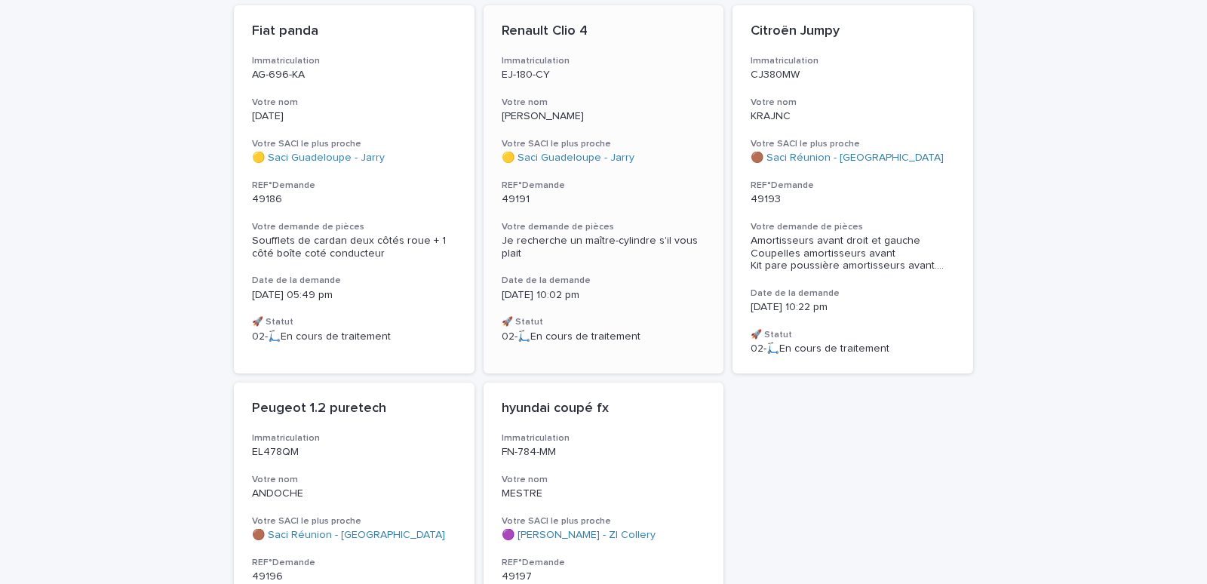
scroll to position [856, 0]
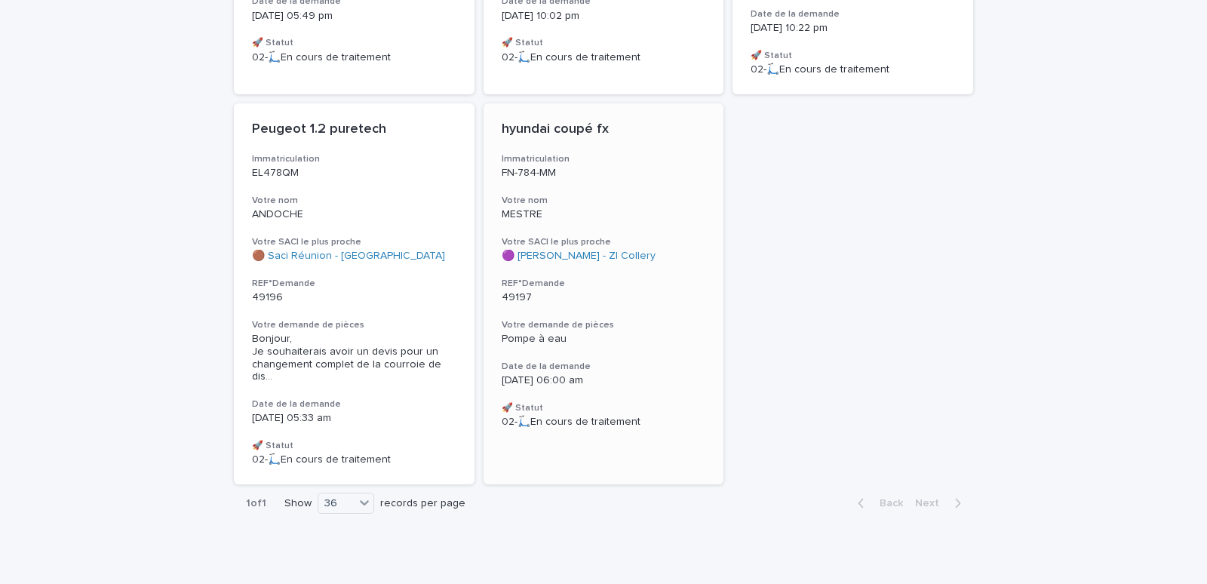
click at [583, 198] on h3 "Votre nom" at bounding box center [604, 201] width 204 height 12
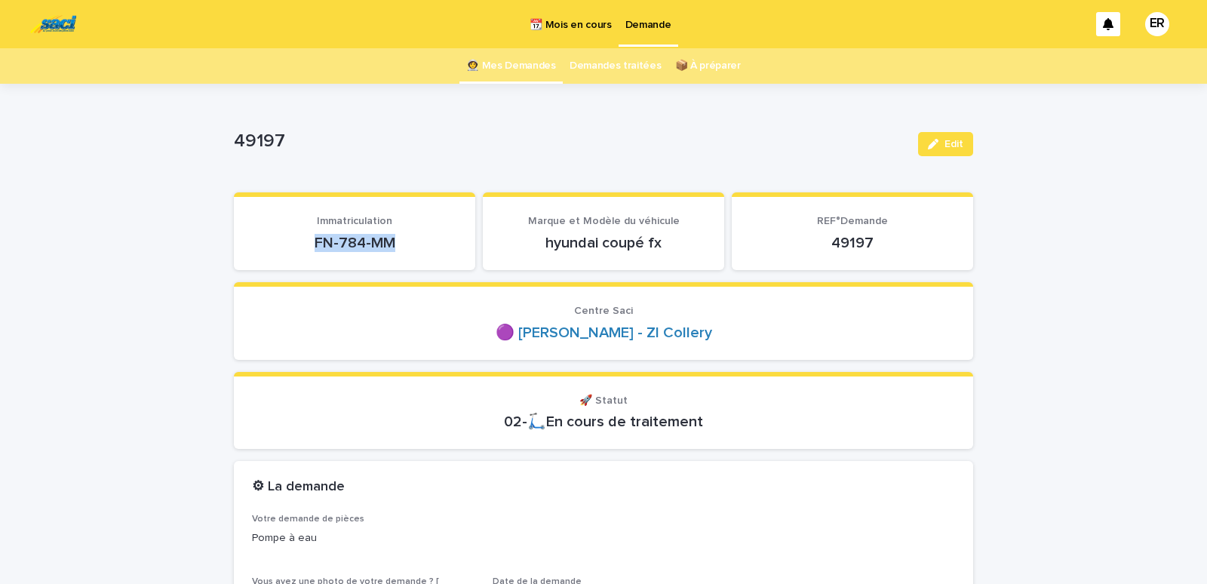
drag, startPoint x: 281, startPoint y: 236, endPoint x: 402, endPoint y: 247, distance: 121.2
click at [402, 247] on p "FN-784-MM" at bounding box center [354, 243] width 205 height 18
copy p "FN-784-MM"
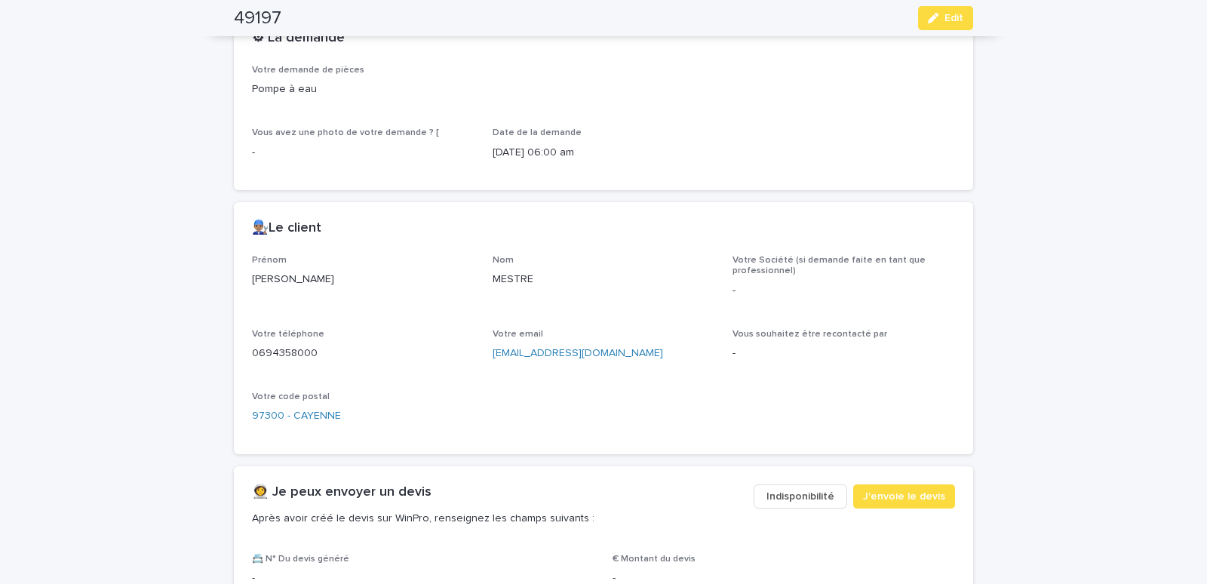
scroll to position [770, 0]
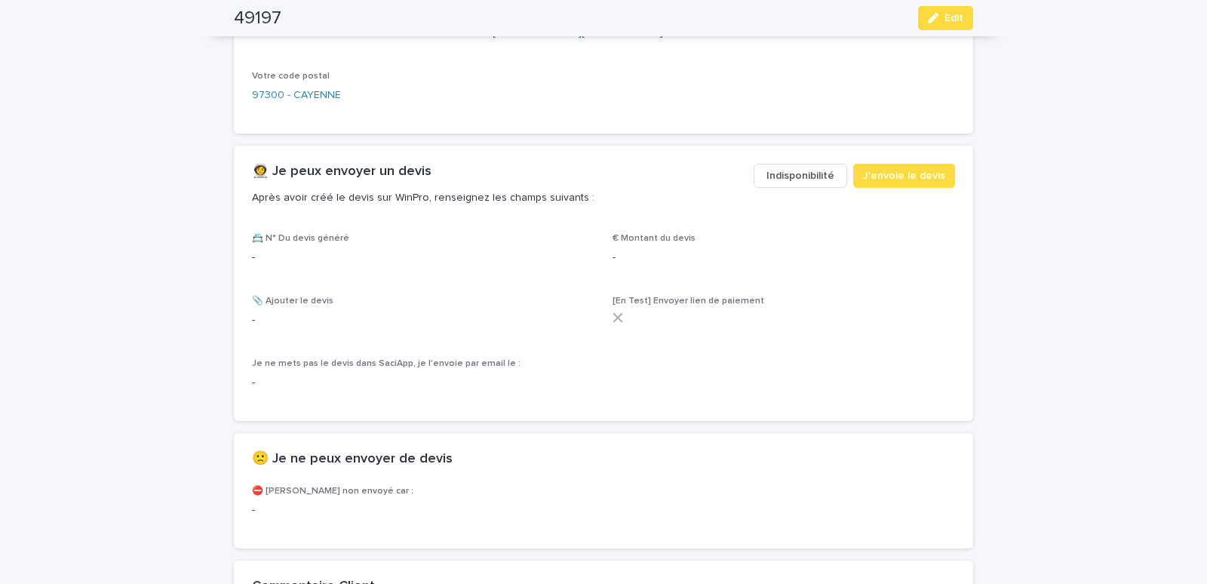
click at [799, 165] on button "Indisponibilité" at bounding box center [801, 176] width 94 height 24
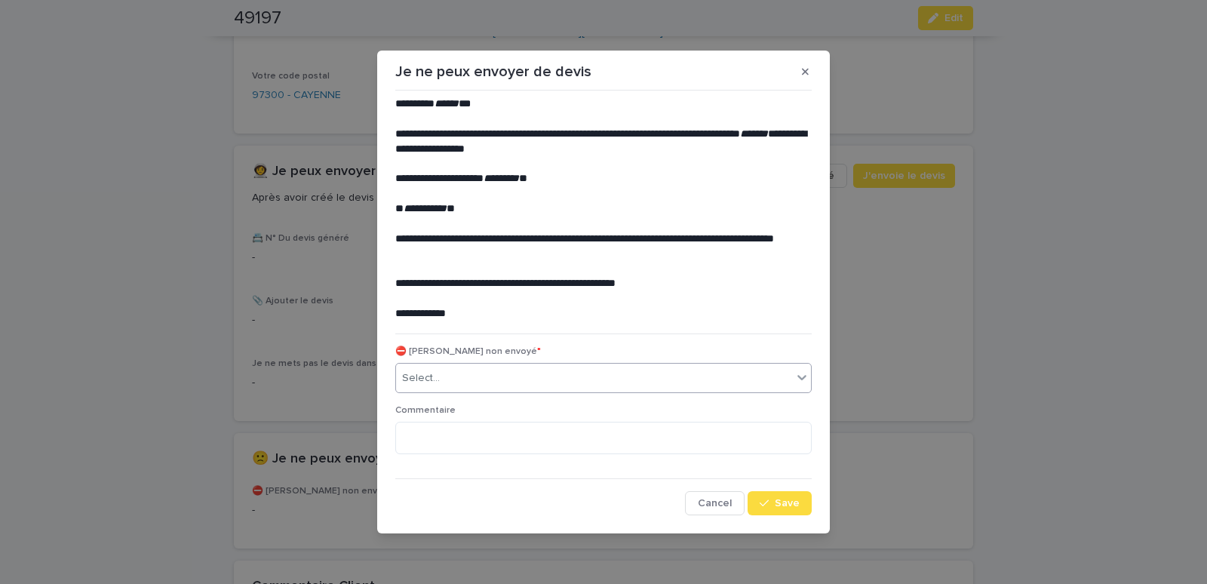
click at [434, 377] on div "Select..." at bounding box center [421, 378] width 38 height 16
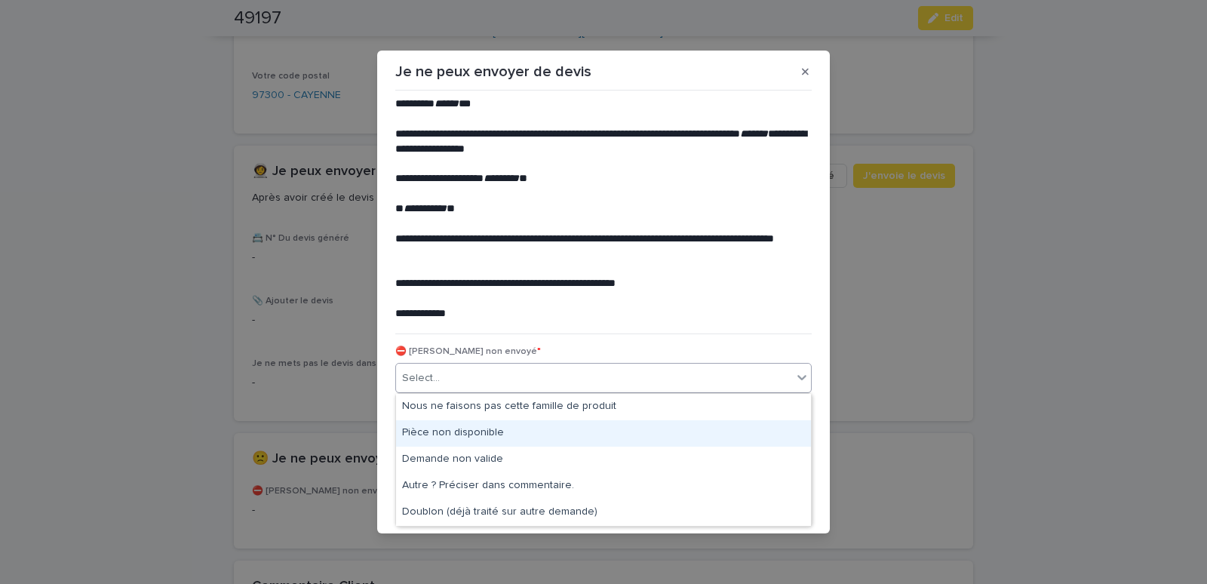
click at [416, 436] on div "Pièce non disponible" at bounding box center [603, 433] width 415 height 26
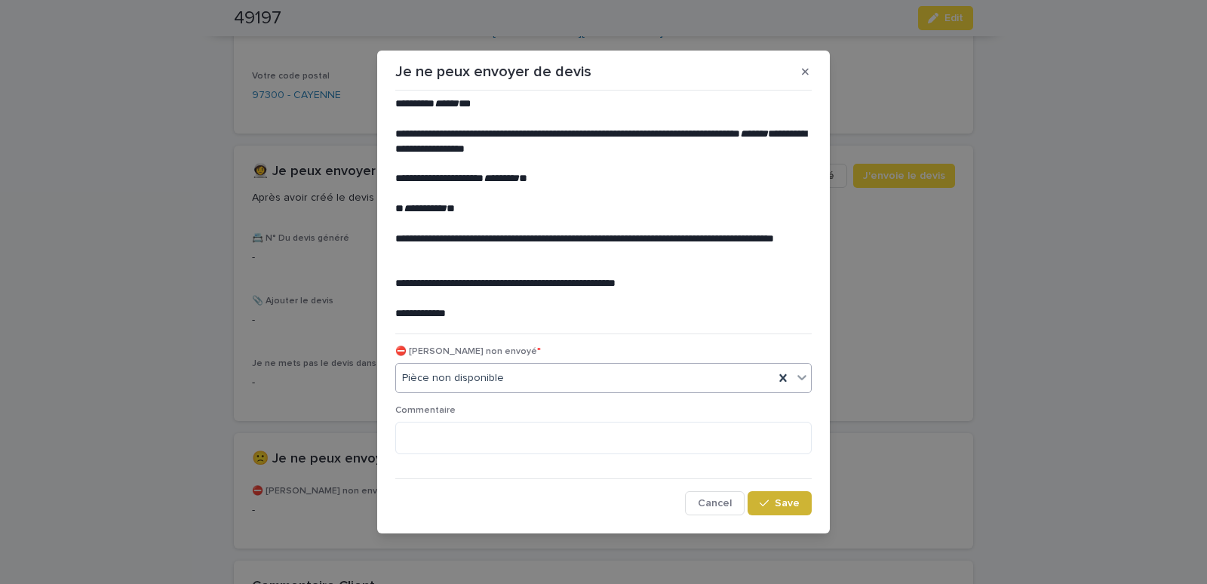
click at [788, 515] on button "Save" at bounding box center [780, 503] width 64 height 24
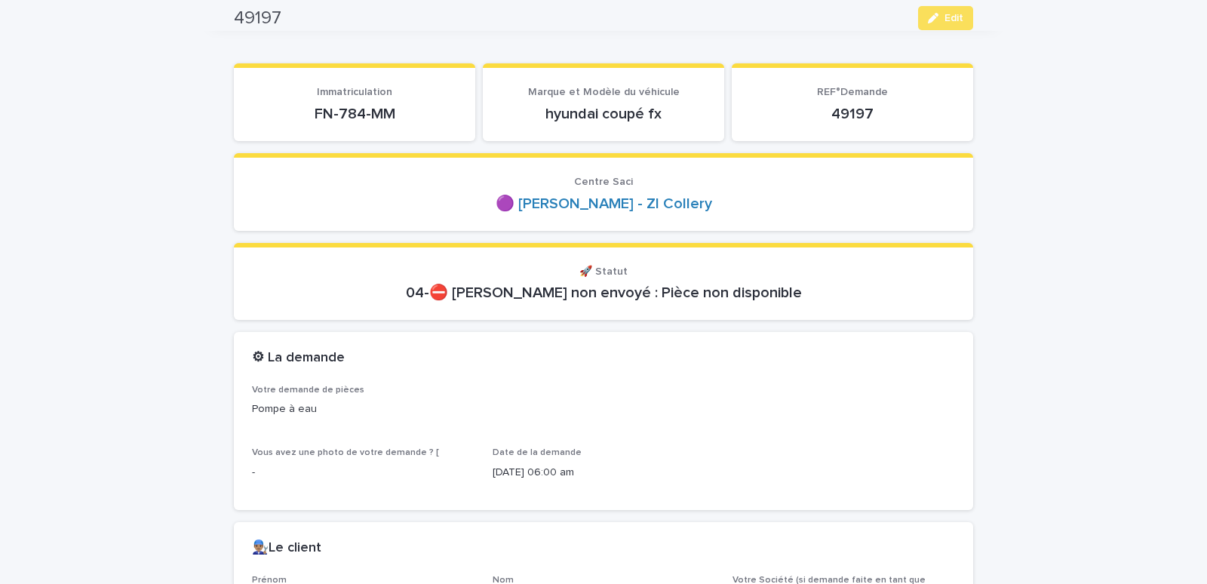
scroll to position [0, 0]
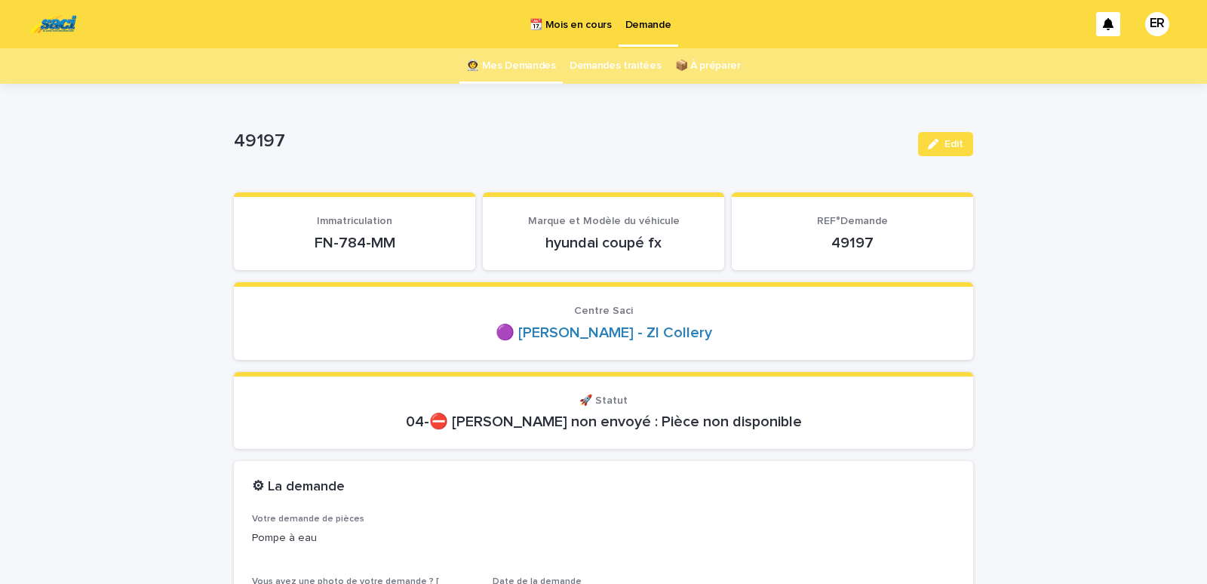
click at [512, 63] on link "👩‍🚀 Mes Demandes" at bounding box center [511, 65] width 90 height 35
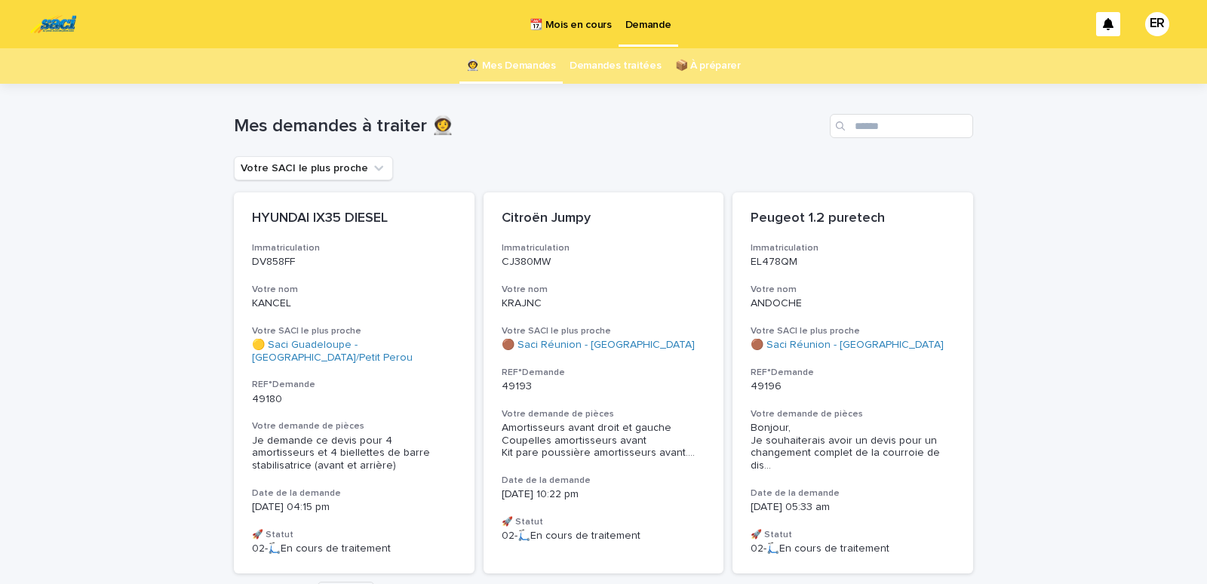
click at [515, 63] on link "👩‍🚀 Mes Demandes" at bounding box center [511, 65] width 90 height 35
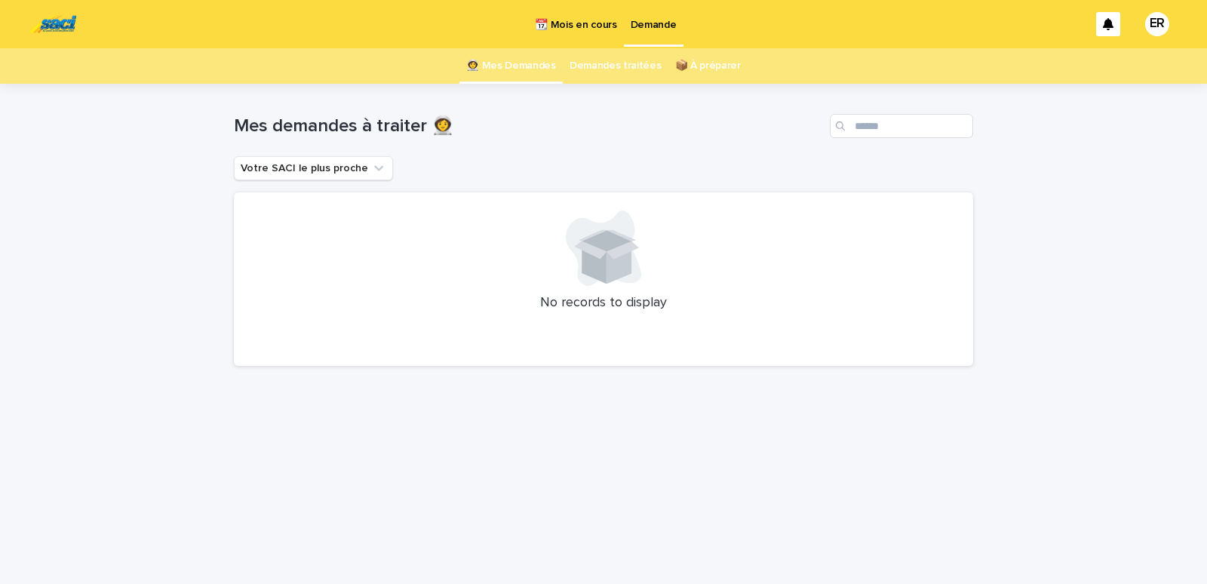
click at [515, 63] on link "👩‍🚀 Mes Demandes" at bounding box center [511, 65] width 90 height 35
click at [559, 19] on p "📆 Mois en cours" at bounding box center [575, 16] width 81 height 32
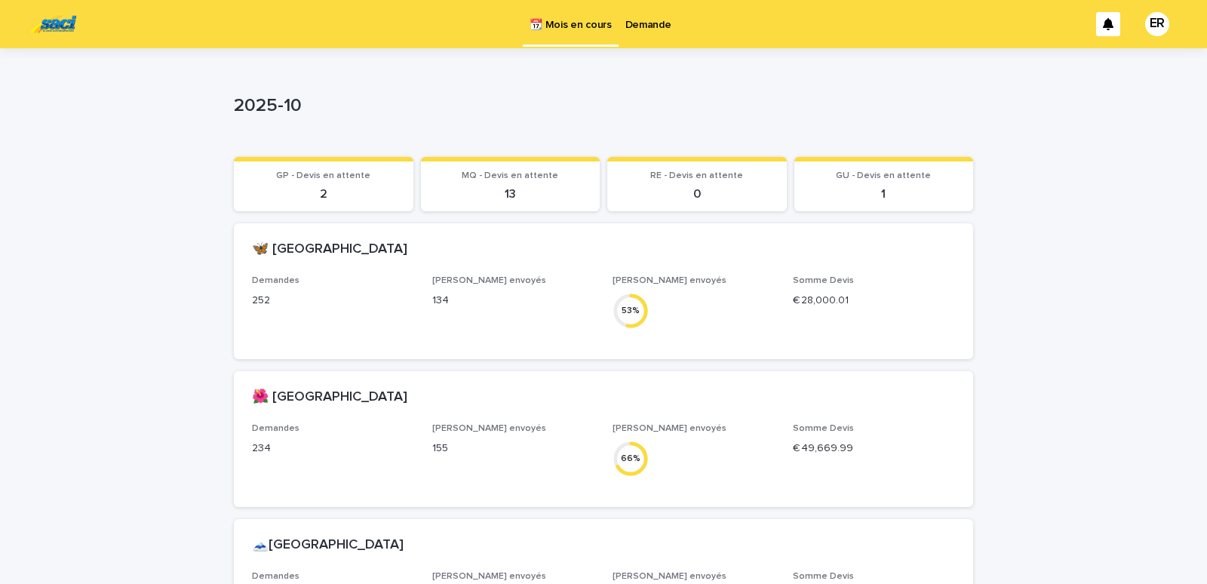
click at [632, 23] on p "Demande" at bounding box center [648, 16] width 46 height 32
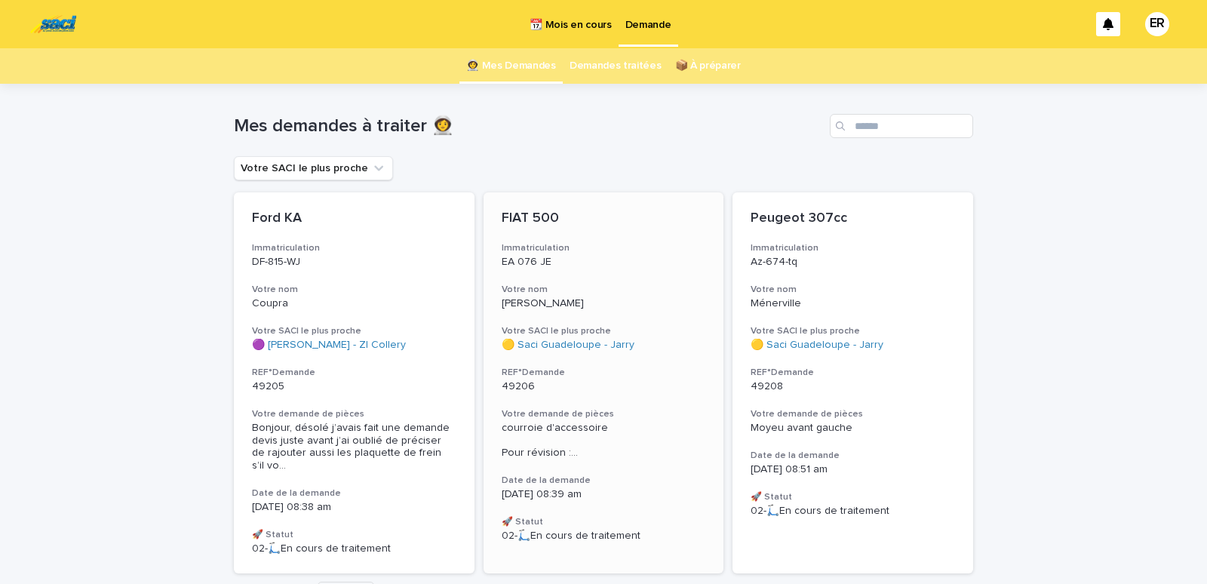
scroll to position [89, 0]
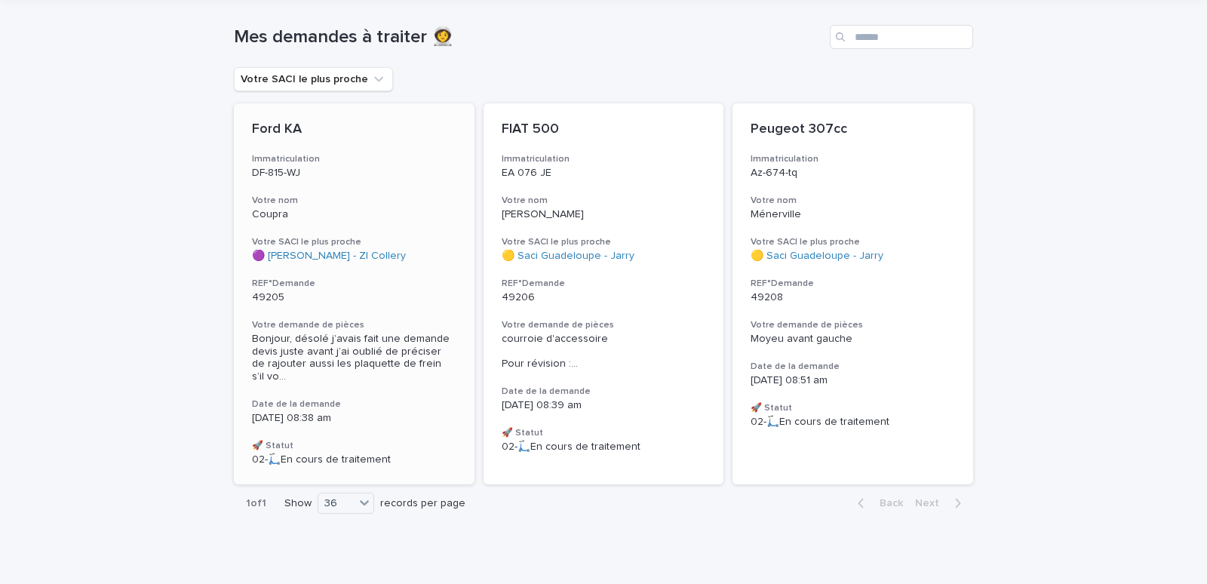
click at [312, 204] on h3 "Votre nom" at bounding box center [354, 201] width 204 height 12
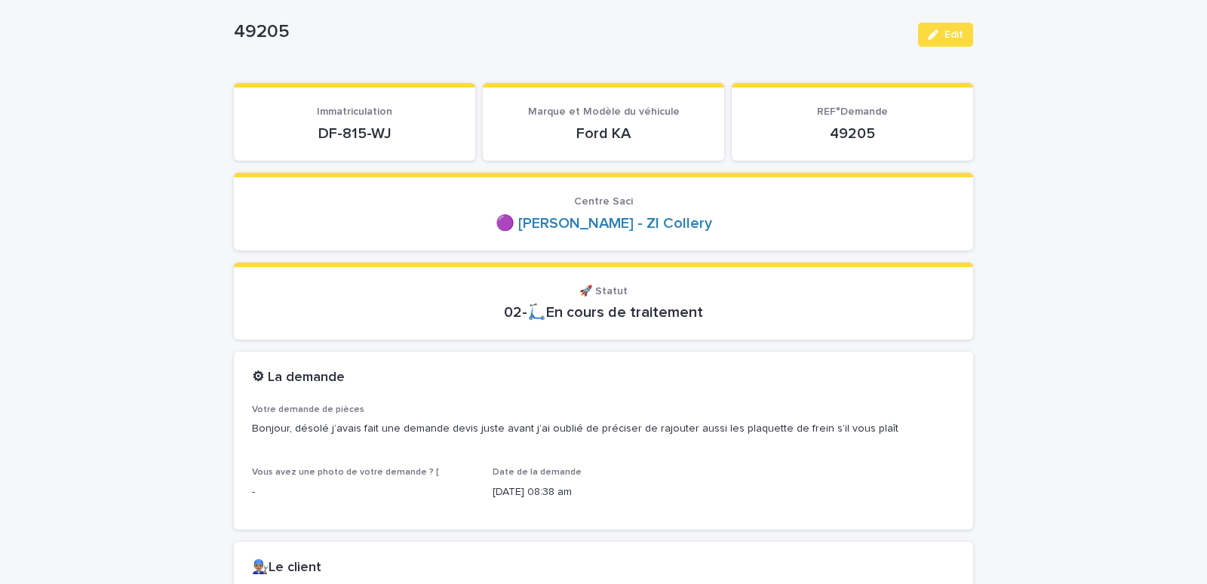
scroll to position [128, 0]
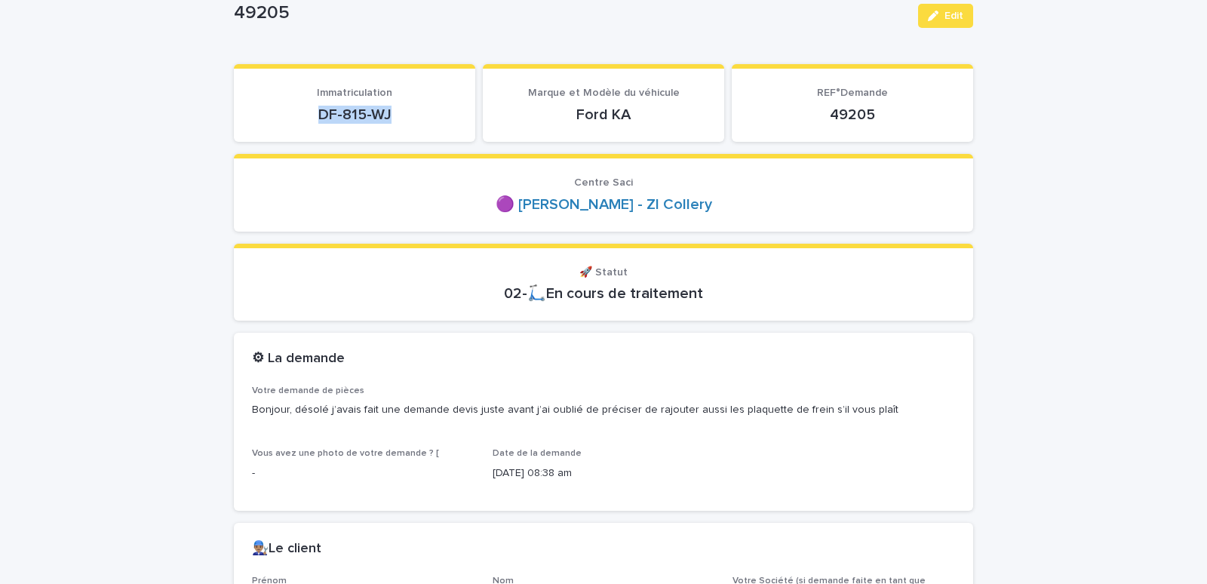
drag, startPoint x: 315, startPoint y: 106, endPoint x: 393, endPoint y: 118, distance: 79.3
click at [387, 118] on p "DF-815-WJ" at bounding box center [354, 115] width 205 height 18
click at [393, 118] on p "DF-815-WJ" at bounding box center [354, 115] width 205 height 18
drag, startPoint x: 297, startPoint y: 114, endPoint x: 386, endPoint y: 115, distance: 89.0
click at [386, 115] on p "DF-815-WJ" at bounding box center [354, 115] width 205 height 18
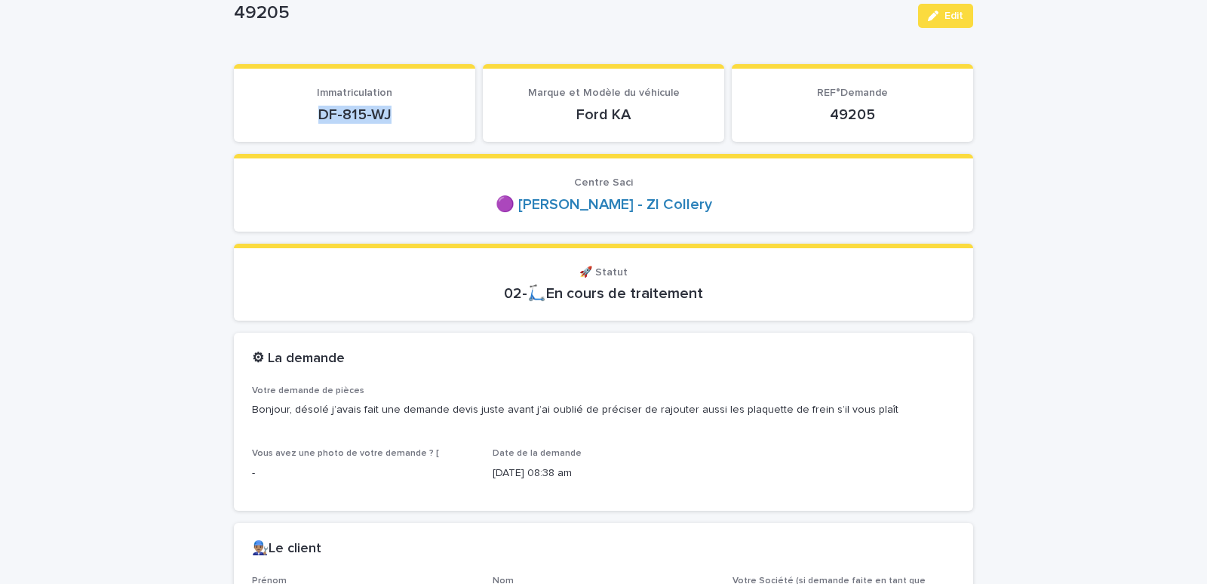
copy p "DF-815-WJ"
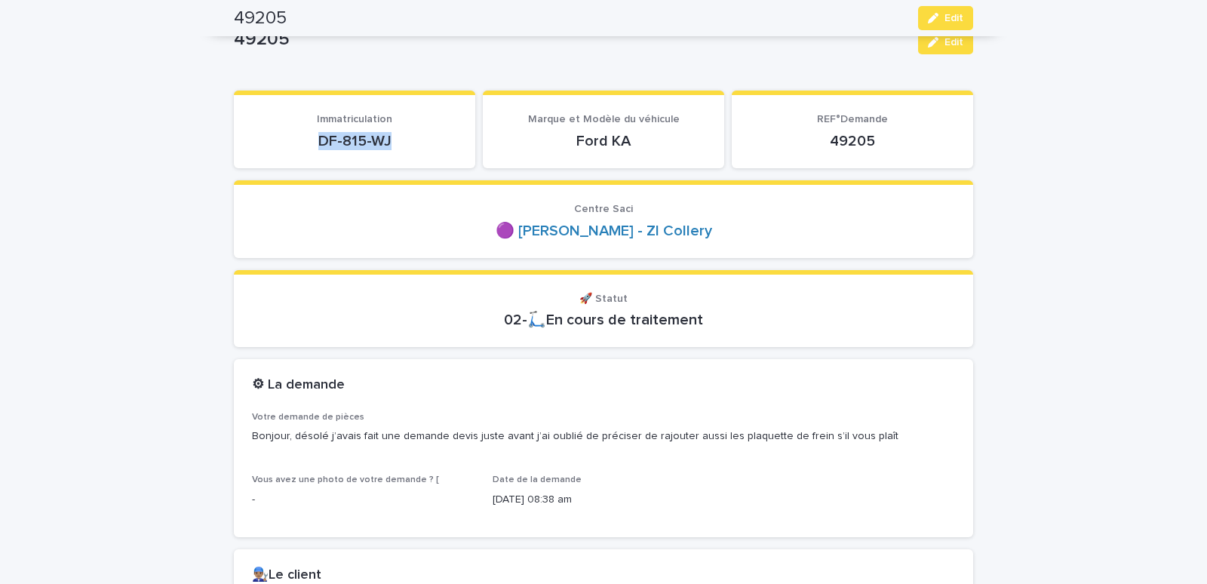
scroll to position [0, 0]
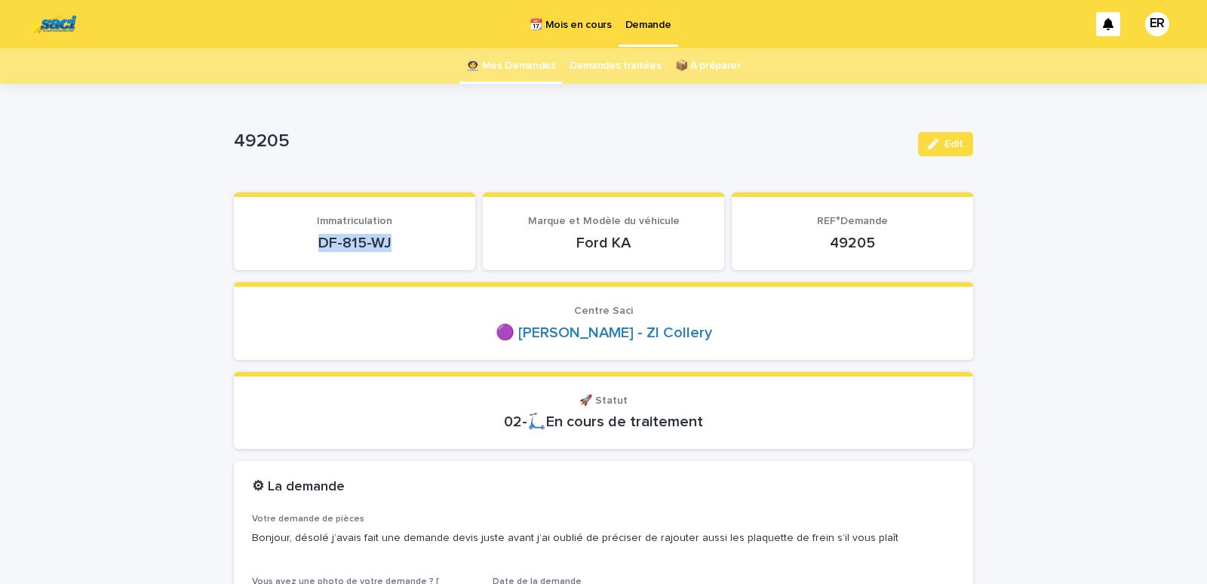
click at [632, 62] on link "Demandes traitées" at bounding box center [616, 65] width 92 height 35
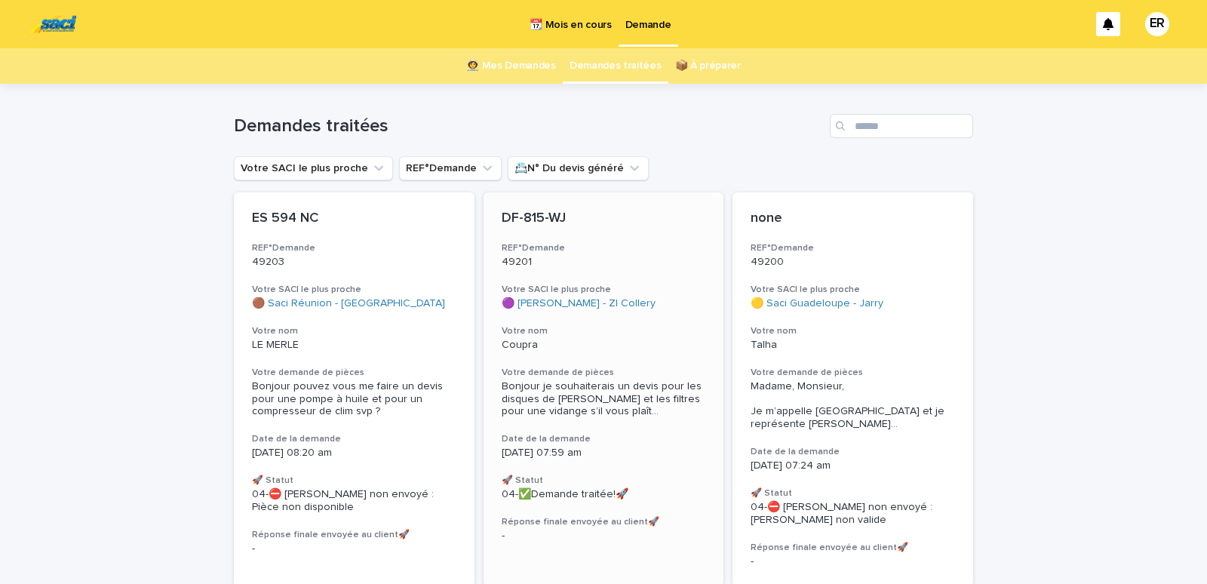
click at [567, 348] on p "Coupra" at bounding box center [604, 345] width 204 height 13
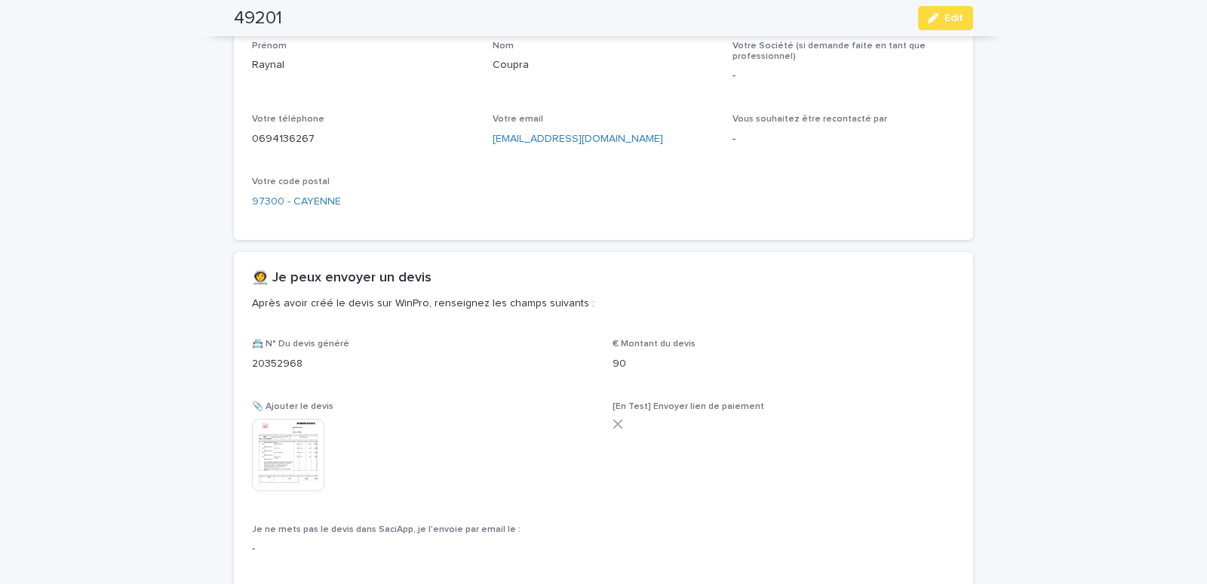
scroll to position [705, 0]
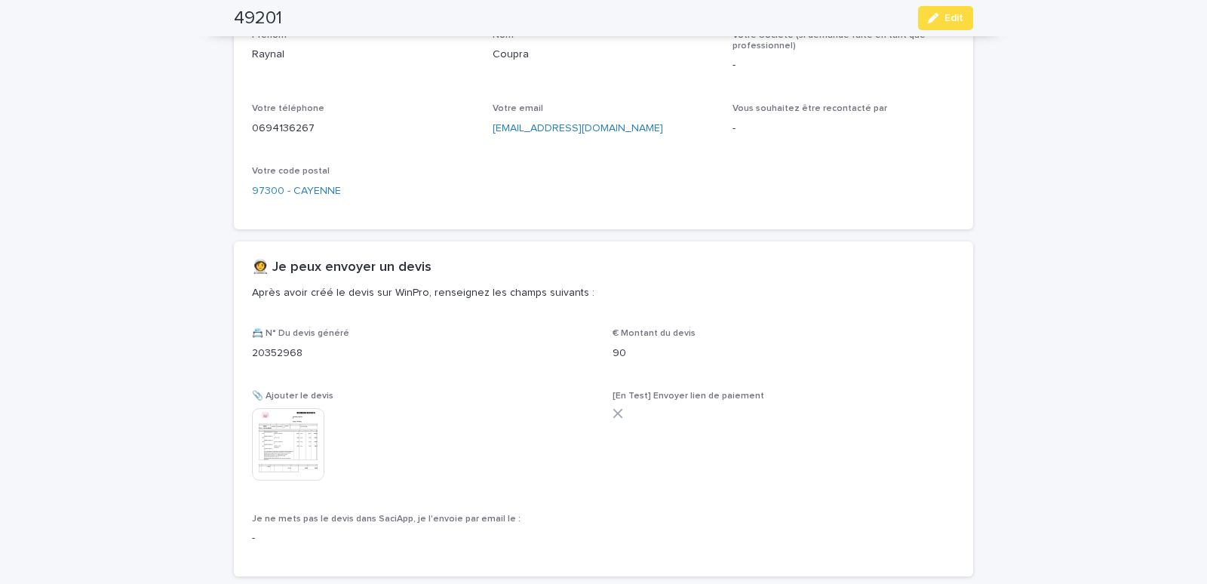
click at [289, 446] on img at bounding box center [288, 444] width 72 height 72
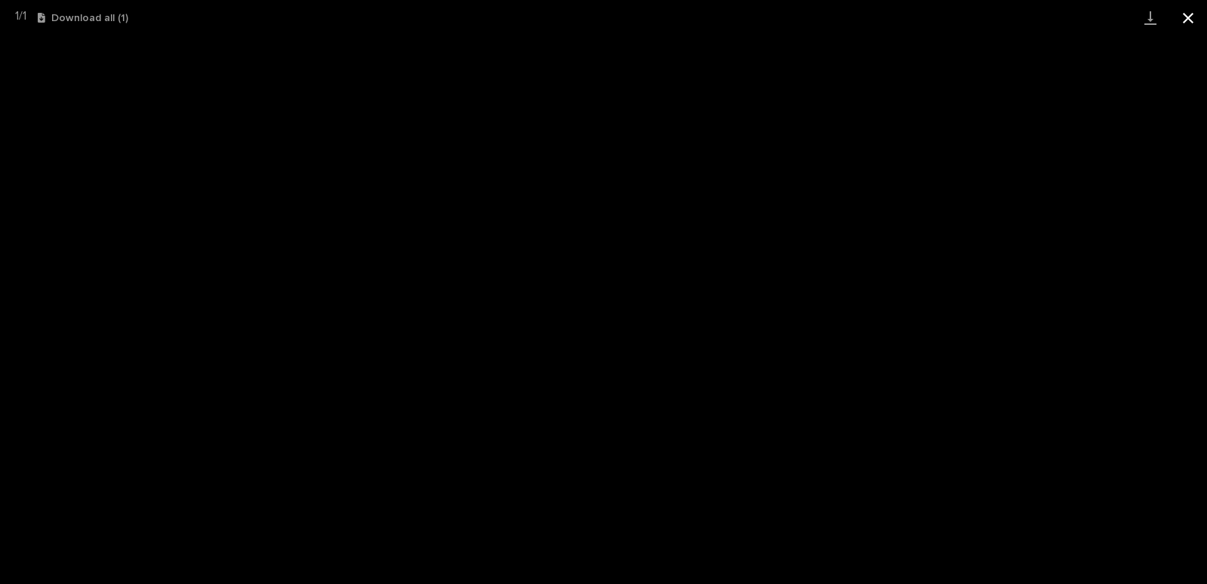
click at [1191, 13] on button "Close gallery" at bounding box center [1188, 17] width 38 height 35
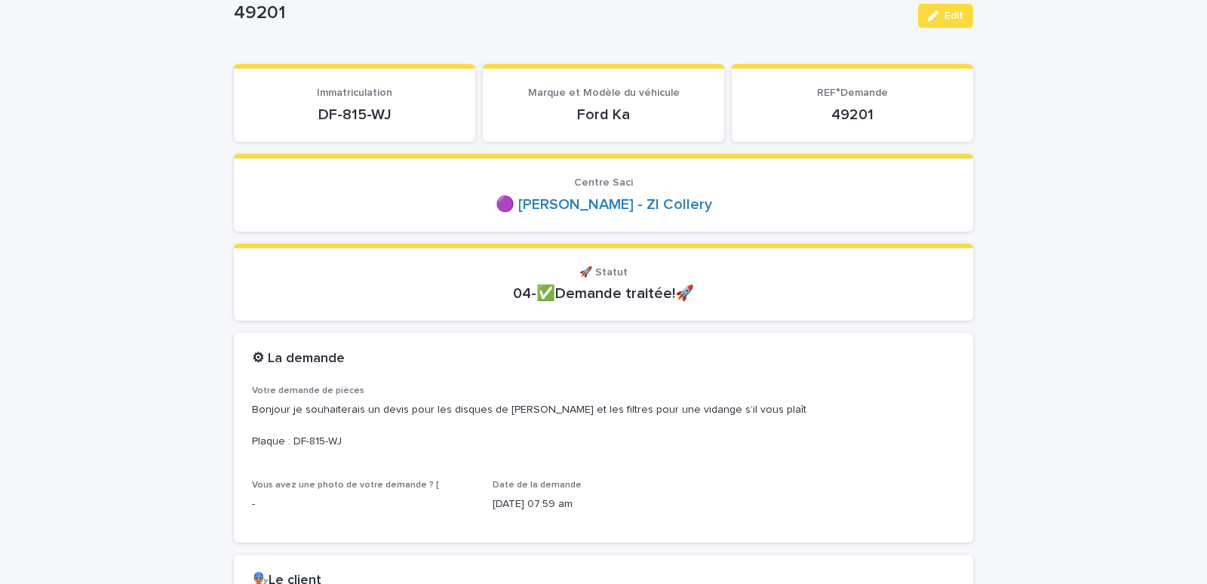
scroll to position [26, 0]
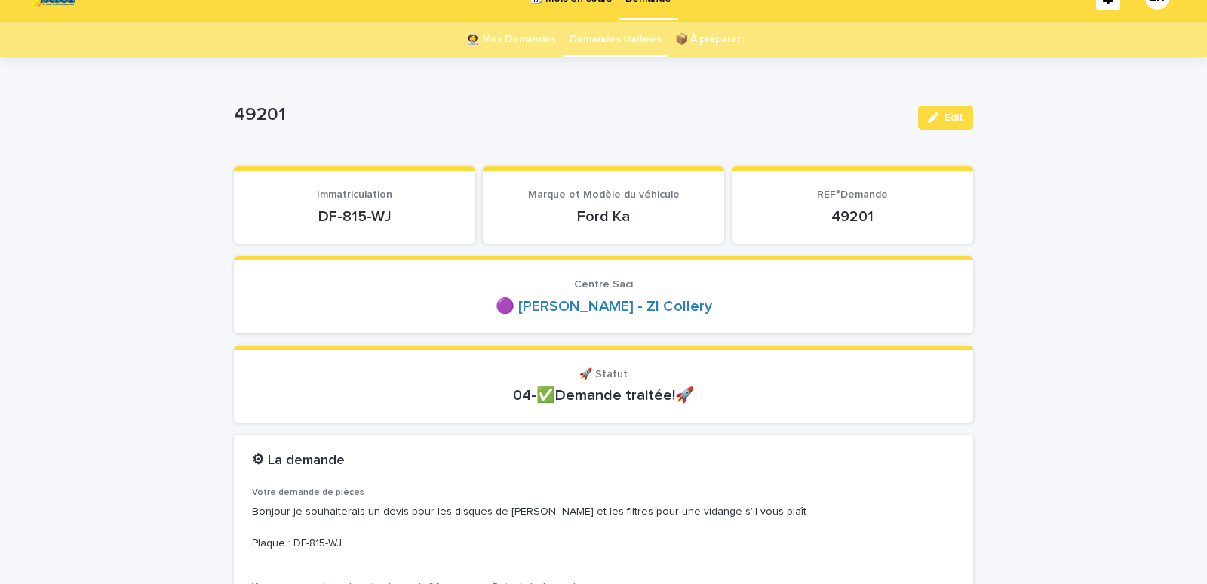
click at [443, 501] on div "Bonjour je souhaiterais un devis pour les disques de [PERSON_NAME] et les filtr…" at bounding box center [603, 526] width 703 height 50
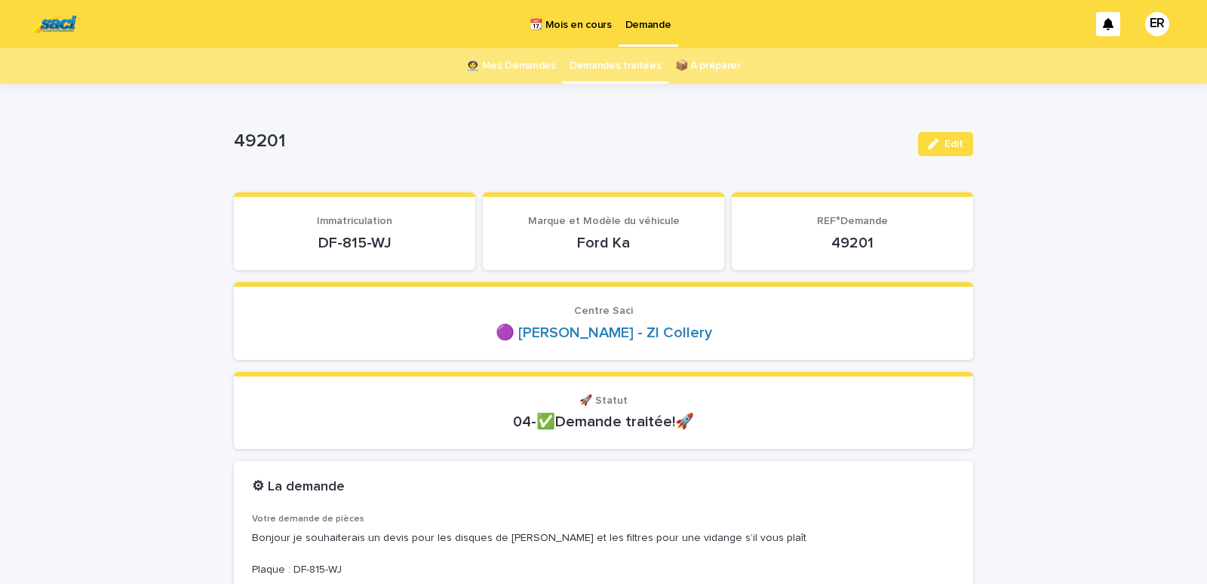
click at [514, 66] on link "👩‍🚀 Mes Demandes" at bounding box center [511, 65] width 90 height 35
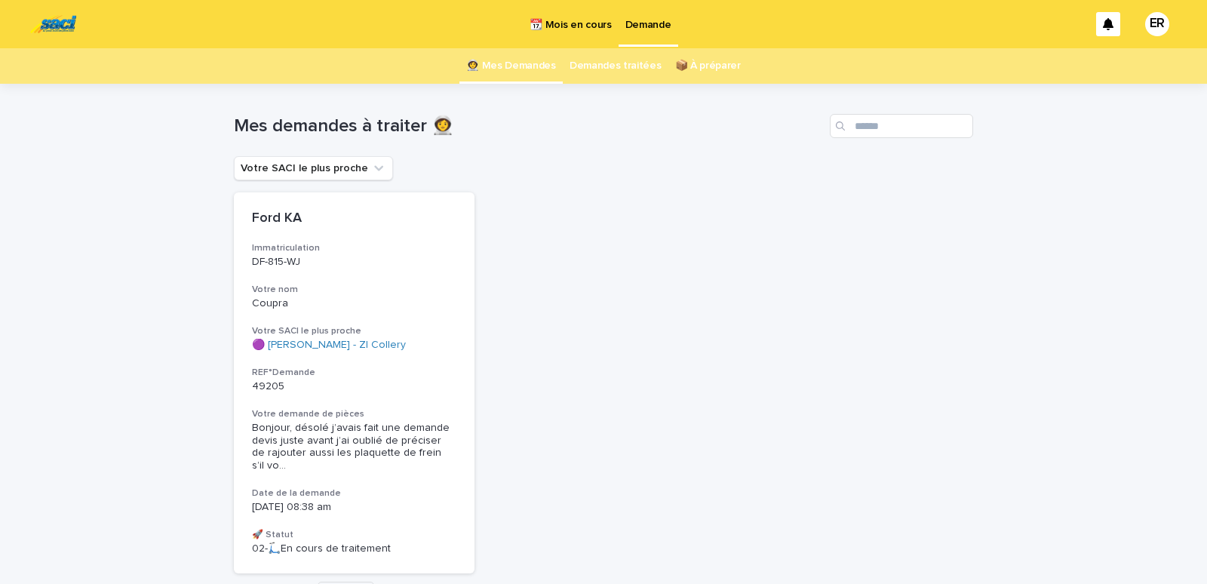
click at [515, 65] on link "👩‍🚀 Mes Demandes" at bounding box center [511, 65] width 90 height 35
